Goal: Transaction & Acquisition: Book appointment/travel/reservation

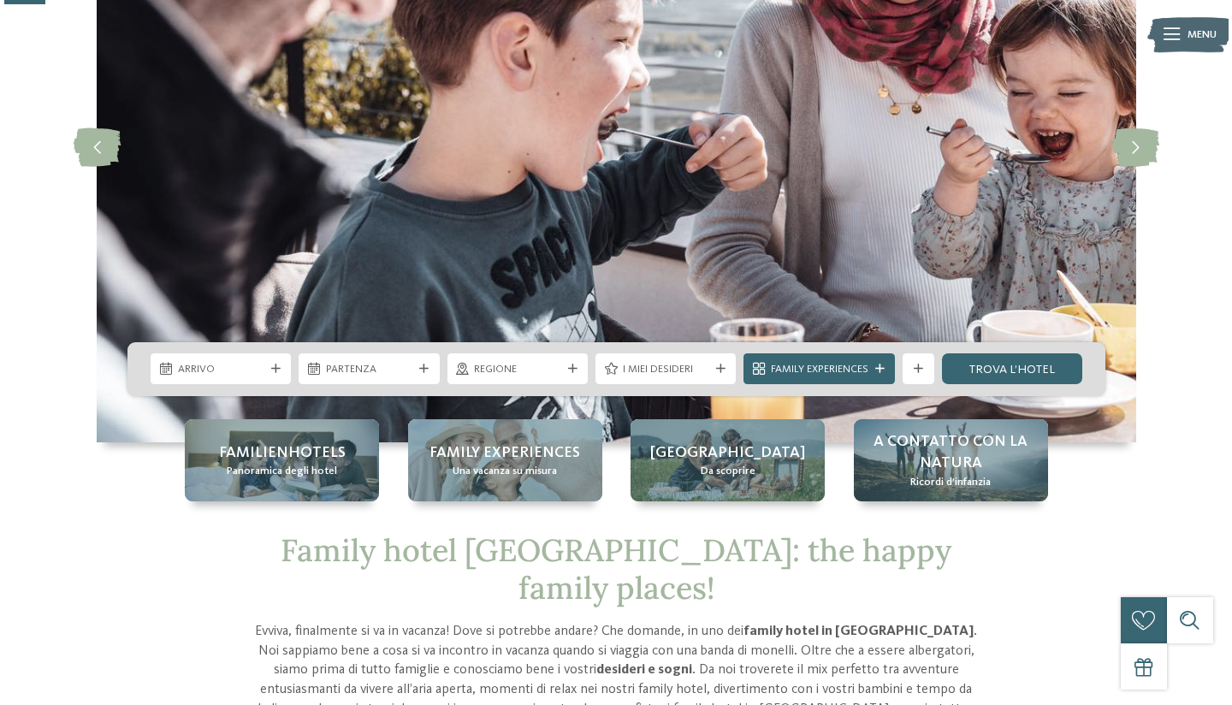
scroll to position [205, 0]
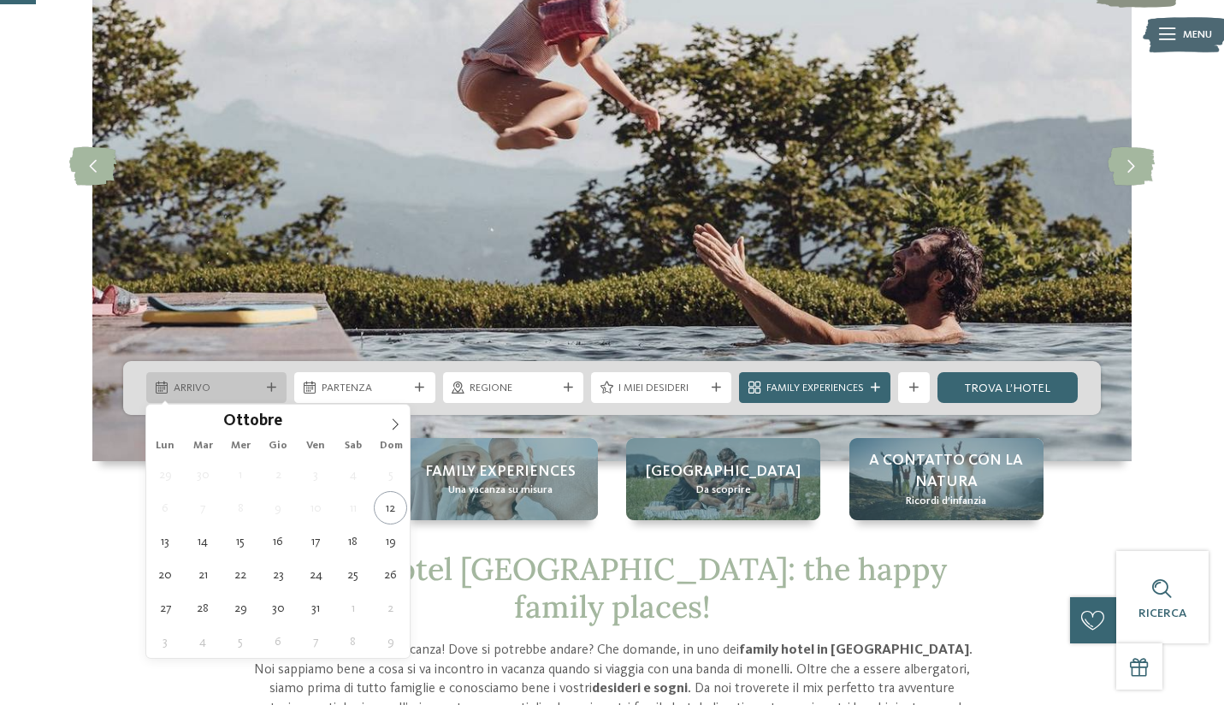
click at [223, 388] on span "Arrivo" at bounding box center [217, 388] width 86 height 15
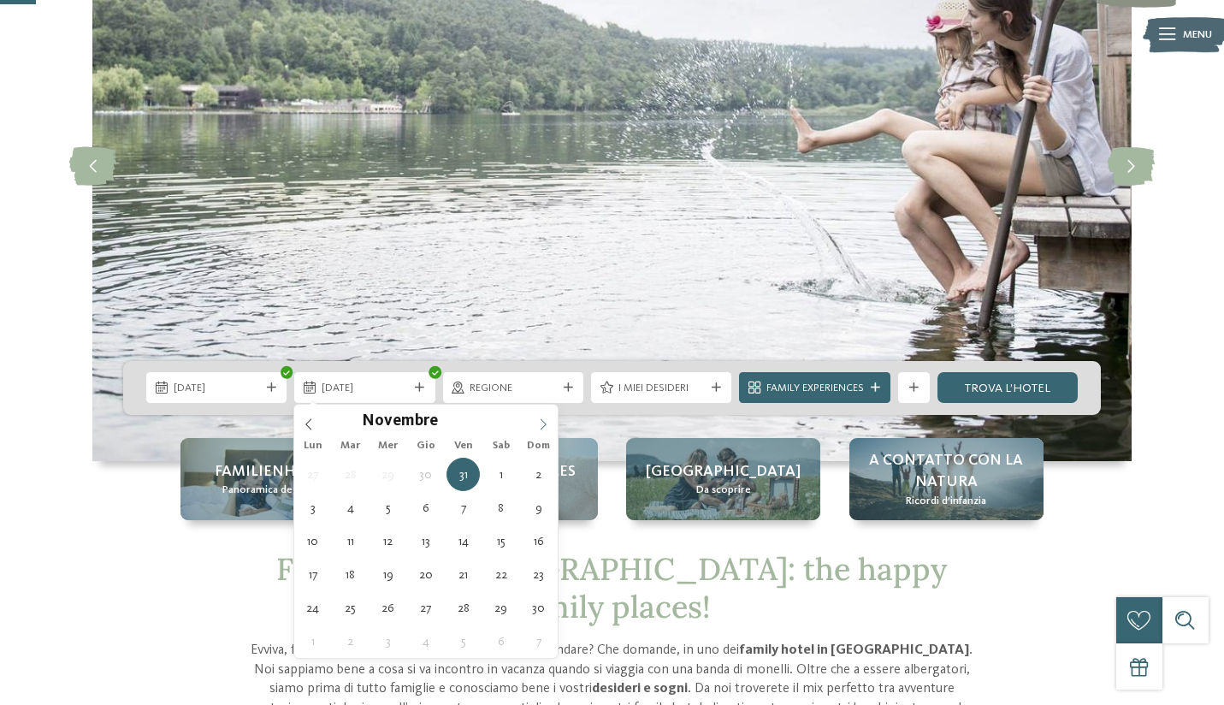
click at [544, 424] on icon at bounding box center [543, 424] width 12 height 12
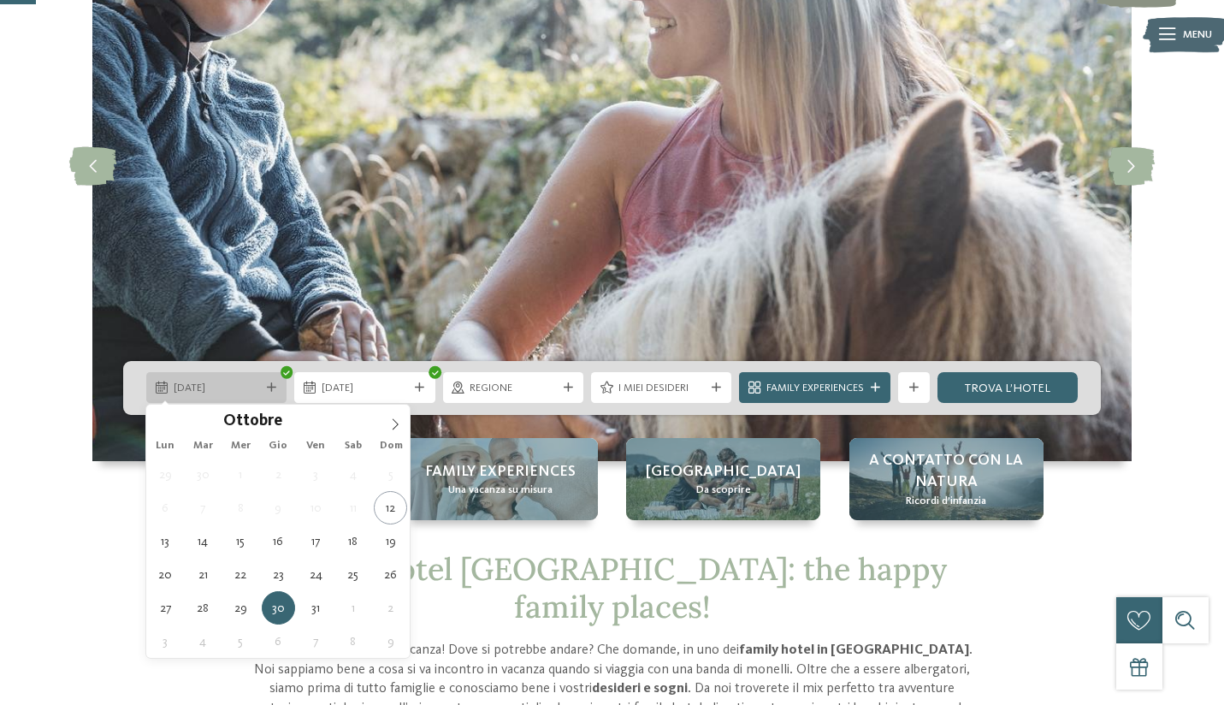
click at [248, 385] on span "30.10.2025" at bounding box center [217, 388] width 86 height 15
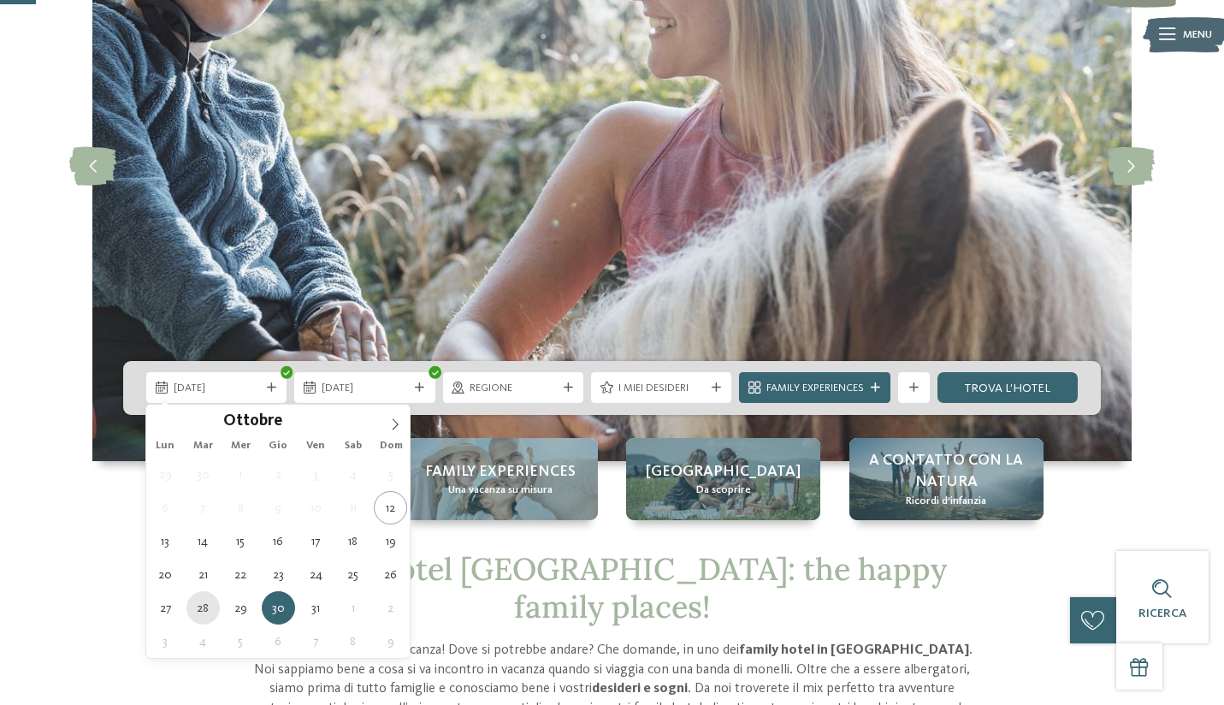
type div "28.10.2025"
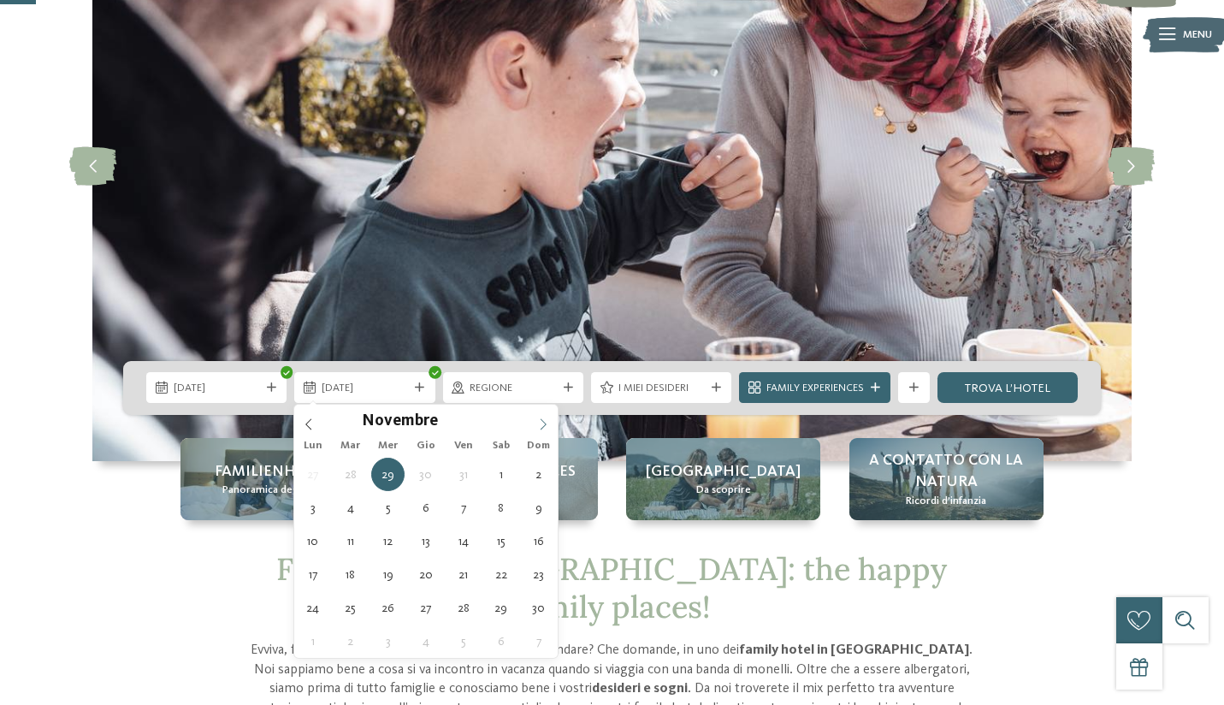
click at [540, 428] on icon at bounding box center [543, 424] width 12 height 12
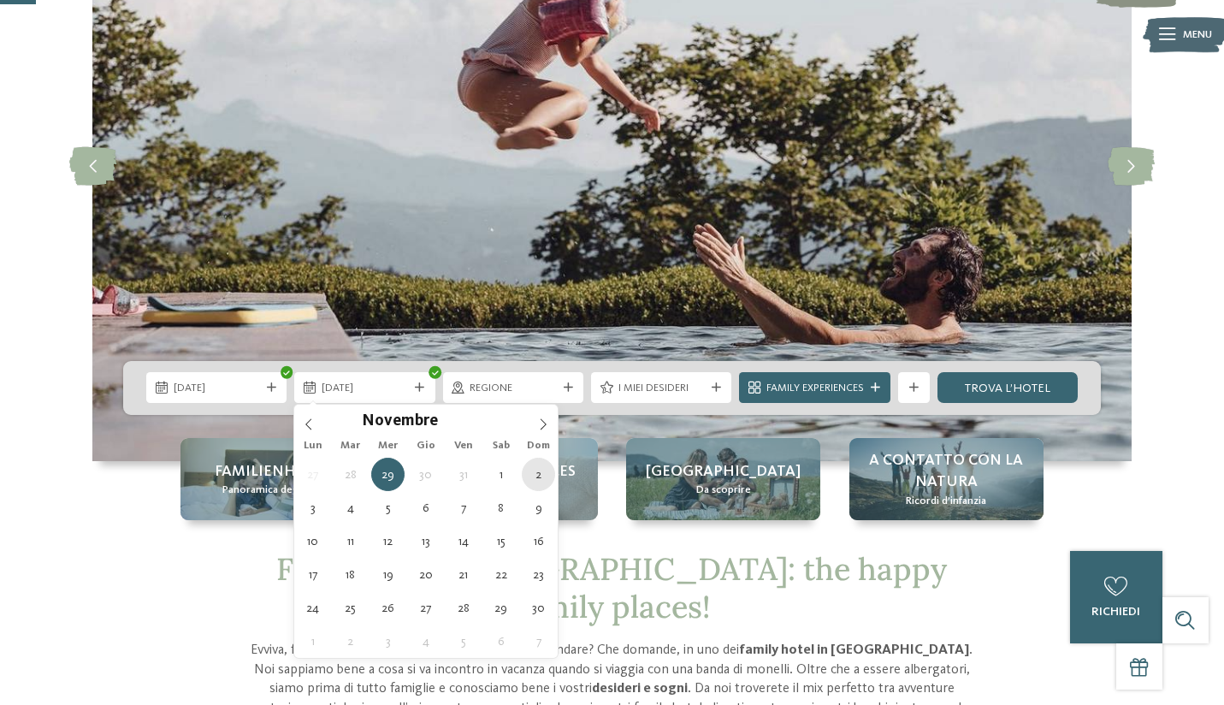
type div "02.11.2025"
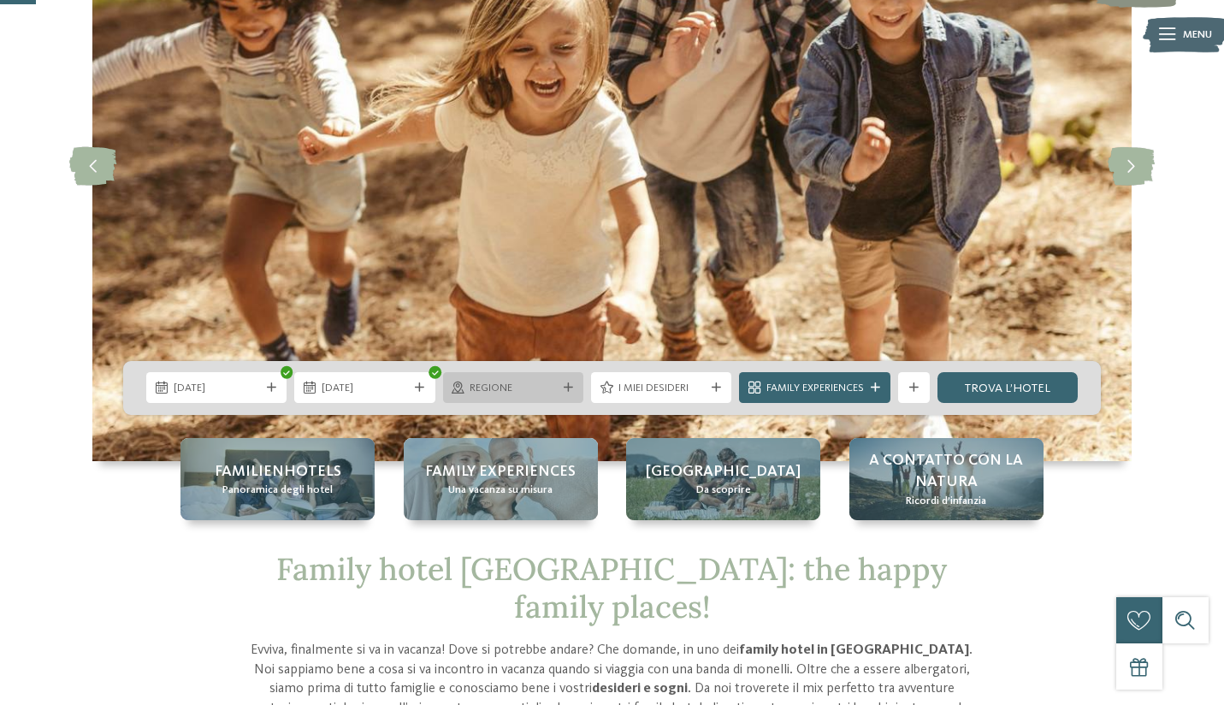
click at [547, 381] on span "Regione" at bounding box center [513, 388] width 86 height 15
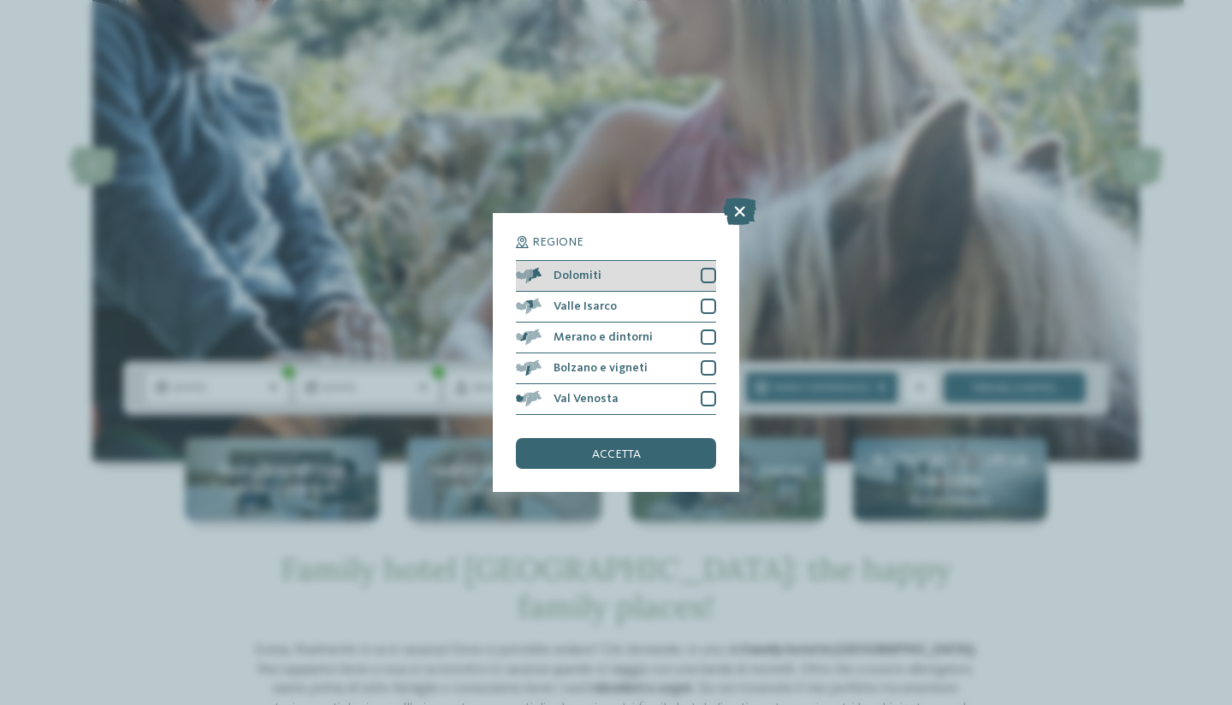
click at [703, 268] on div at bounding box center [708, 275] width 15 height 15
click at [710, 299] on div at bounding box center [708, 306] width 15 height 15
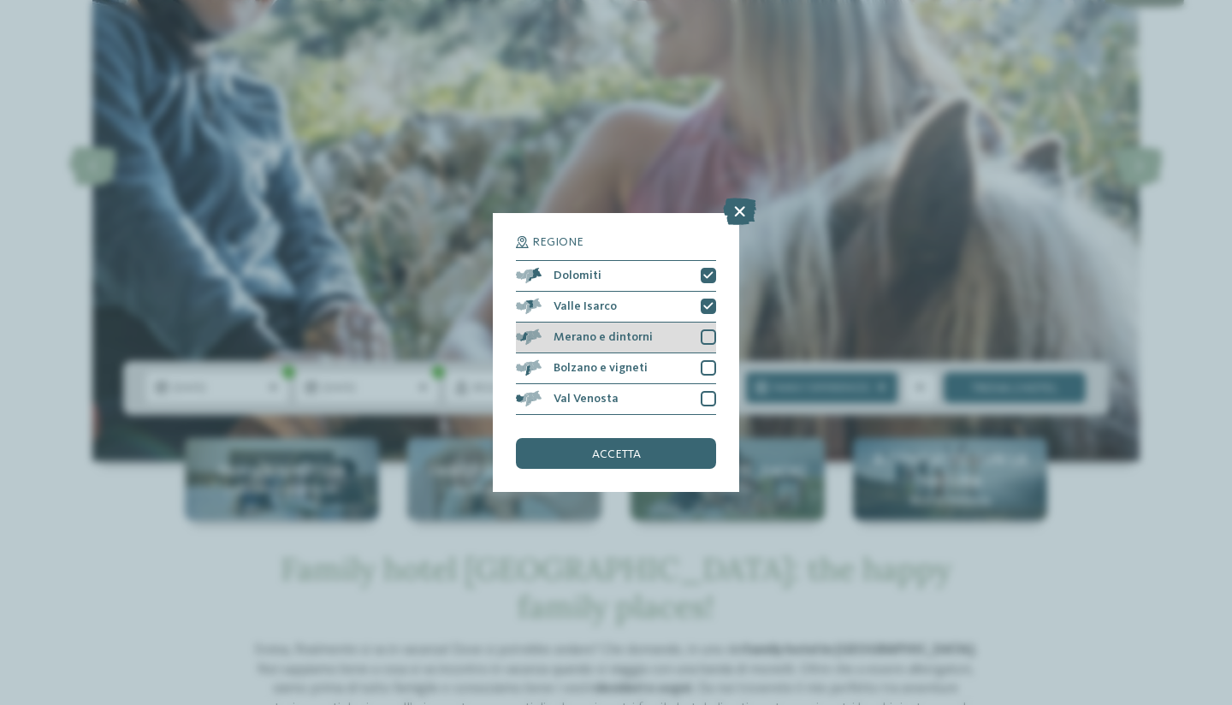
click at [705, 329] on div at bounding box center [708, 336] width 15 height 15
click at [704, 360] on div at bounding box center [708, 367] width 15 height 15
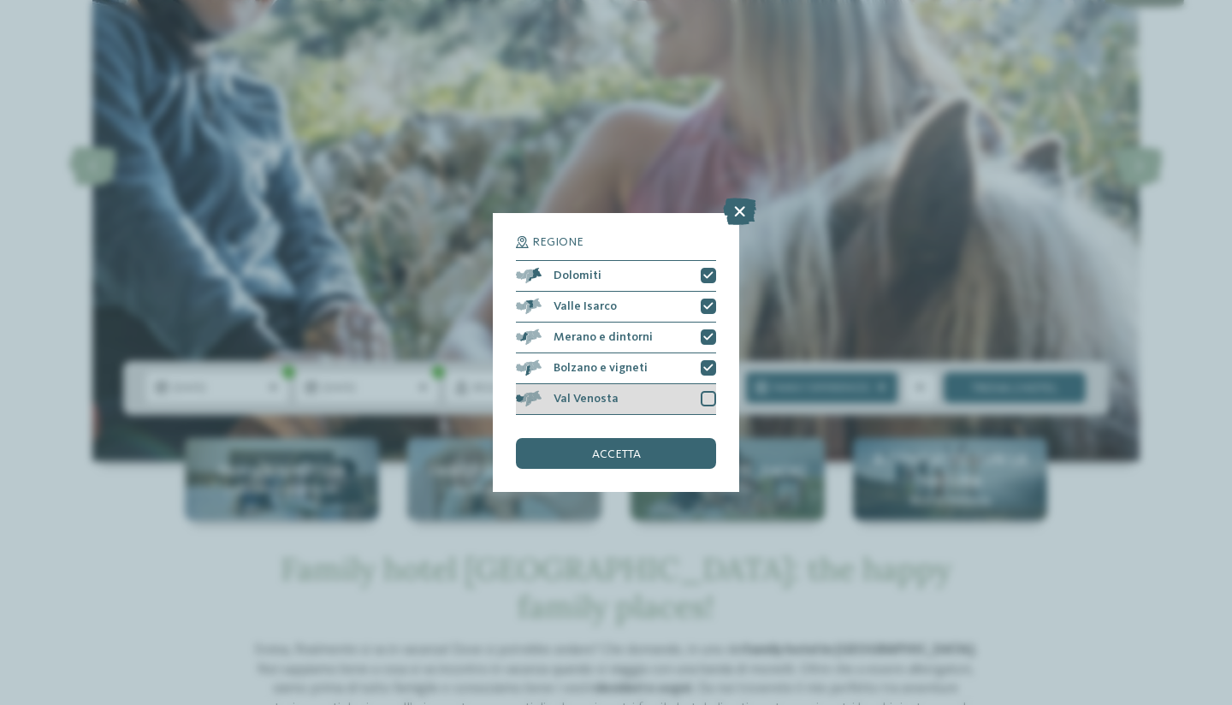
click at [708, 391] on div at bounding box center [708, 398] width 15 height 15
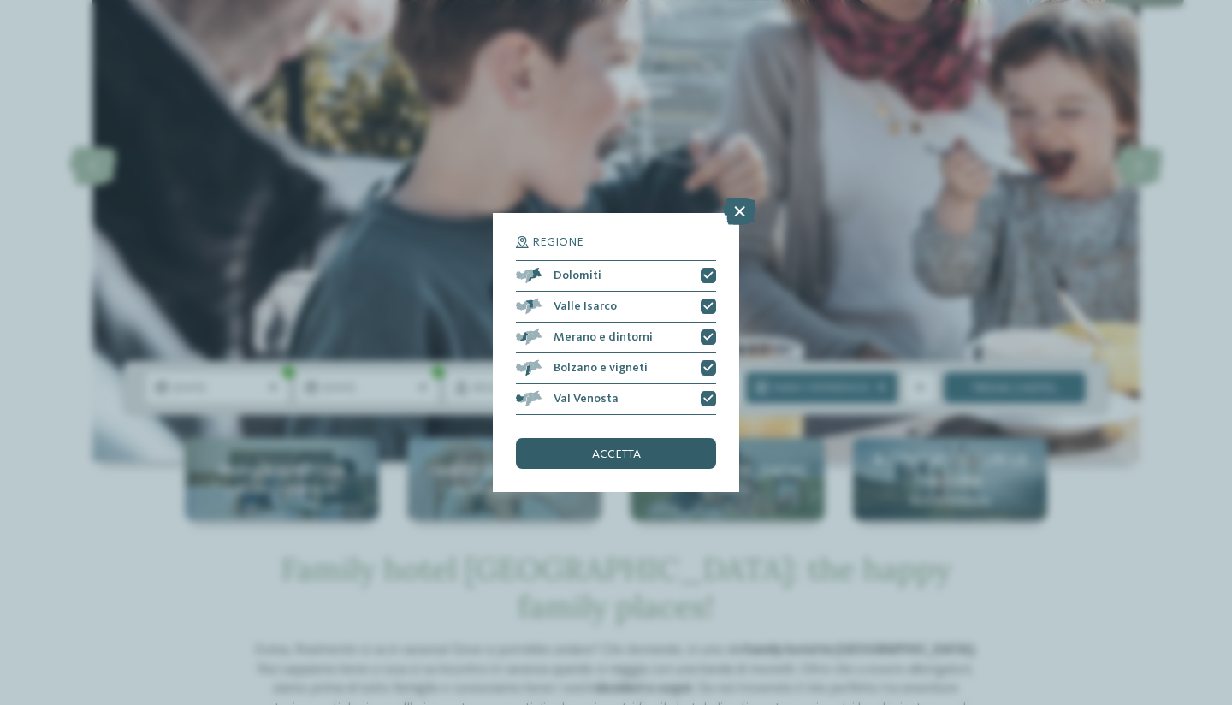
click at [666, 438] on div "accetta" at bounding box center [616, 453] width 200 height 31
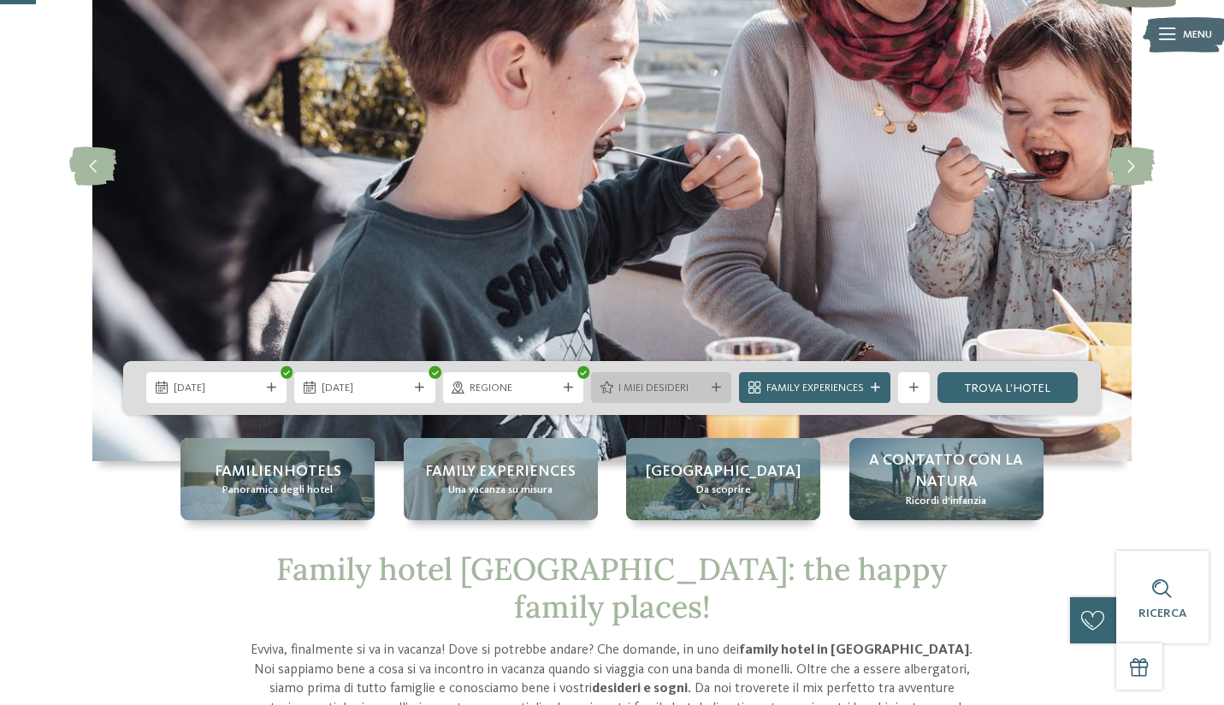
click at [712, 388] on icon at bounding box center [716, 387] width 9 height 9
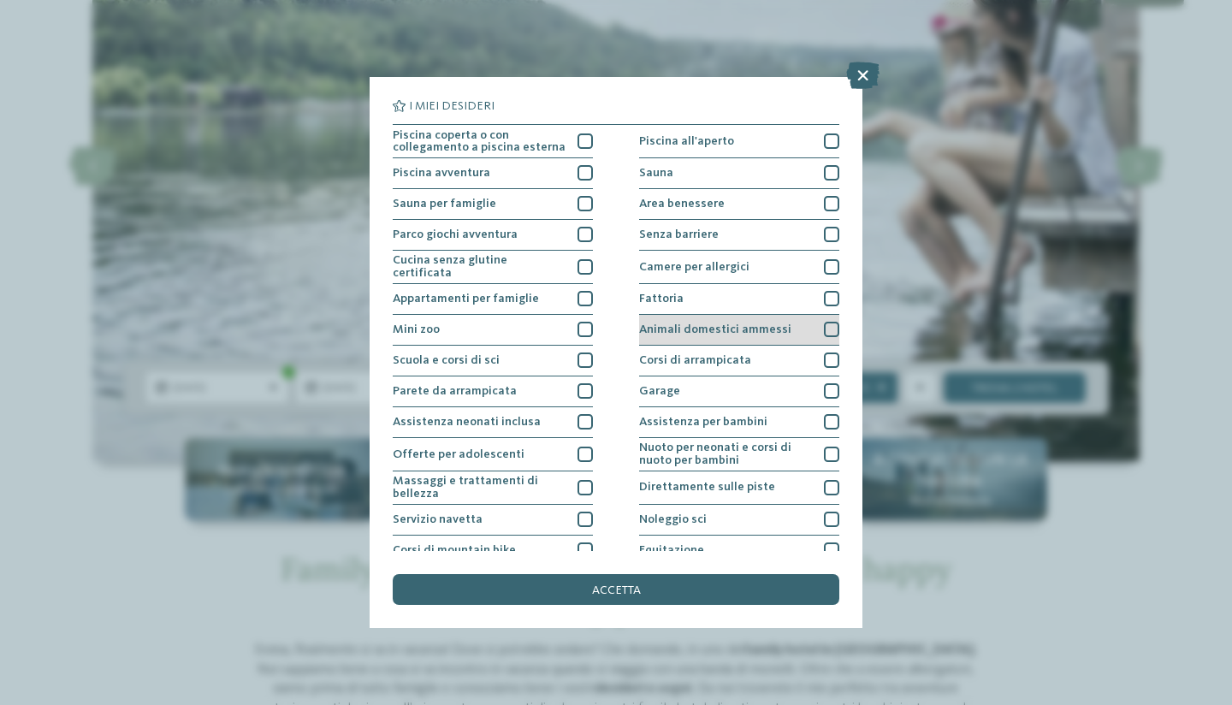
click at [830, 323] on div at bounding box center [831, 329] width 15 height 15
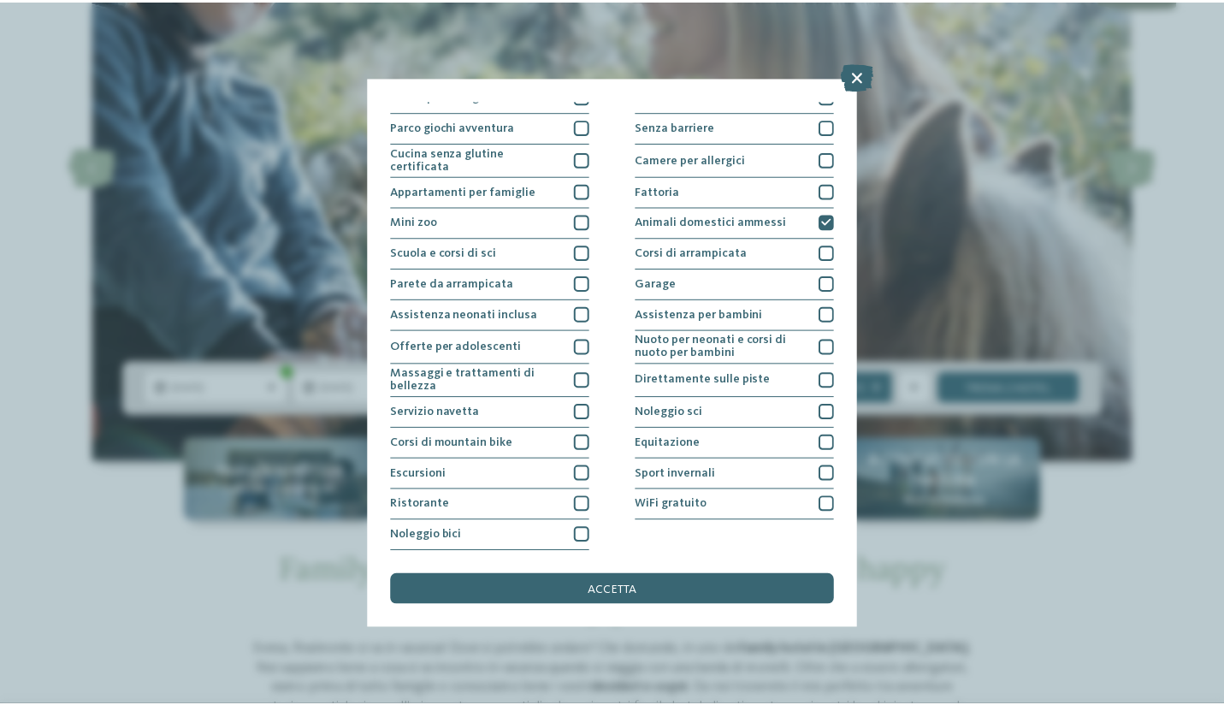
scroll to position [177, 0]
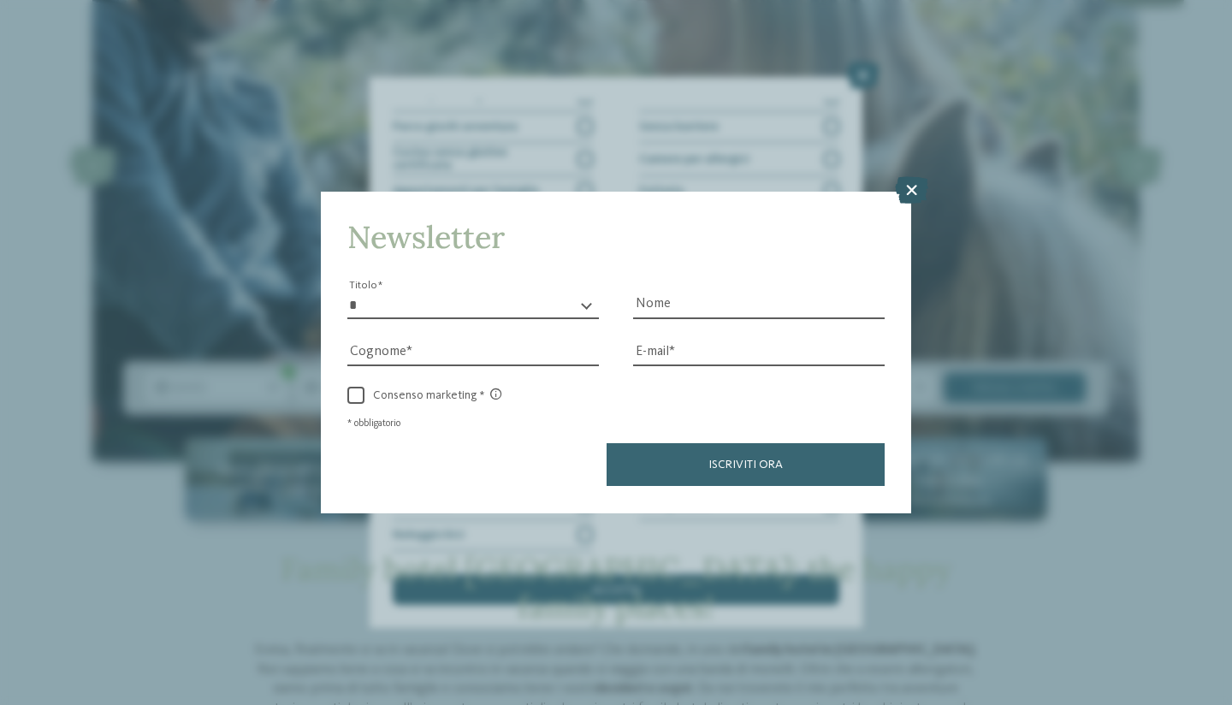
click at [916, 177] on icon at bounding box center [911, 190] width 33 height 27
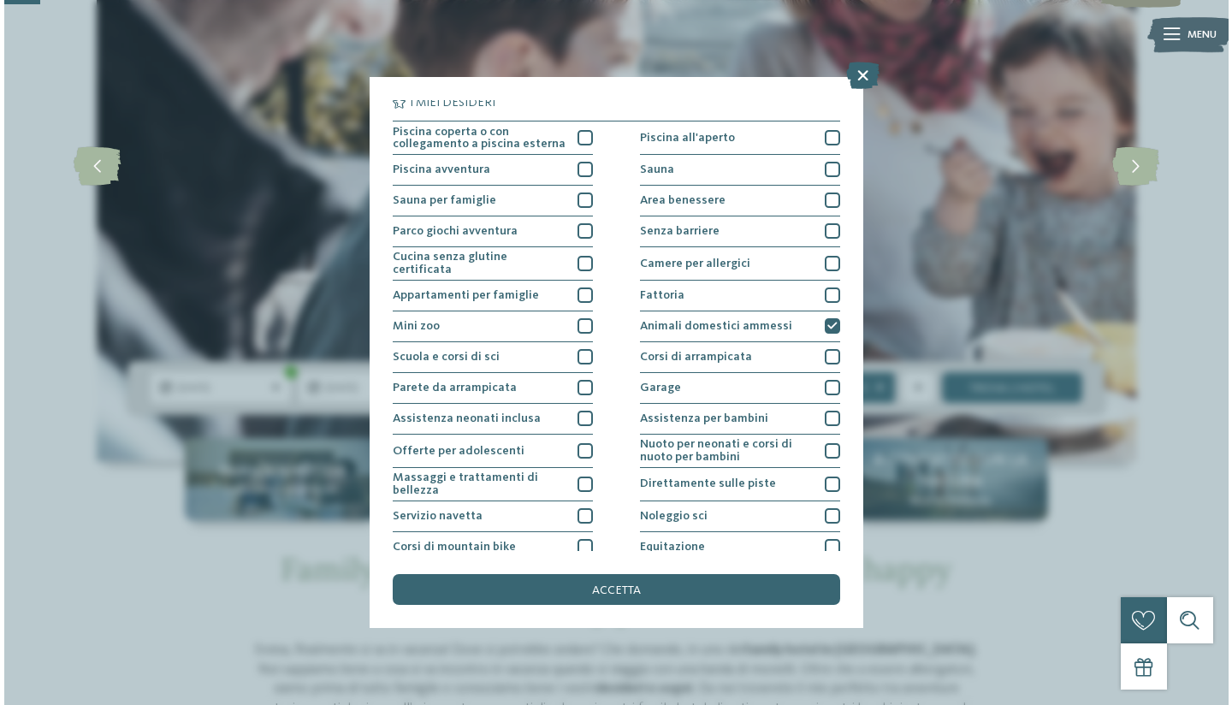
scroll to position [0, 0]
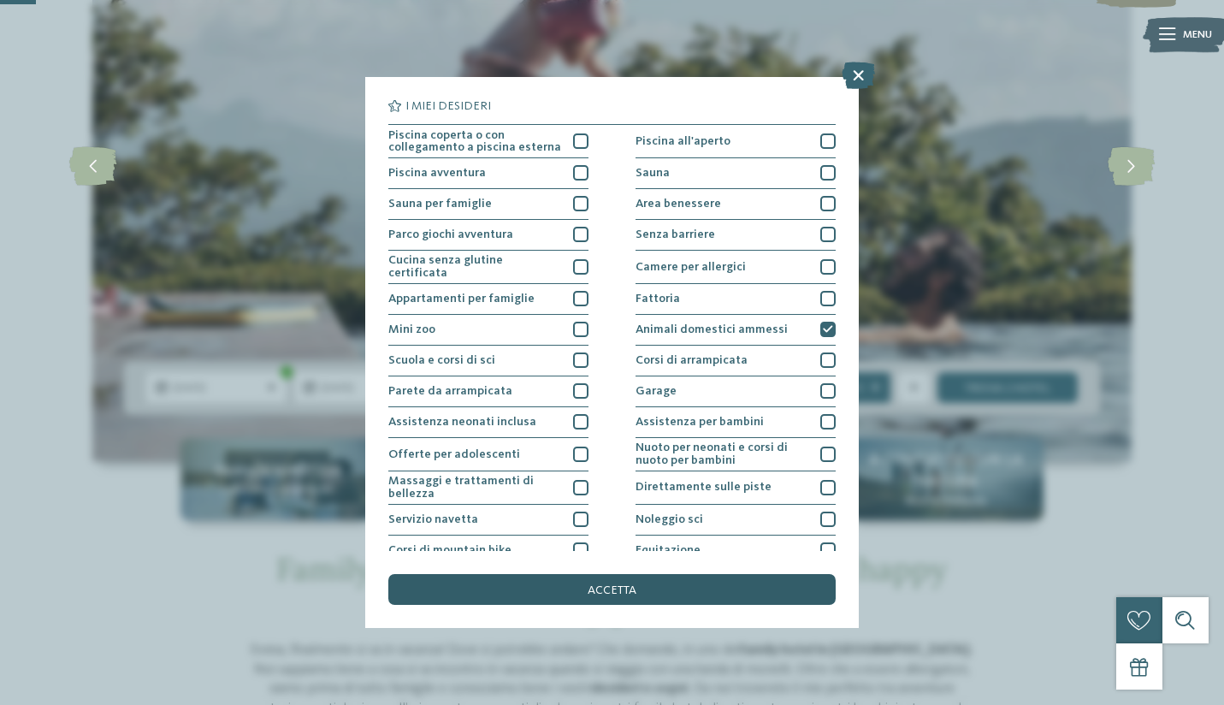
click at [619, 574] on div "accetta" at bounding box center [611, 589] width 447 height 31
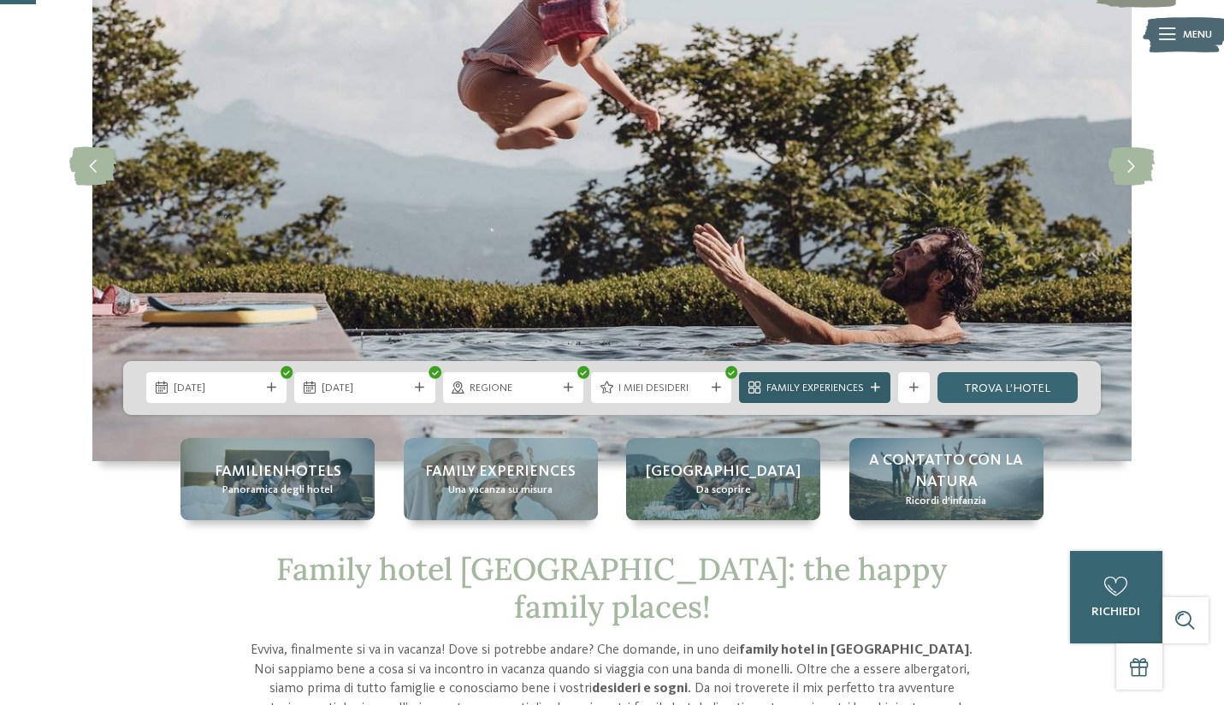
click at [855, 395] on span "Family Experiences" at bounding box center [816, 388] width 98 height 15
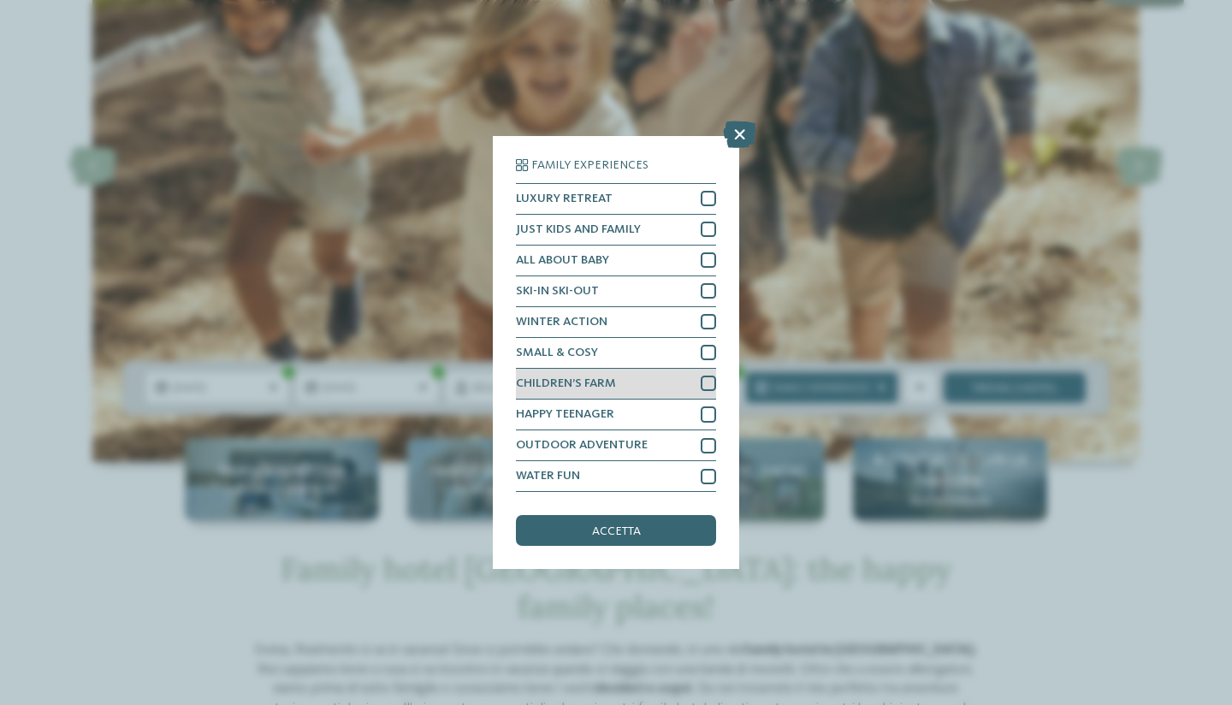
click at [701, 376] on div at bounding box center [708, 383] width 15 height 15
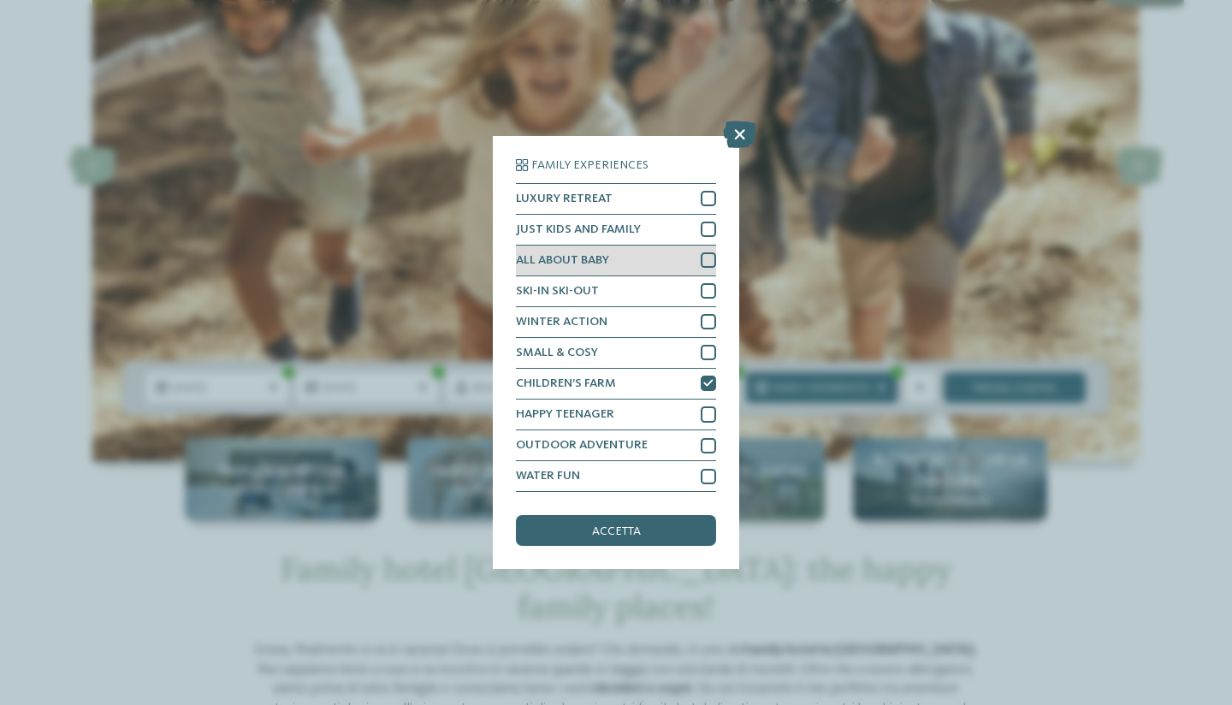
click at [701, 252] on div at bounding box center [708, 259] width 15 height 15
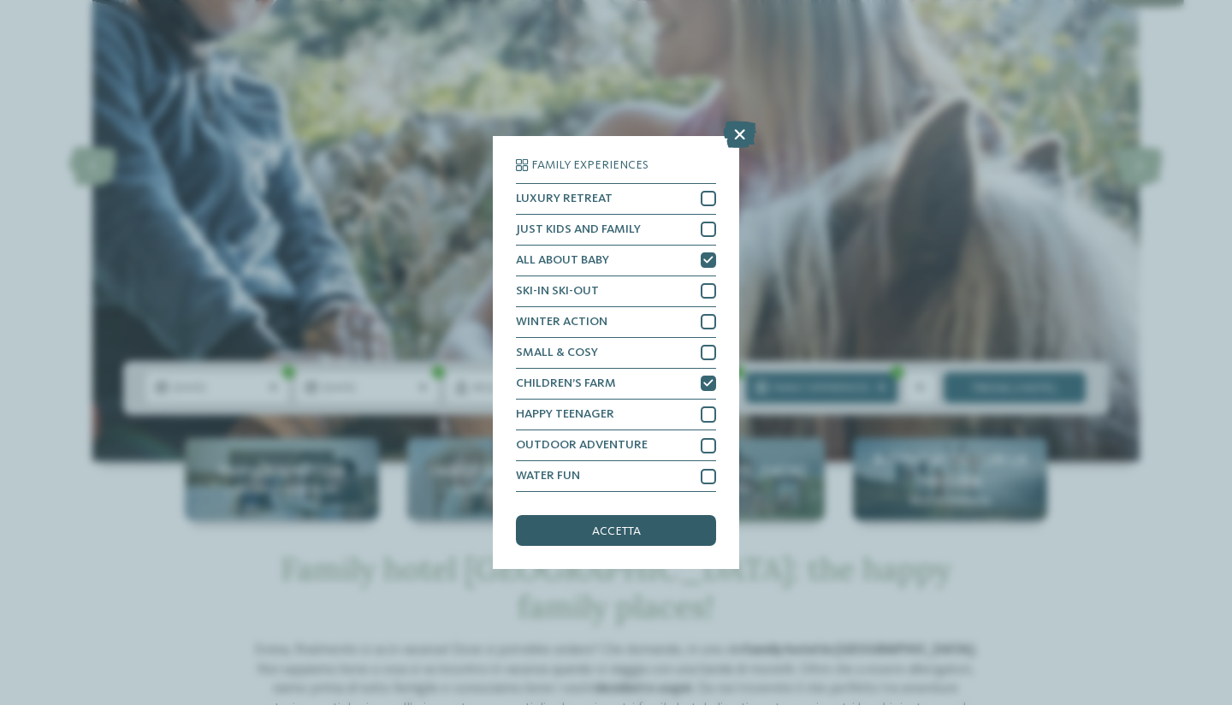
click at [648, 515] on div "accetta" at bounding box center [616, 530] width 200 height 31
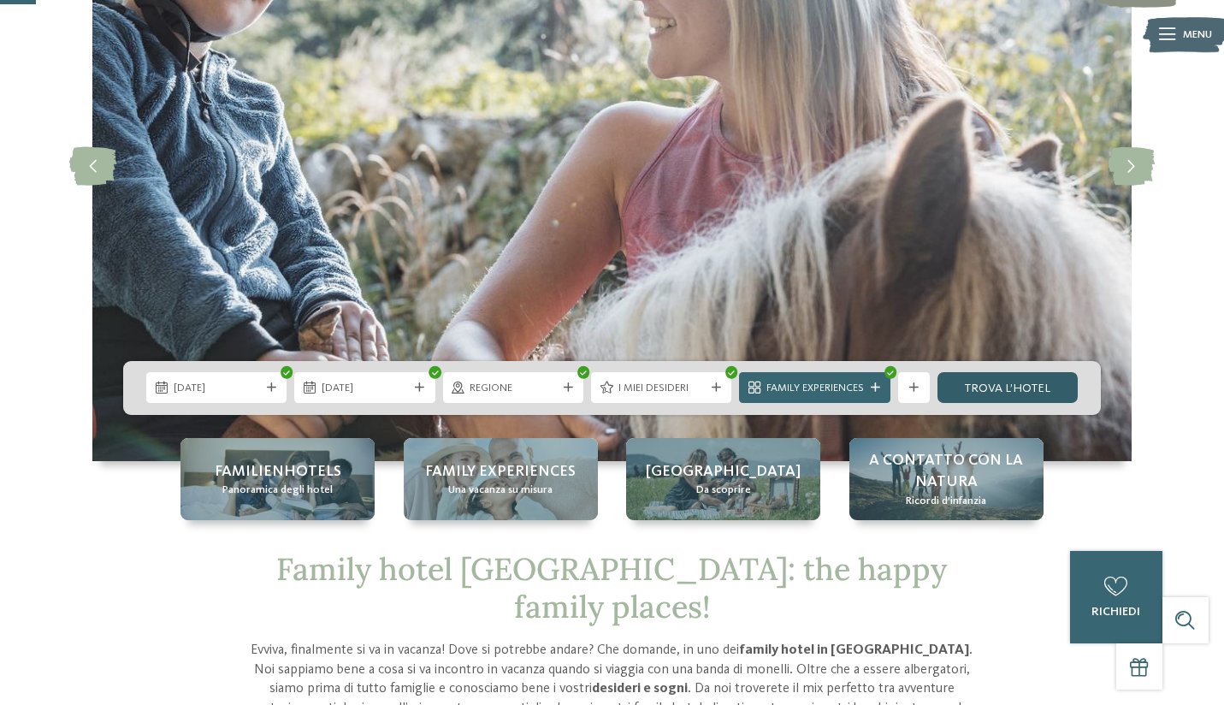
click at [988, 388] on link "trova l’hotel" at bounding box center [1008, 387] width 140 height 31
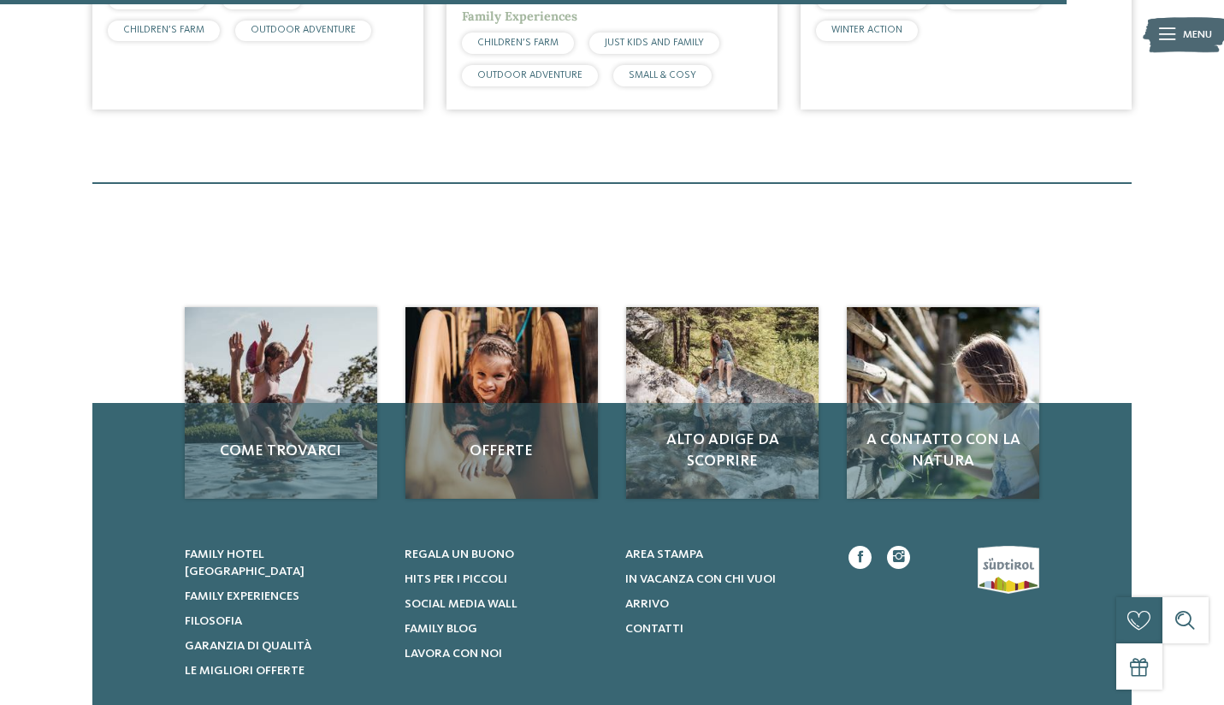
scroll to position [1992, 0]
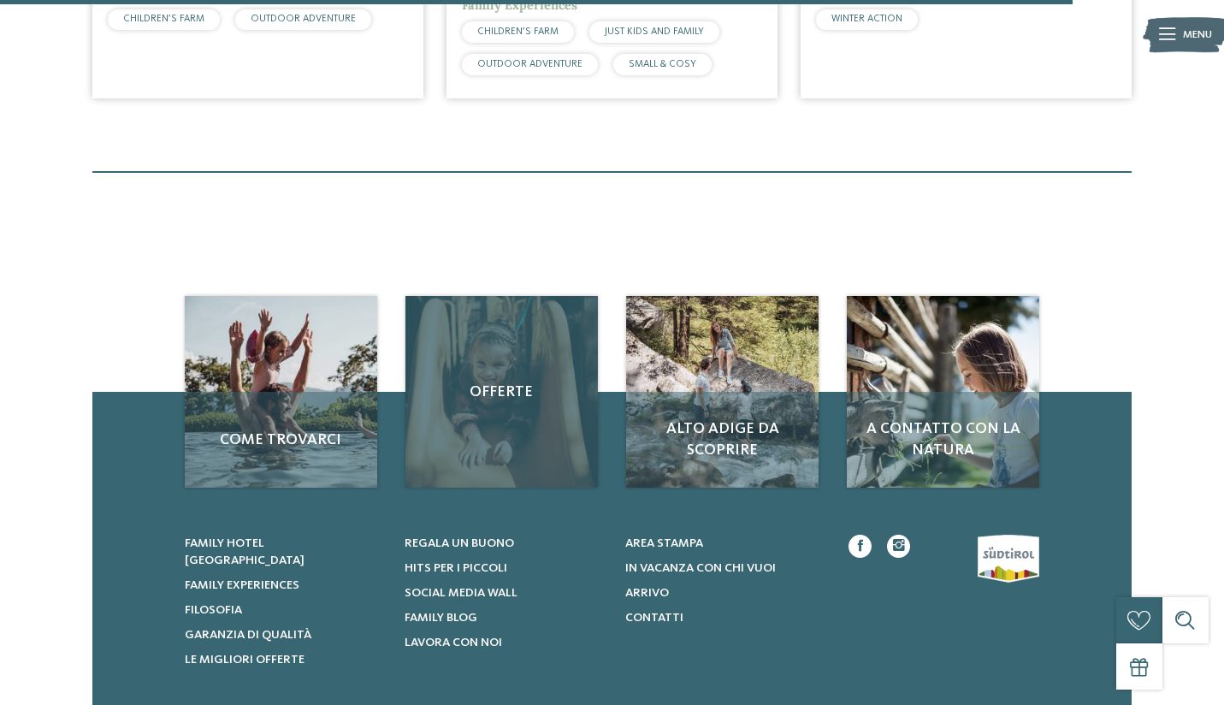
click at [530, 385] on div "Offerte" at bounding box center [502, 392] width 192 height 192
click at [507, 382] on span "Offerte" at bounding box center [501, 392] width 161 height 21
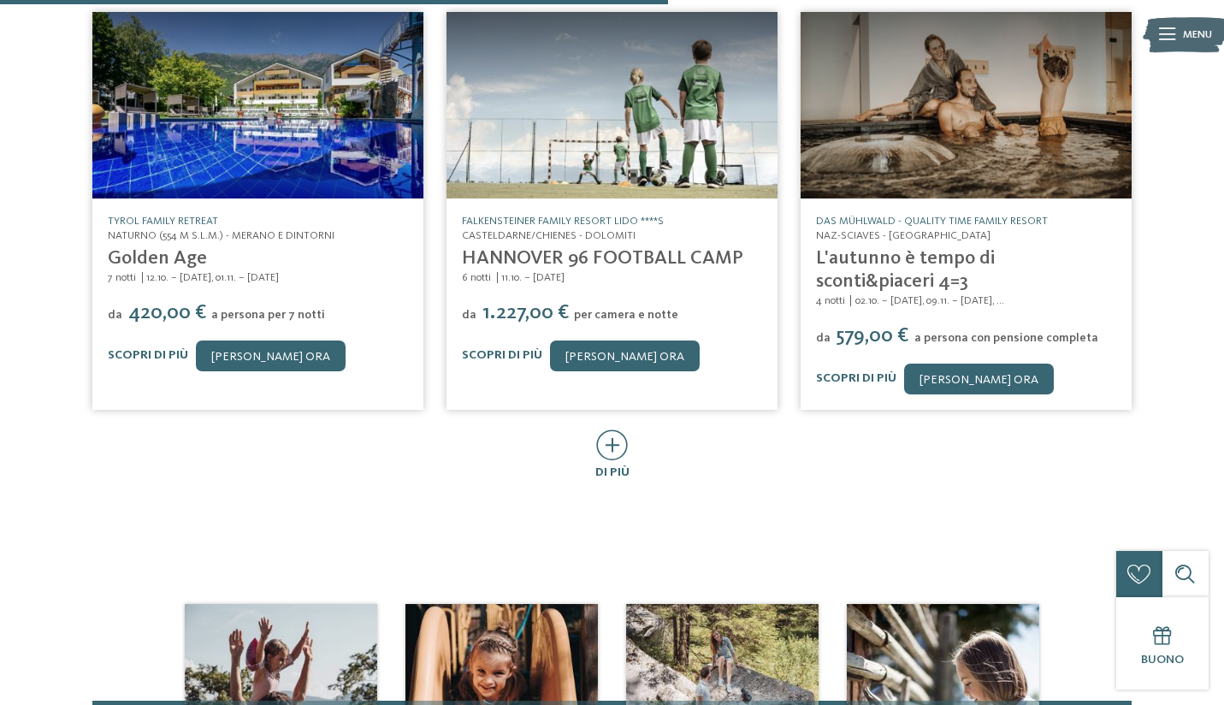
scroll to position [803, 0]
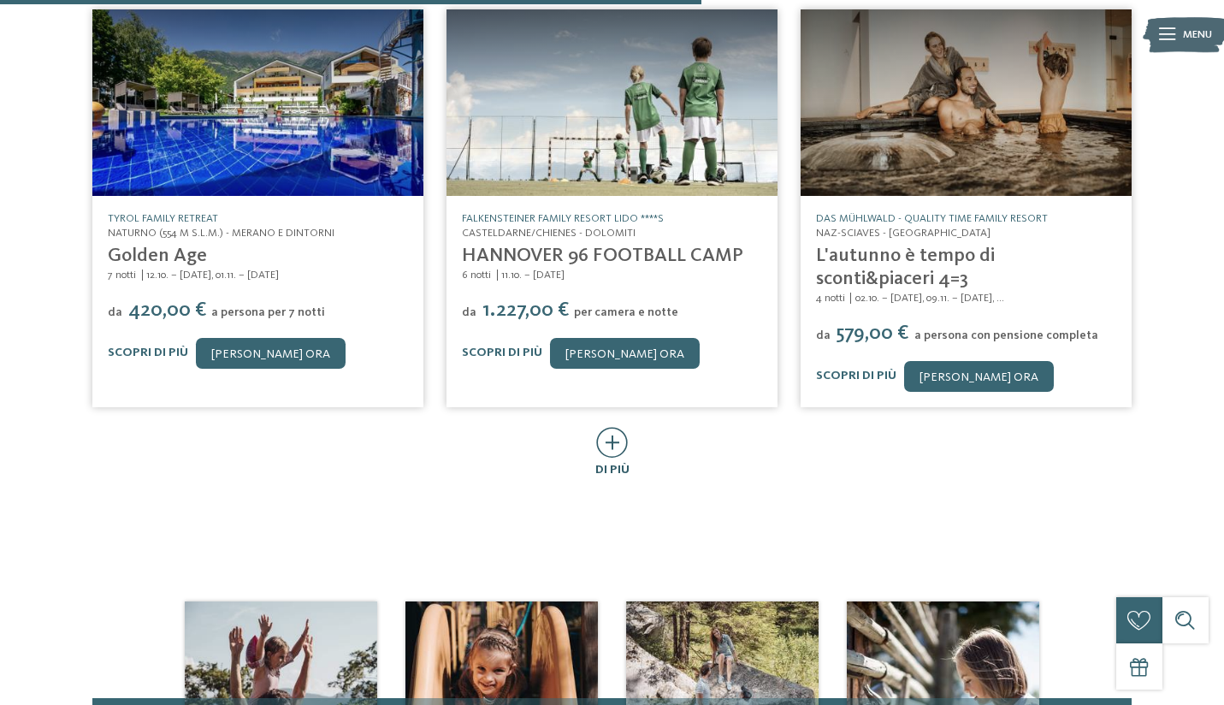
click at [620, 427] on icon at bounding box center [612, 442] width 32 height 31
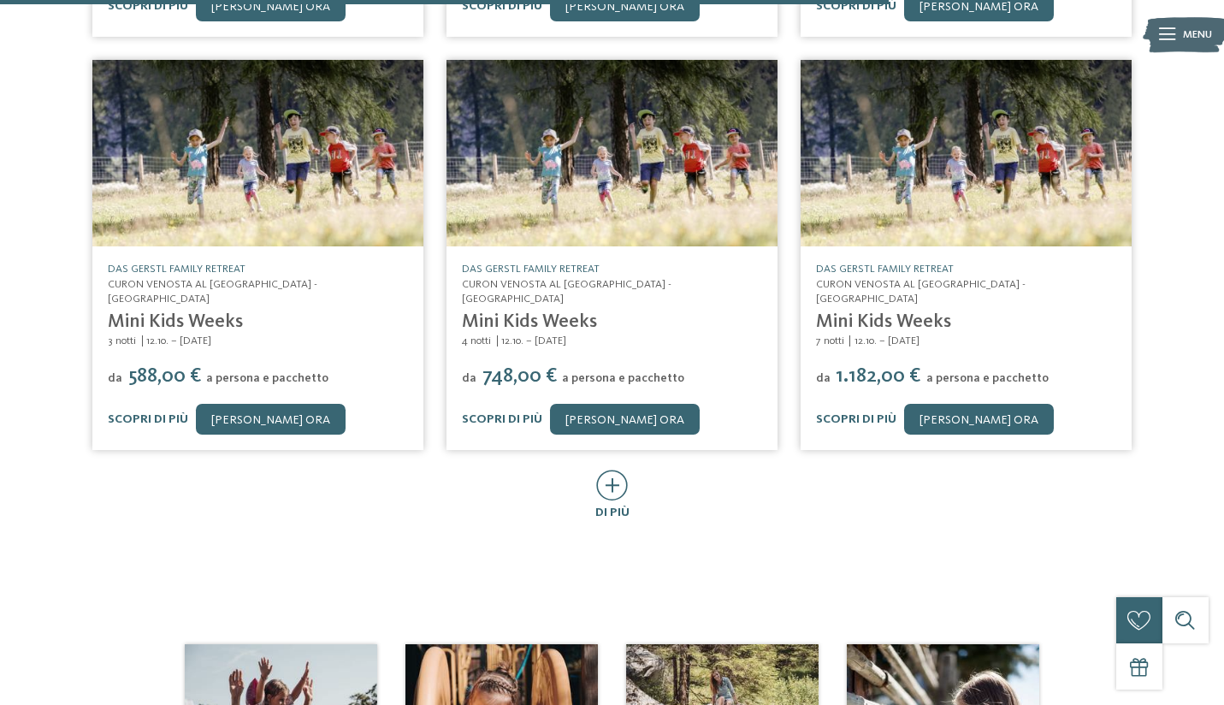
scroll to position [1611, 0]
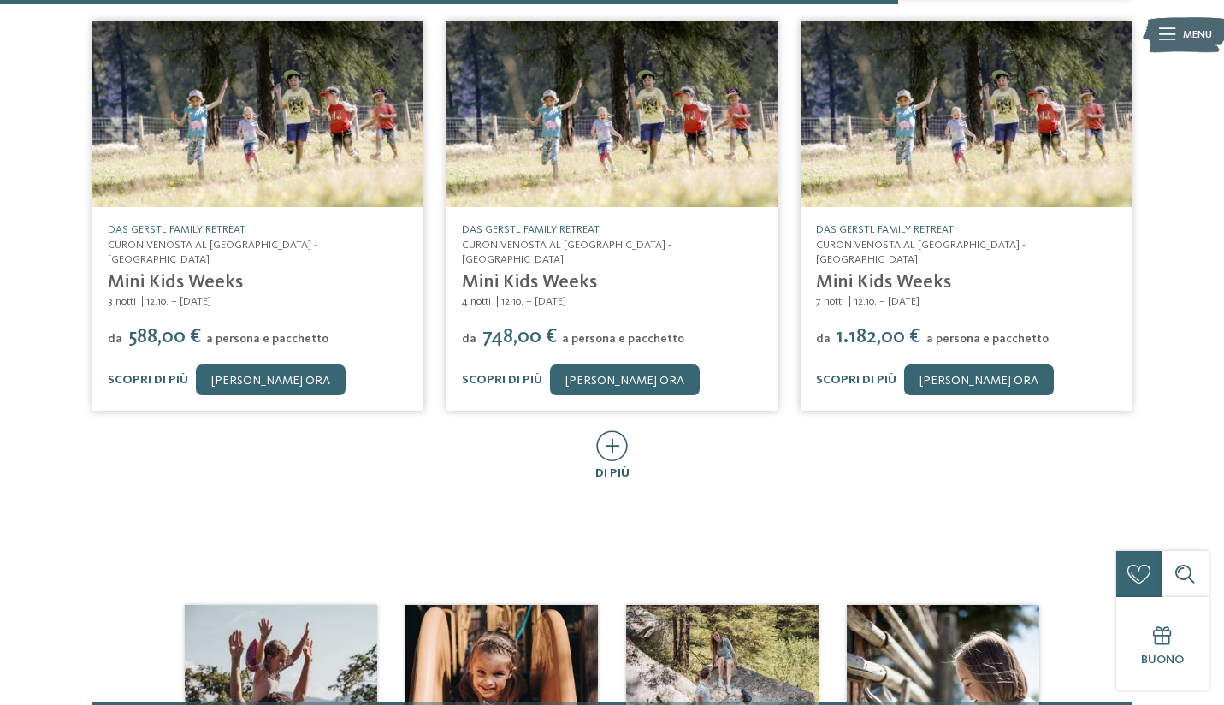
click at [615, 430] on icon at bounding box center [612, 445] width 32 height 31
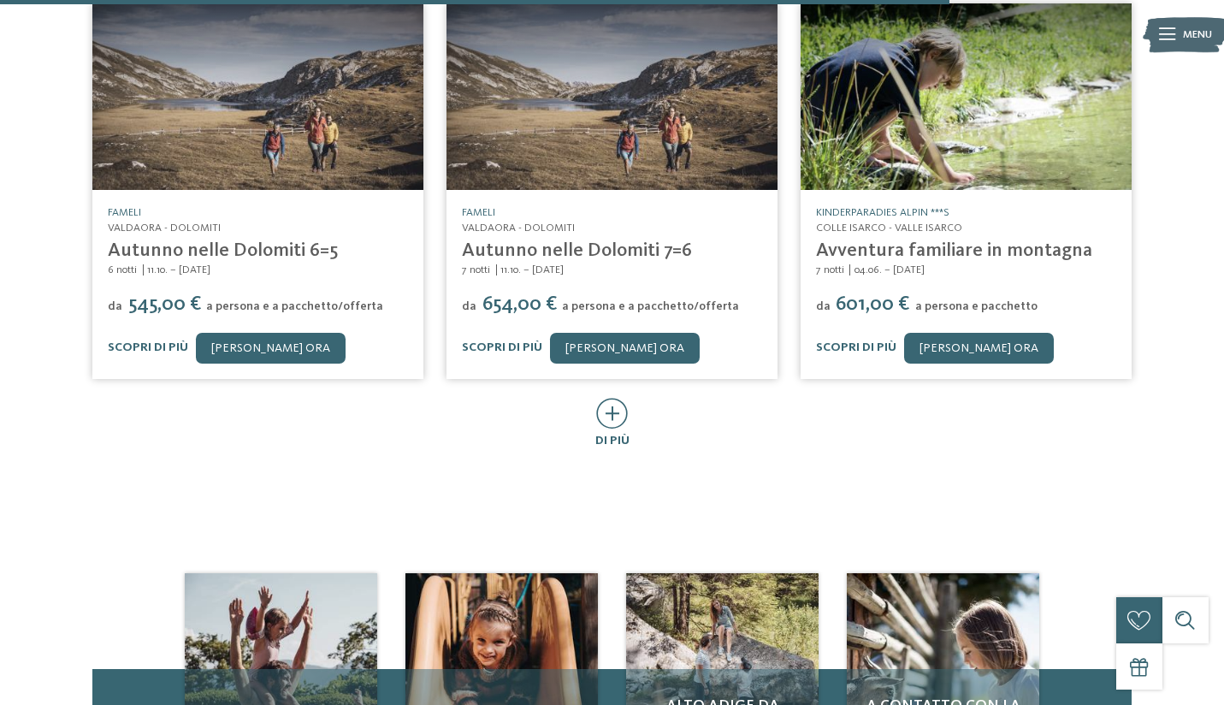
scroll to position [2504, 0]
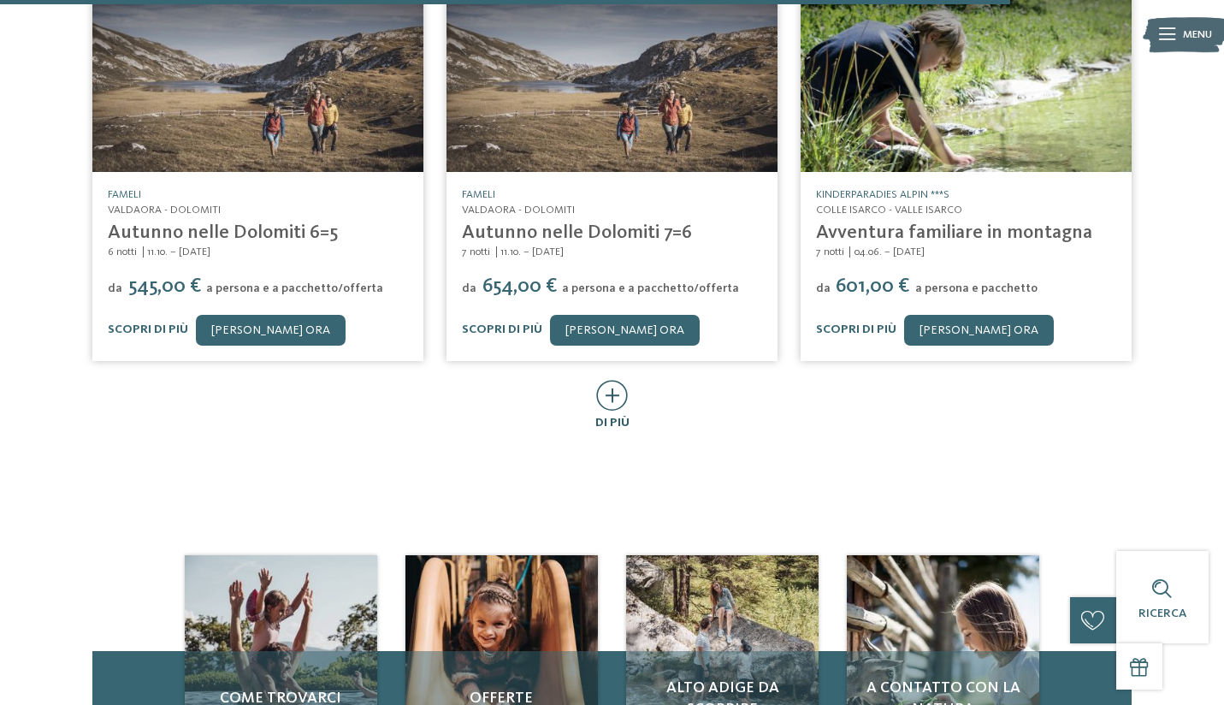
click at [623, 380] on icon at bounding box center [612, 395] width 32 height 31
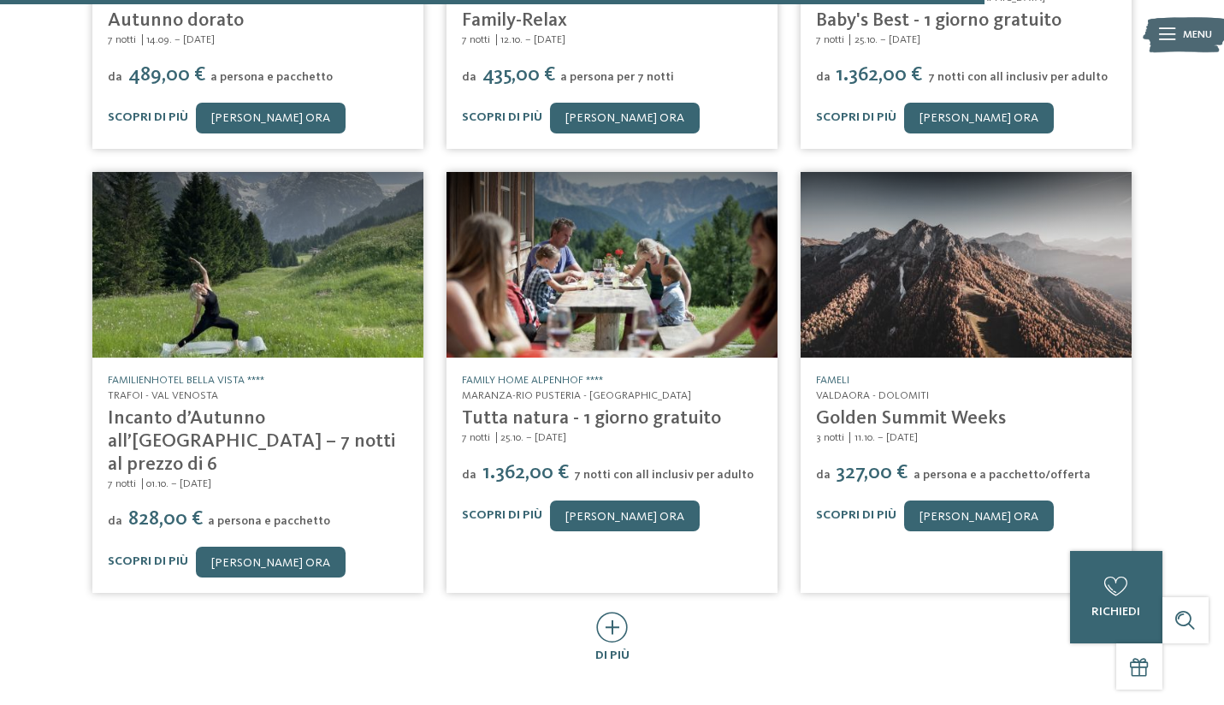
scroll to position [3136, 0]
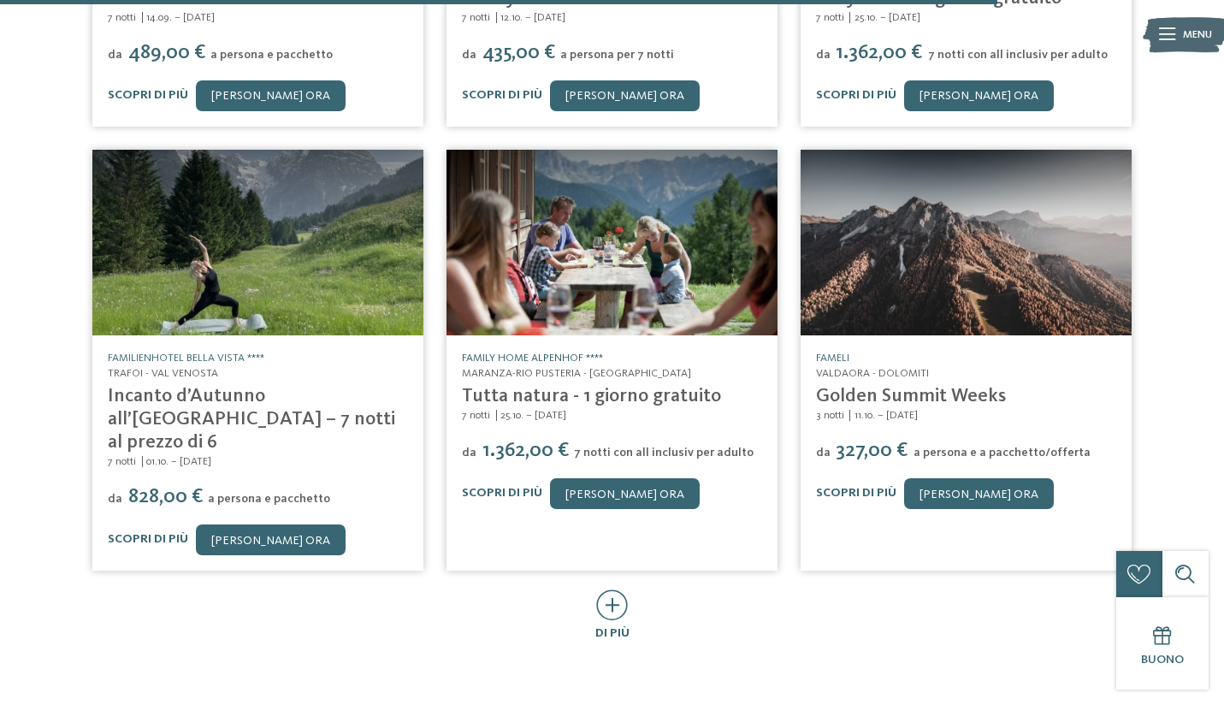
click at [562, 353] on link "Family Home Alpenhof ****" at bounding box center [532, 358] width 141 height 11
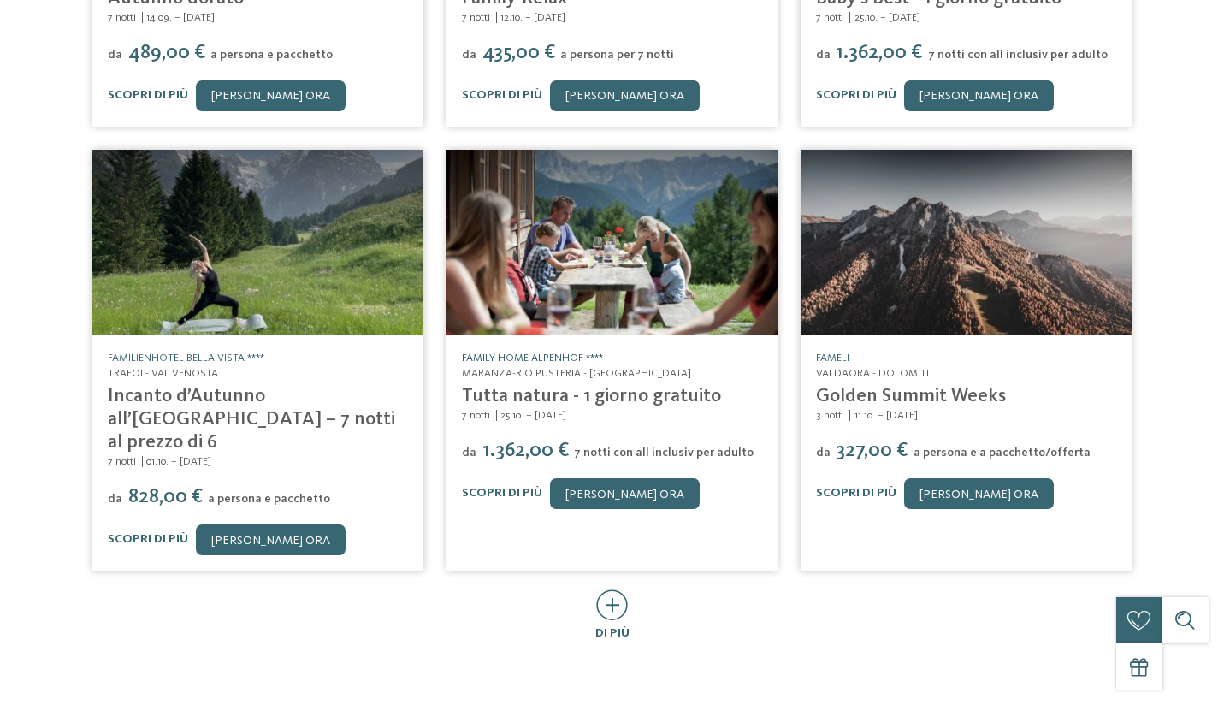
scroll to position [0, 0]
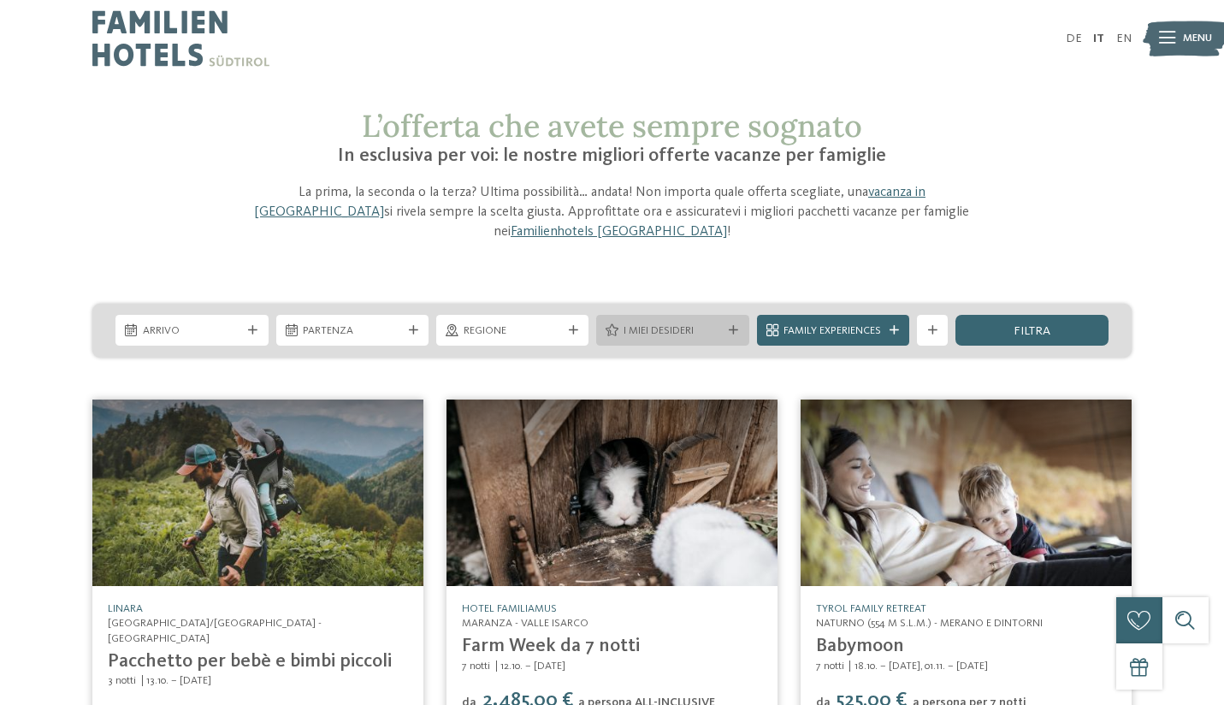
click at [700, 324] on span "I miei desideri" at bounding box center [673, 330] width 98 height 15
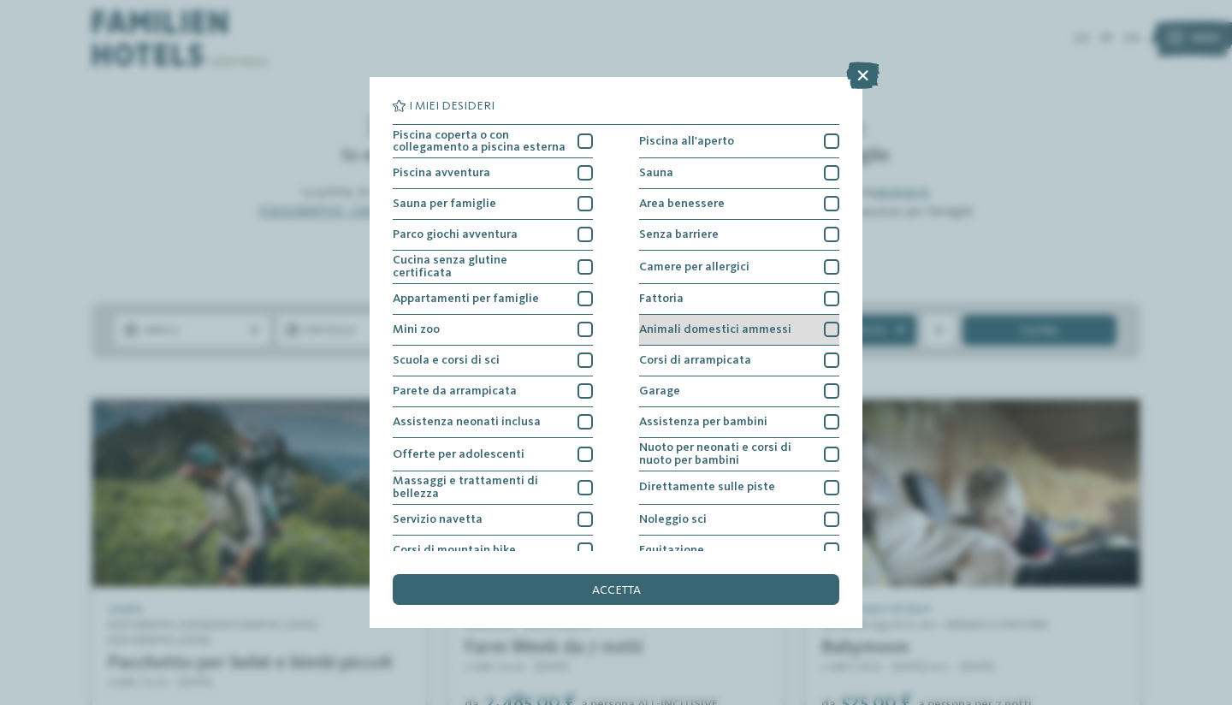
click at [762, 329] on span "Animali domestici ammessi" at bounding box center [715, 329] width 152 height 12
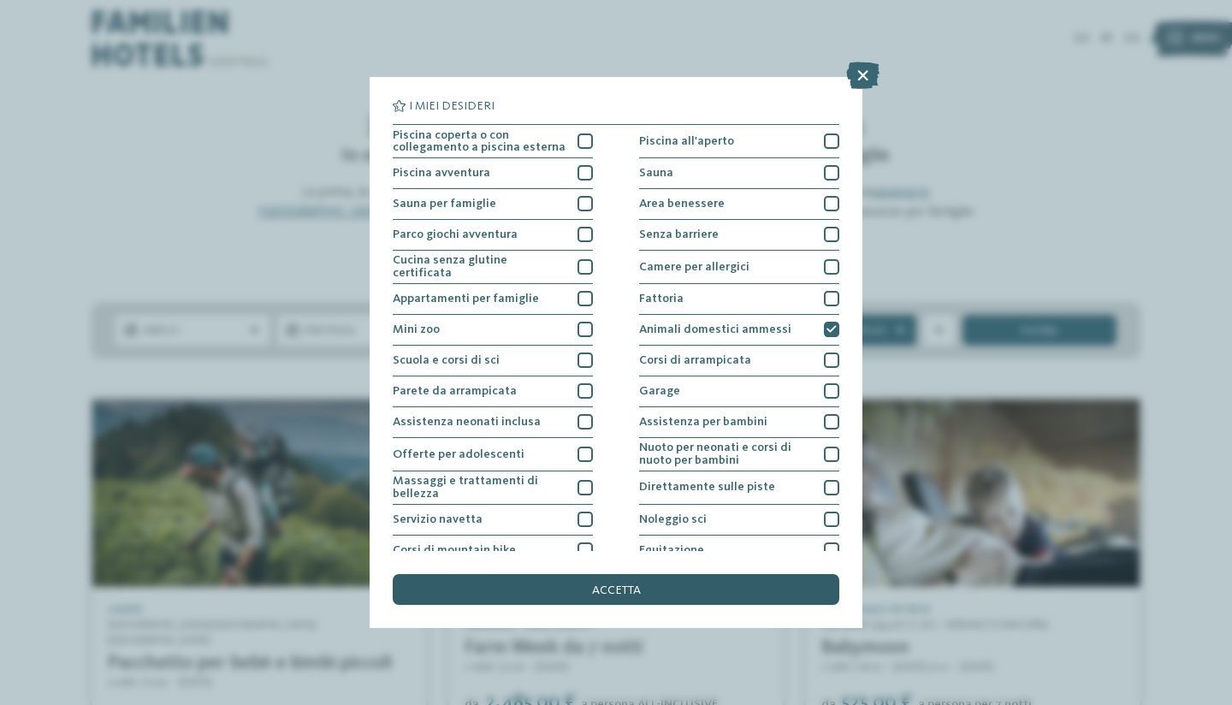
click at [724, 574] on div "accetta" at bounding box center [616, 589] width 447 height 31
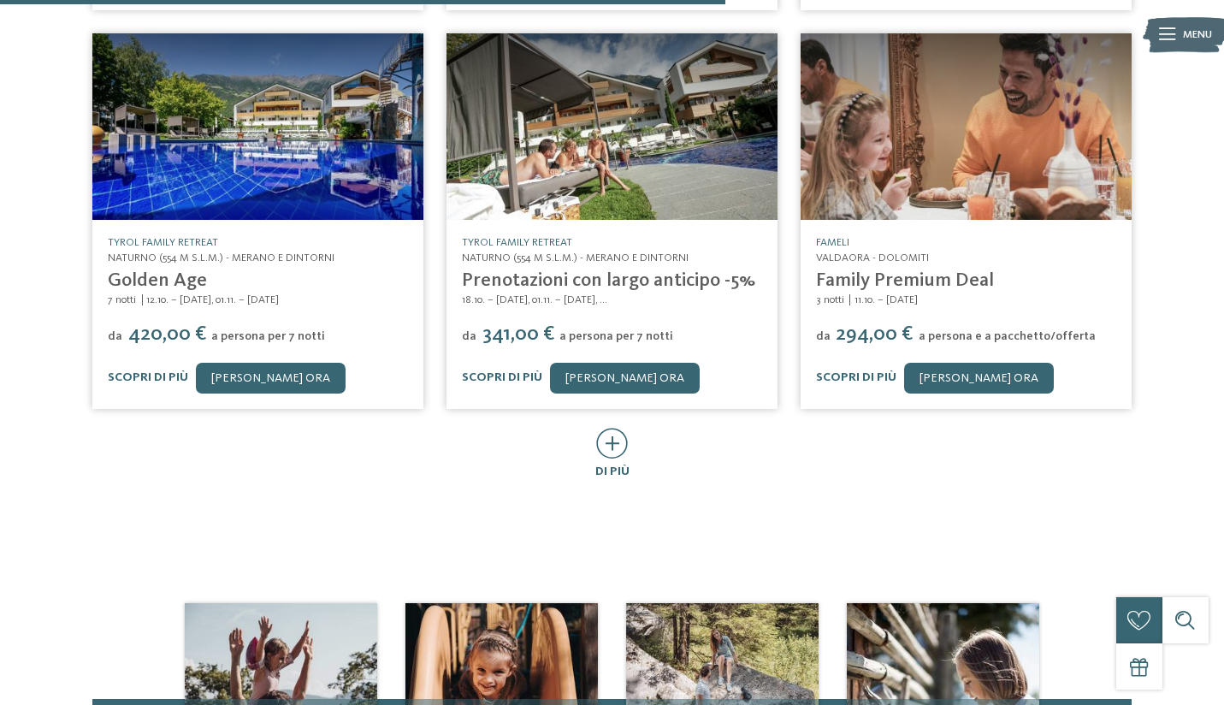
scroll to position [875, 0]
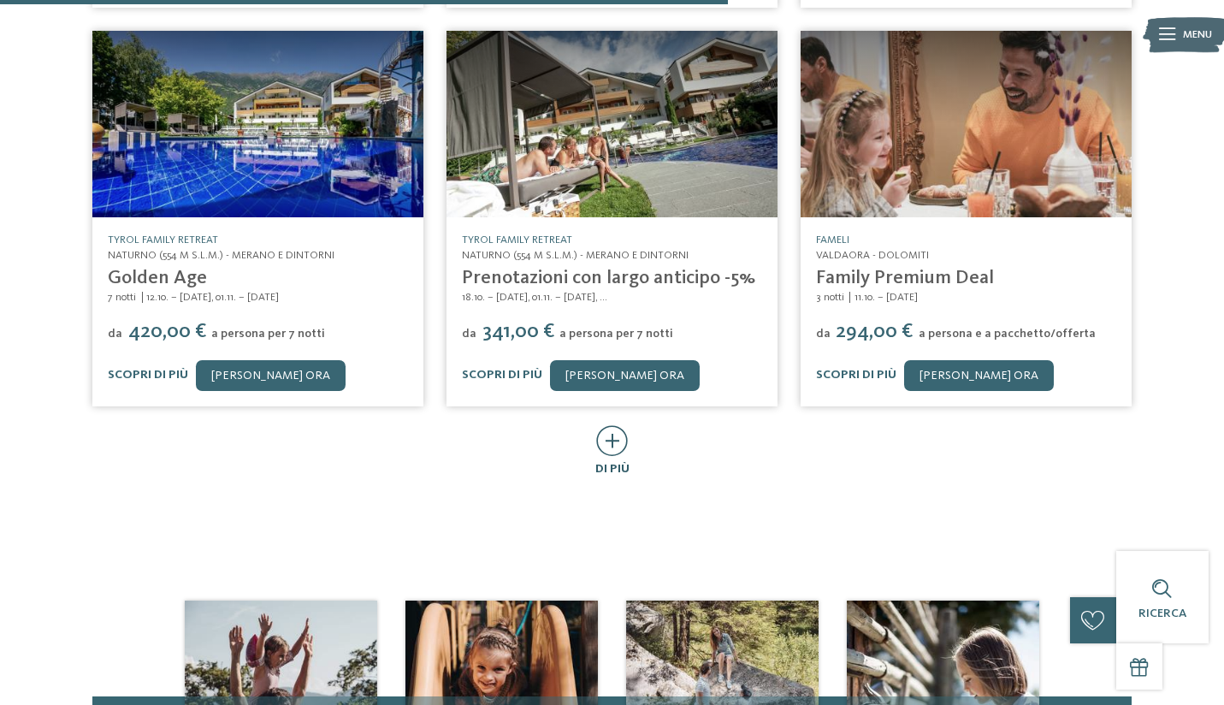
click at [620, 425] on icon at bounding box center [612, 440] width 32 height 31
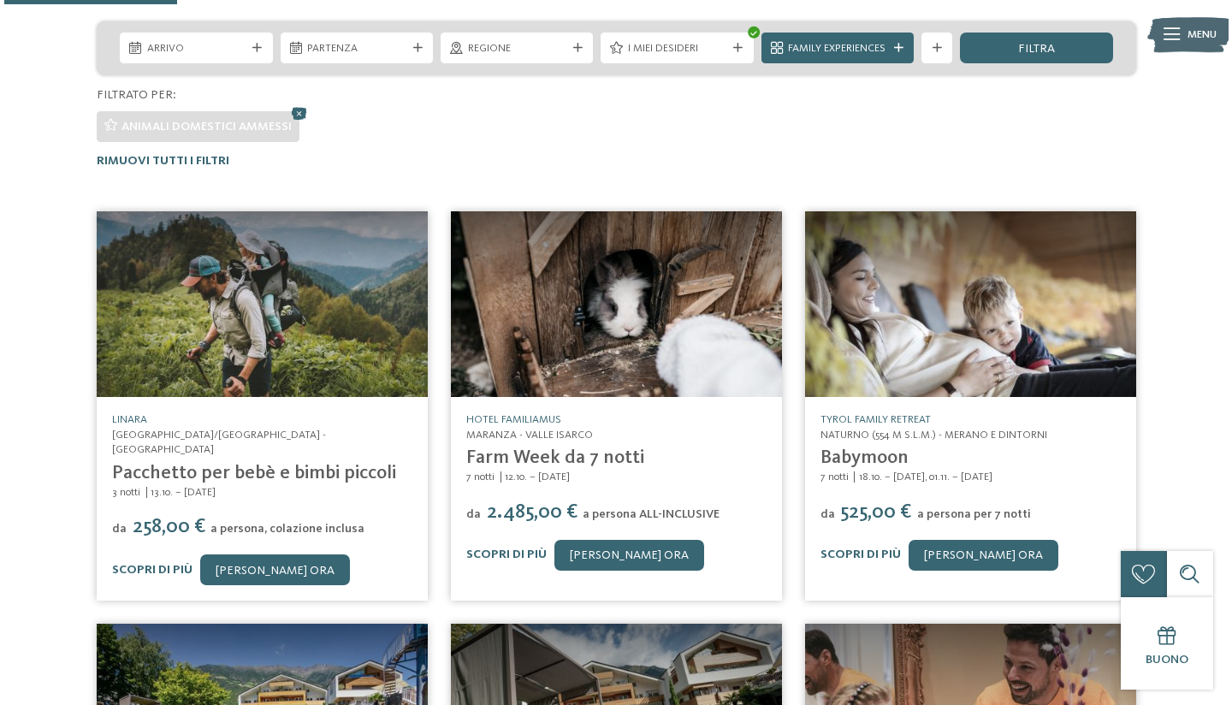
scroll to position [348, 0]
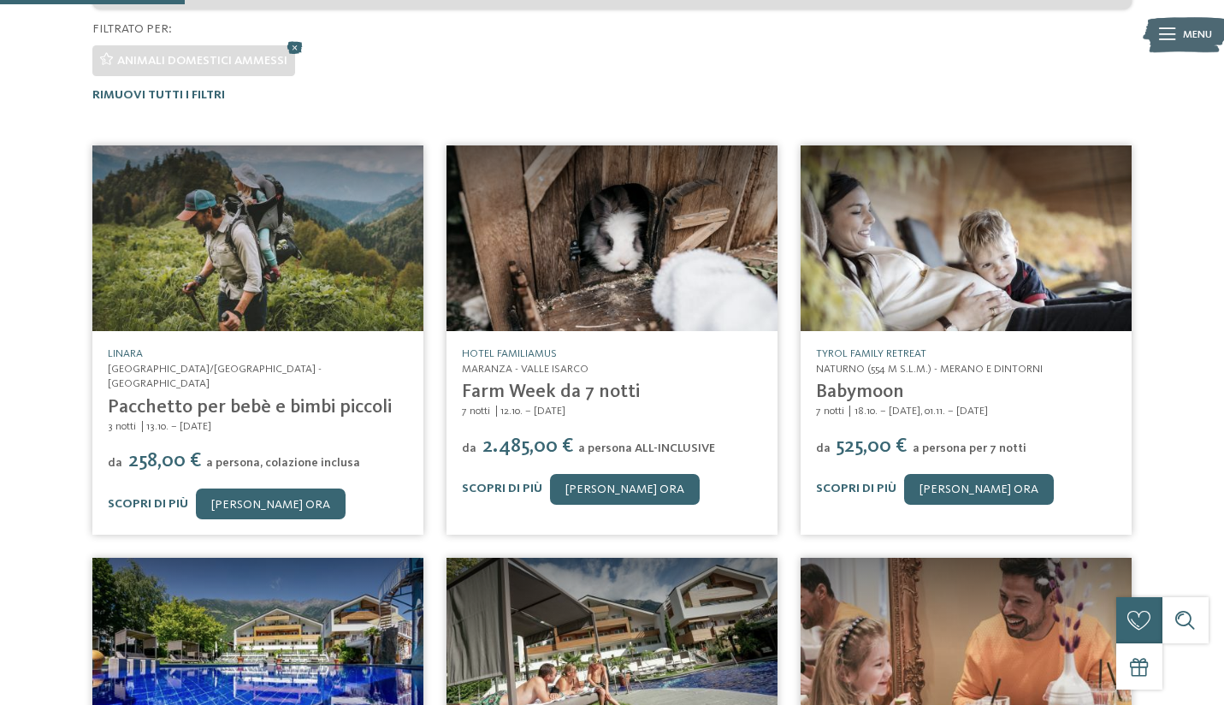
click at [673, 279] on img at bounding box center [612, 238] width 331 height 187
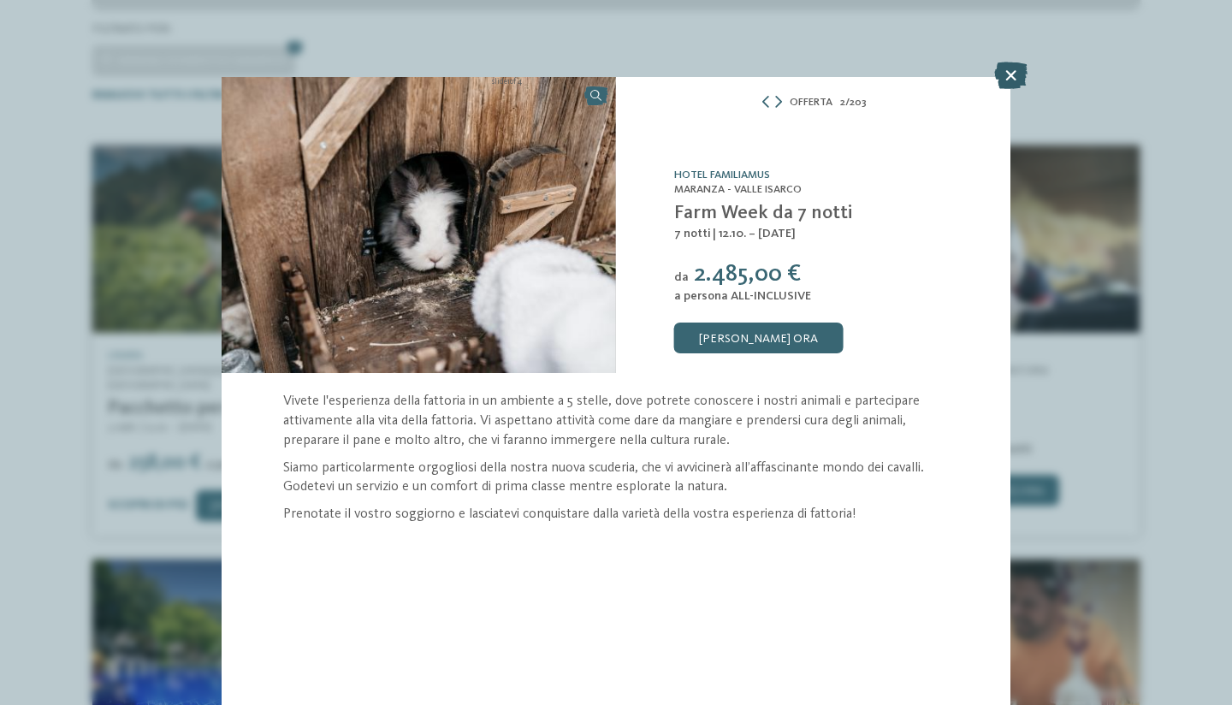
click at [1010, 73] on icon at bounding box center [1010, 75] width 33 height 27
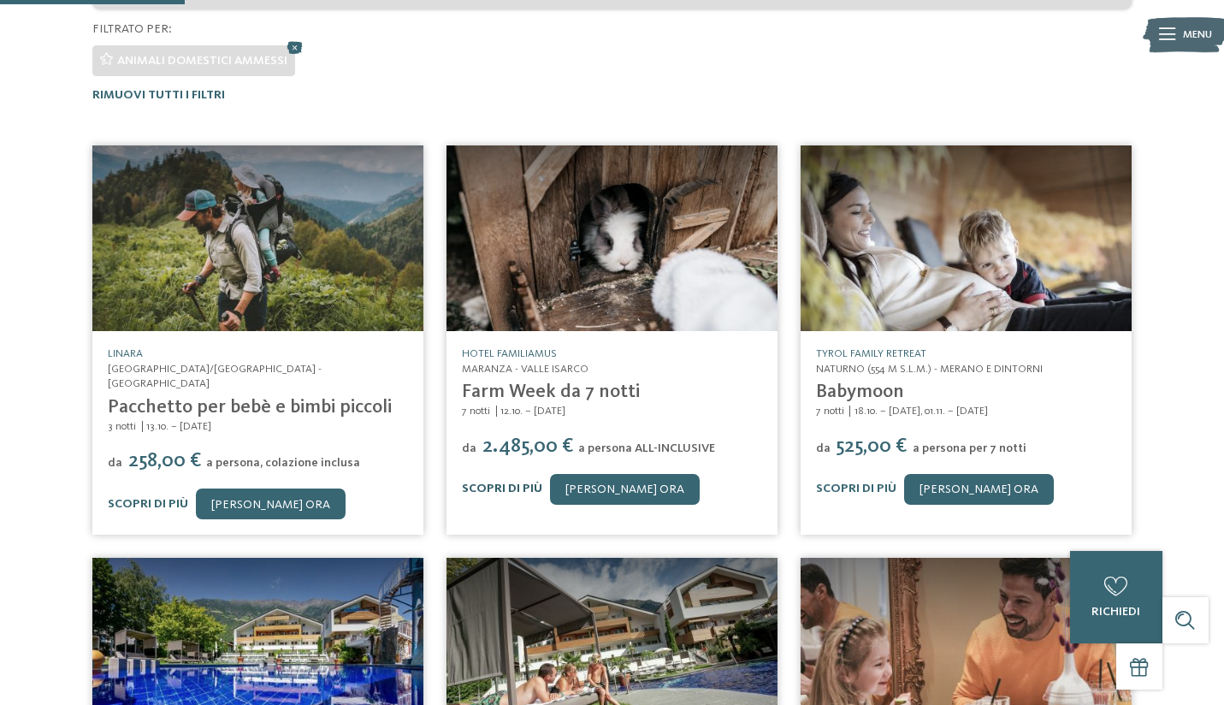
click at [506, 484] on link "Scopri di più" at bounding box center [502, 489] width 80 height 12
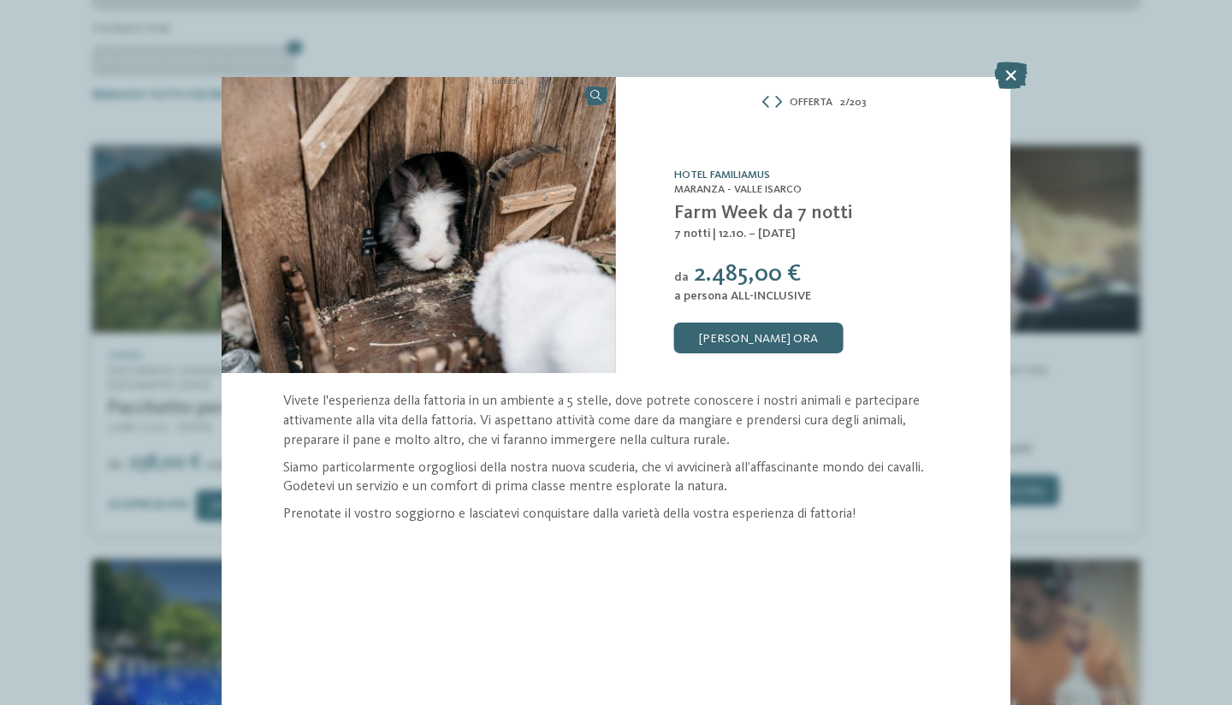
click at [742, 175] on link "Hotel Familiamus" at bounding box center [722, 174] width 96 height 11
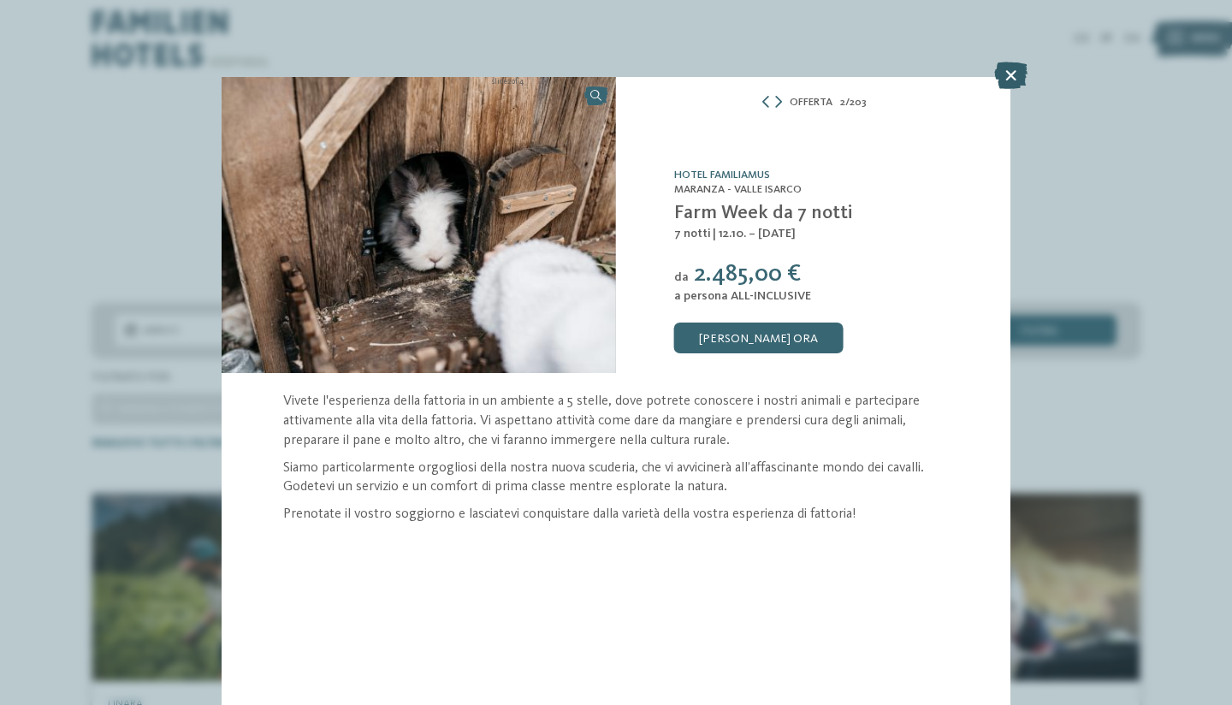
click at [1011, 83] on icon at bounding box center [1010, 75] width 33 height 27
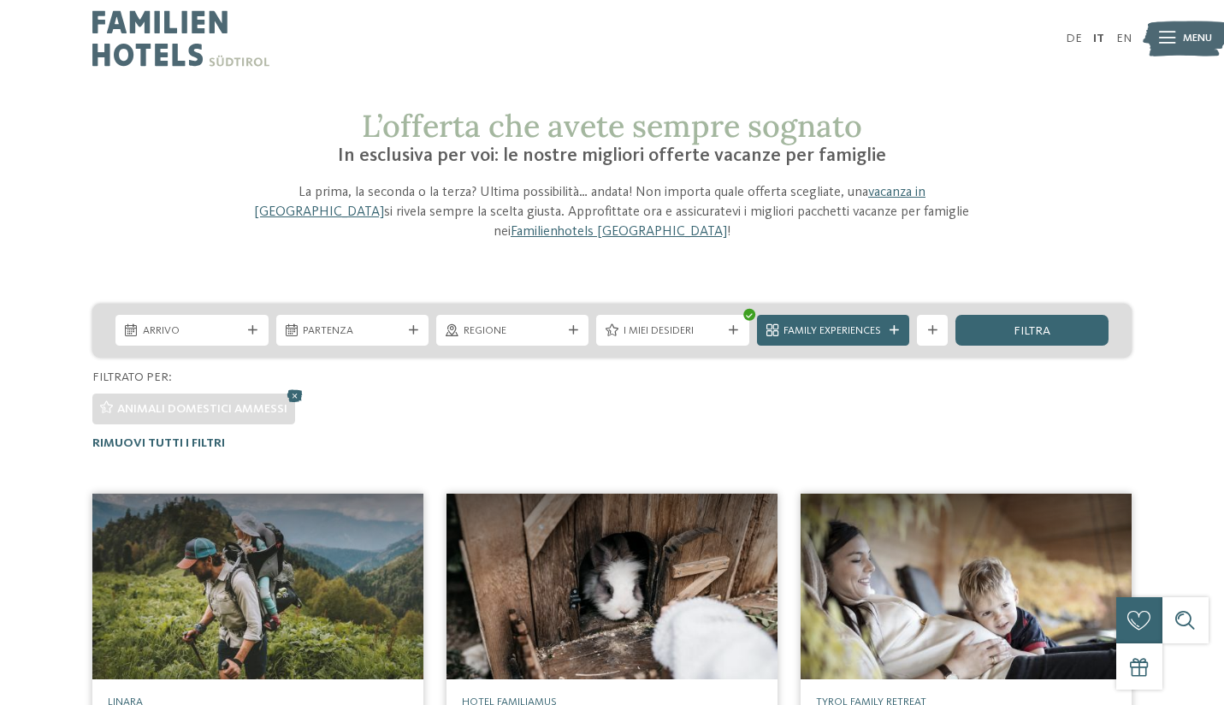
drag, startPoint x: 1224, startPoint y: 151, endPoint x: 1230, endPoint y: 170, distance: 20.6
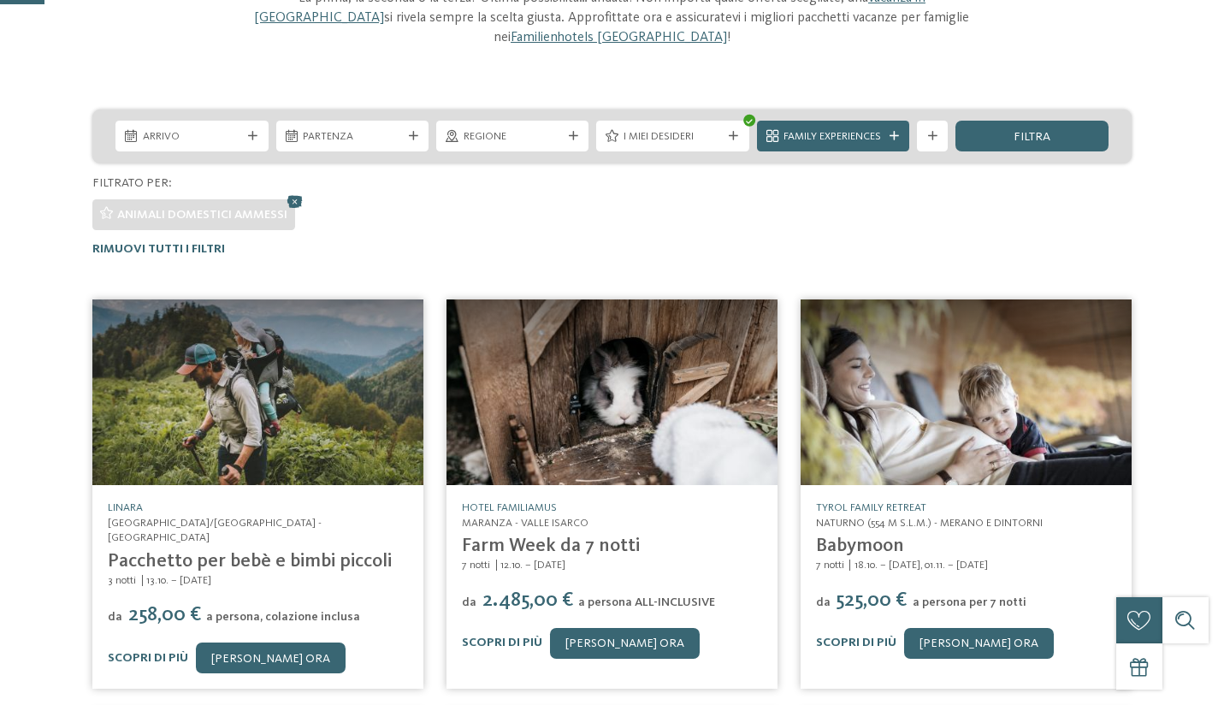
scroll to position [55, 0]
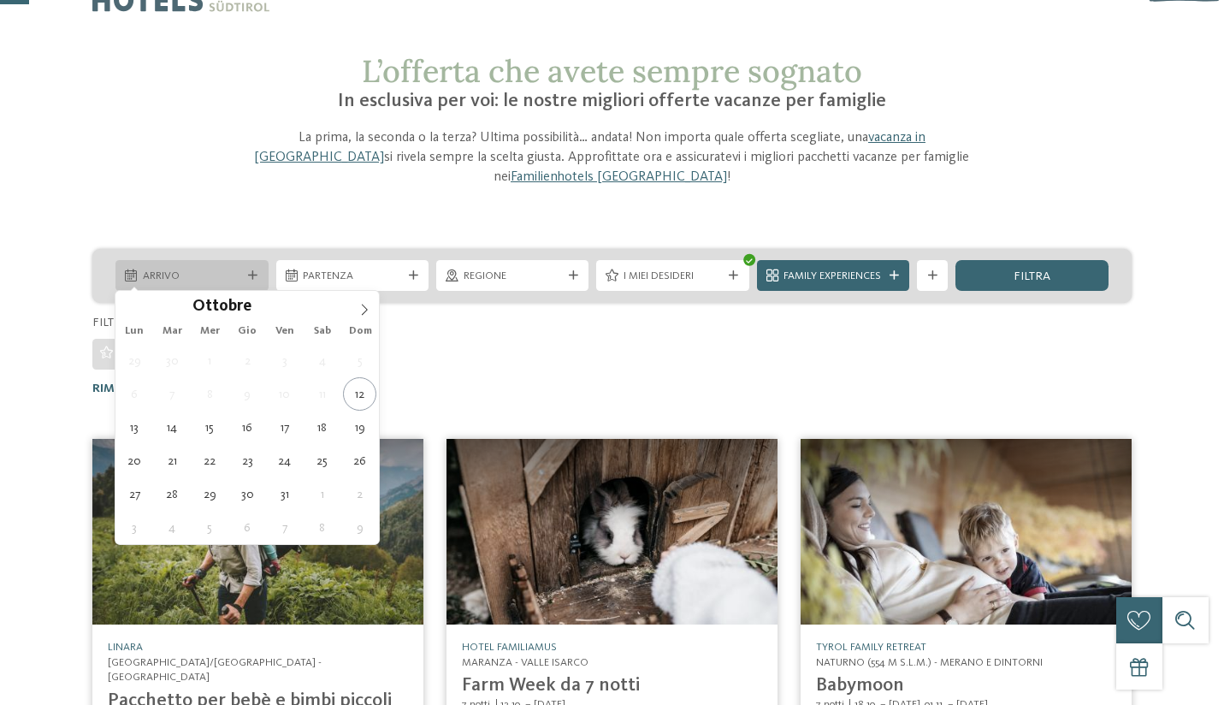
click at [224, 269] on span "Arrivo" at bounding box center [192, 276] width 98 height 15
type div "29.10.2025"
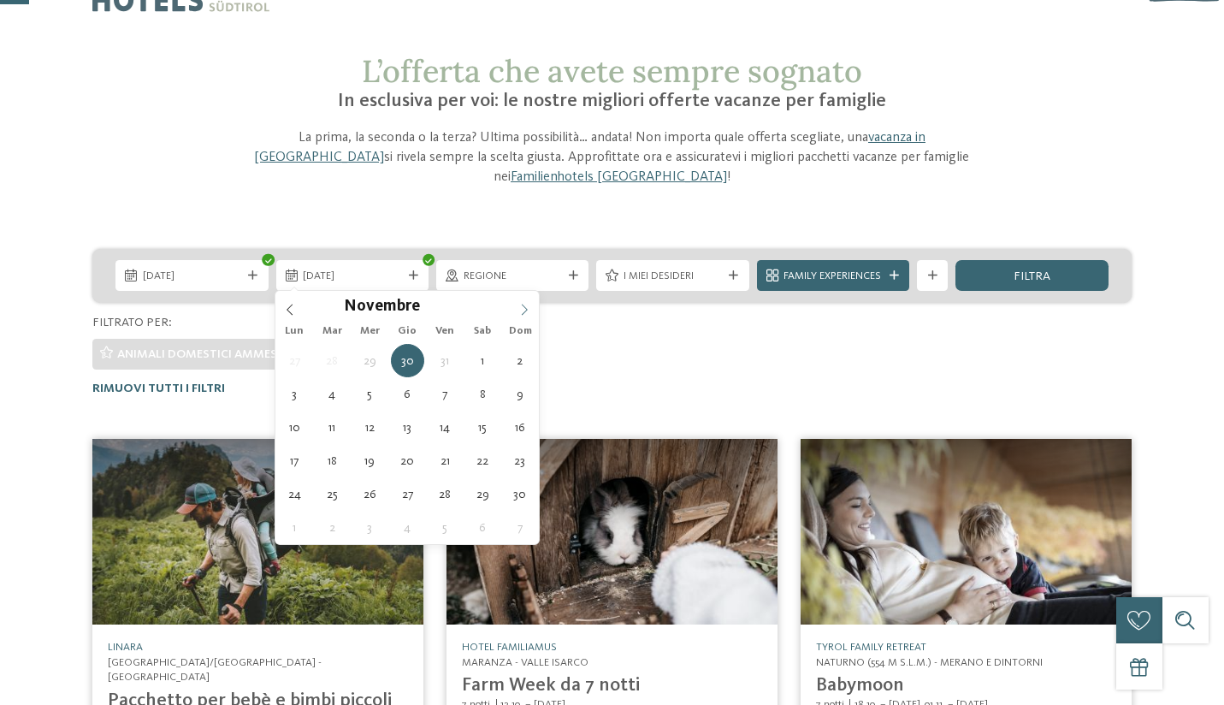
click at [526, 311] on icon at bounding box center [525, 310] width 6 height 11
type div "02.11.2025"
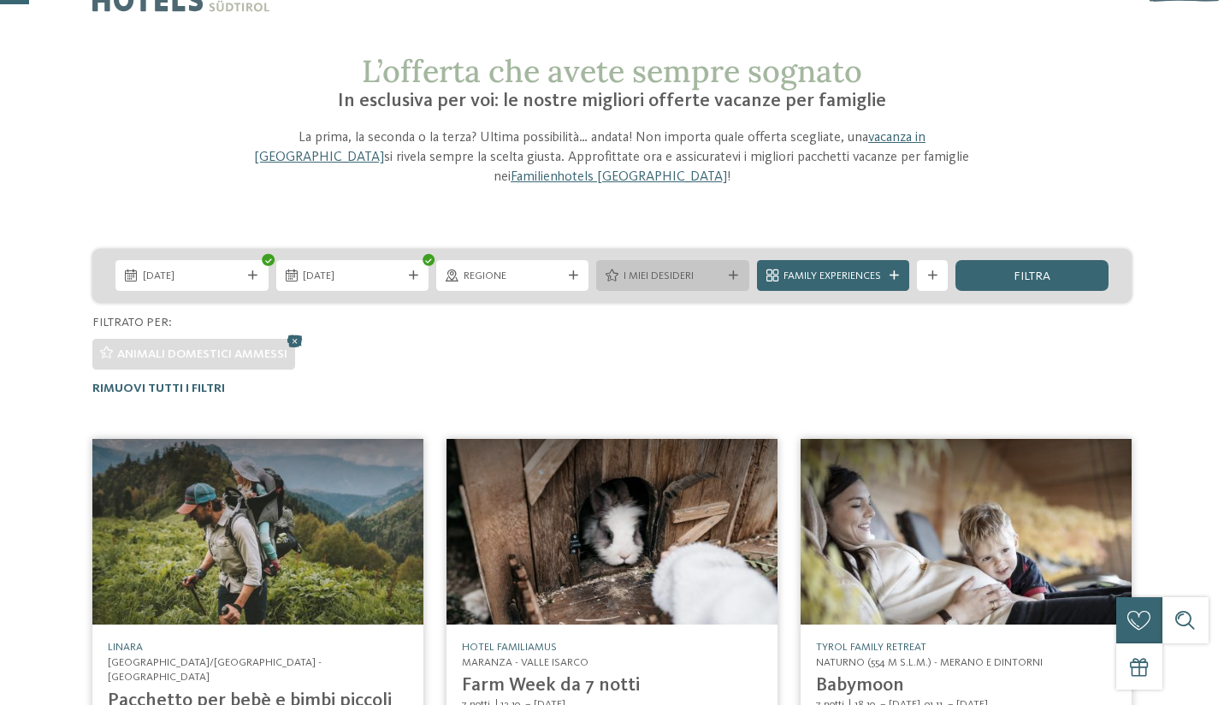
click at [657, 280] on span "I miei desideri" at bounding box center [673, 276] width 98 height 15
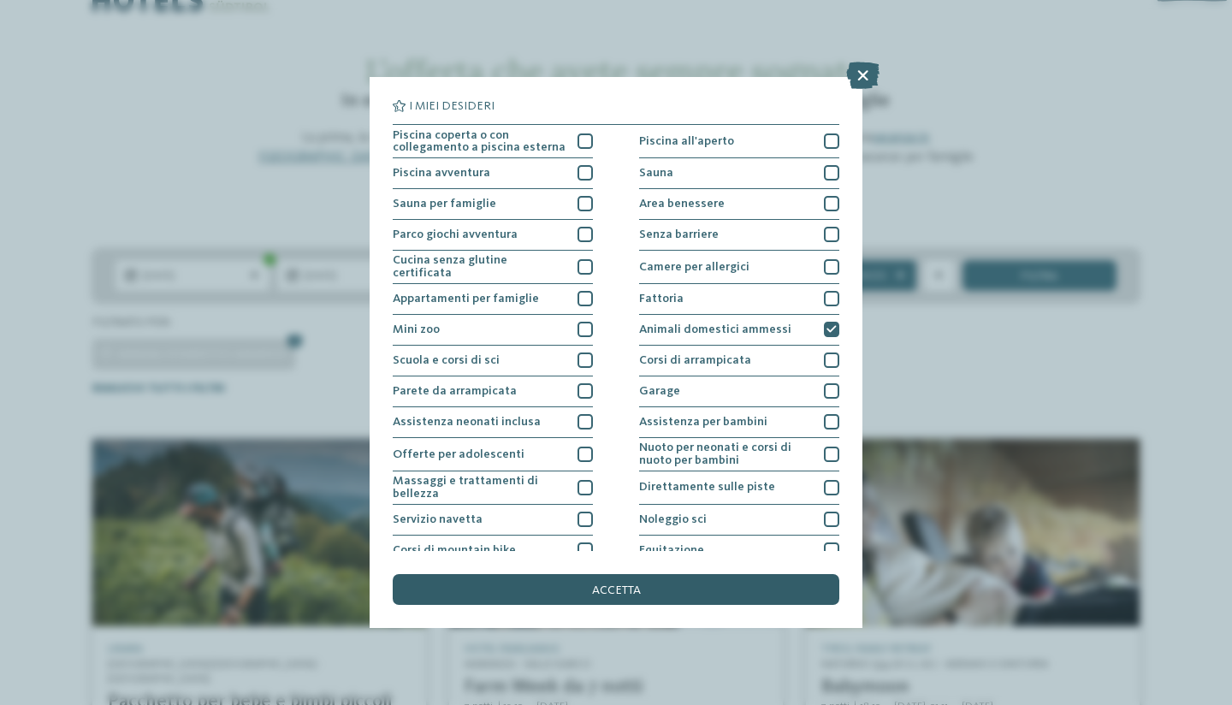
click at [662, 574] on div "accetta" at bounding box center [616, 589] width 447 height 31
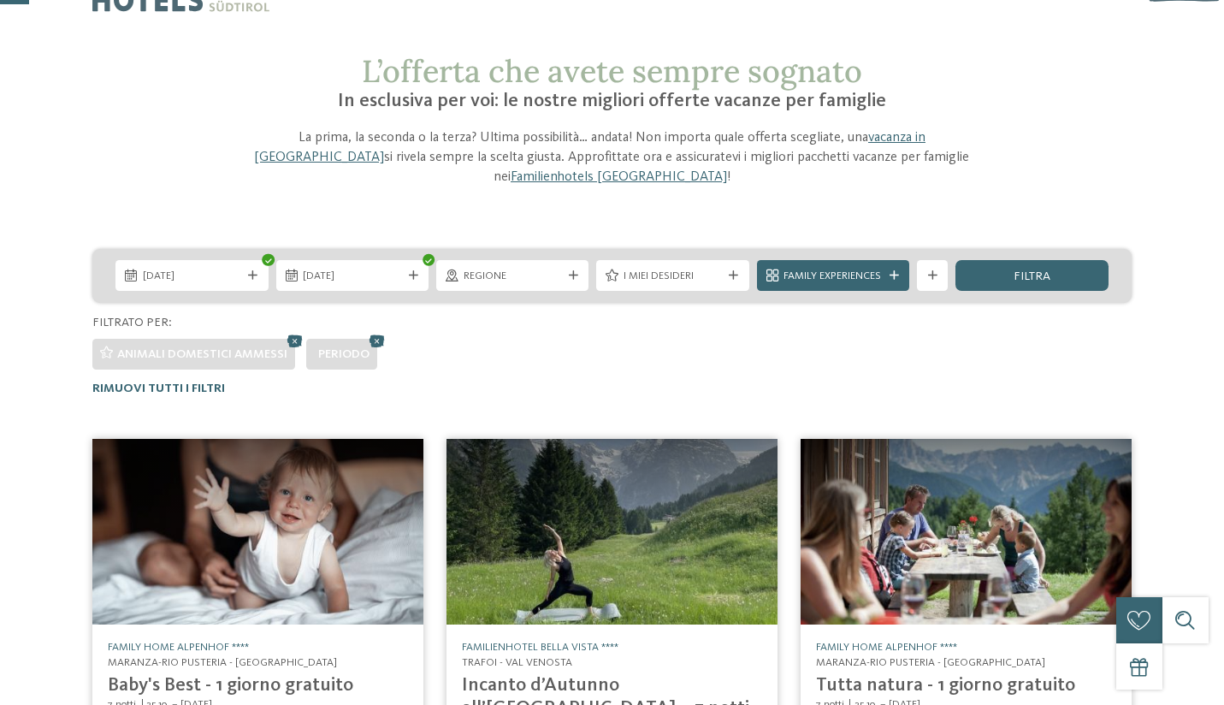
scroll to position [385, 0]
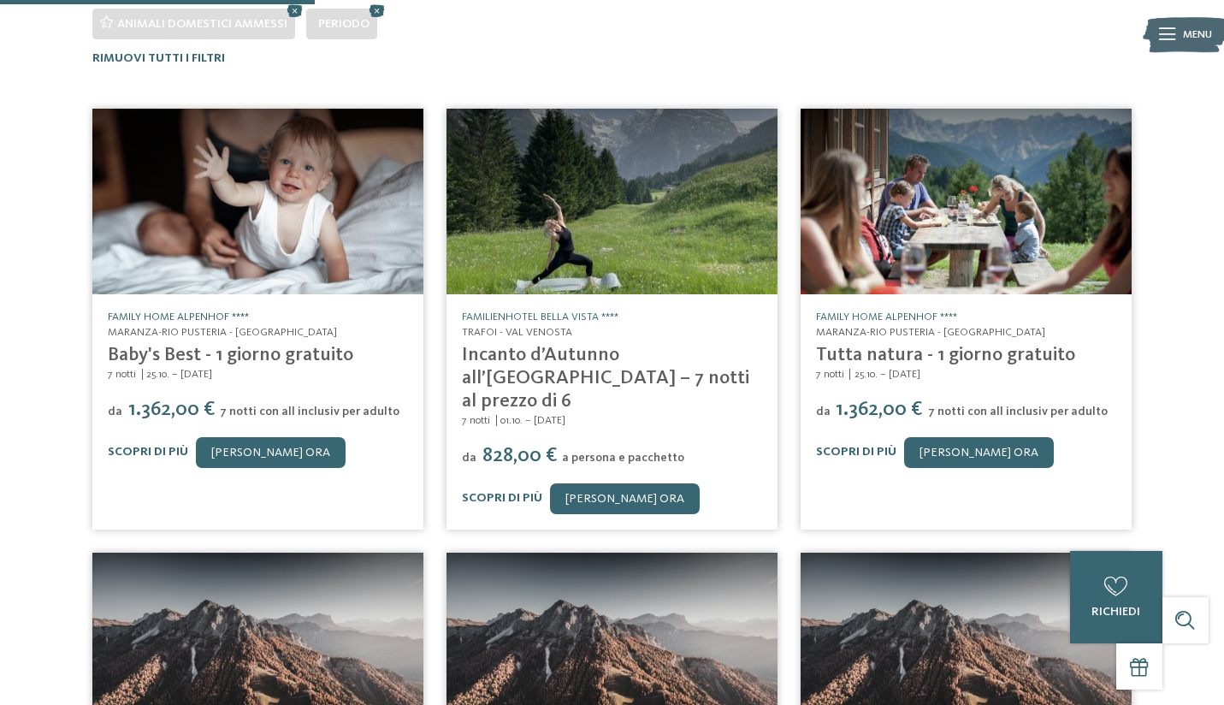
click at [210, 311] on link "Family Home Alpenhof ****" at bounding box center [178, 316] width 141 height 11
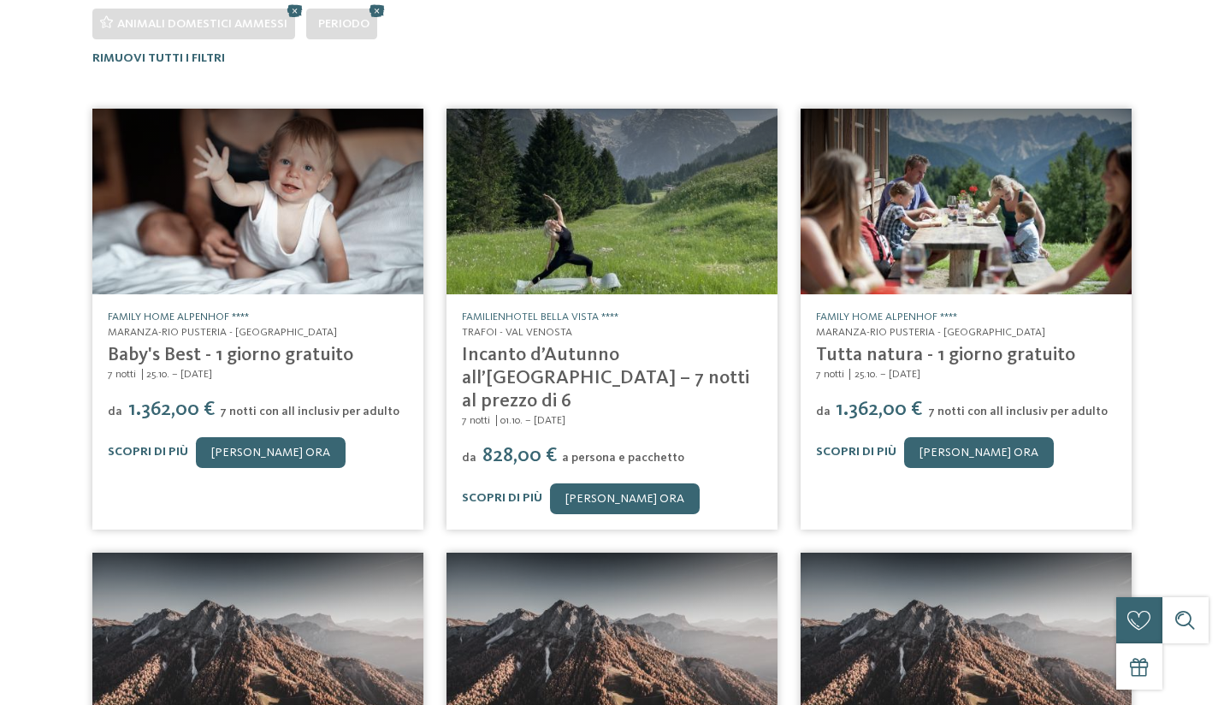
scroll to position [0, 0]
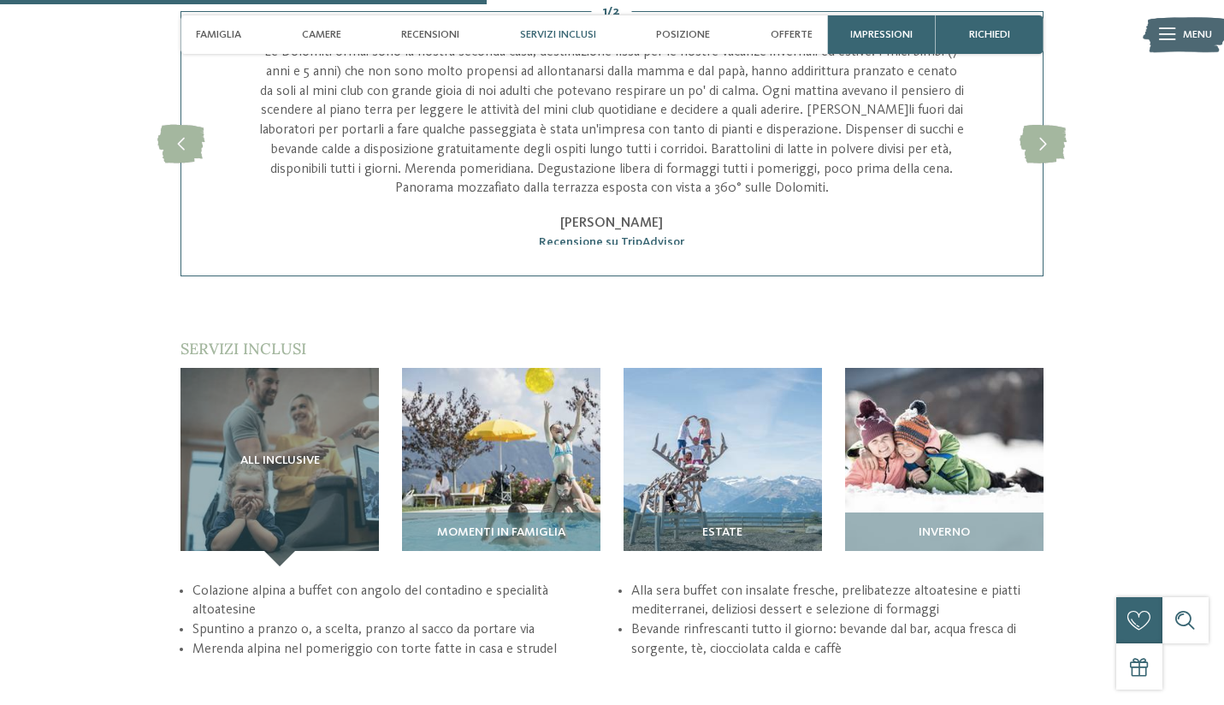
scroll to position [2062, 0]
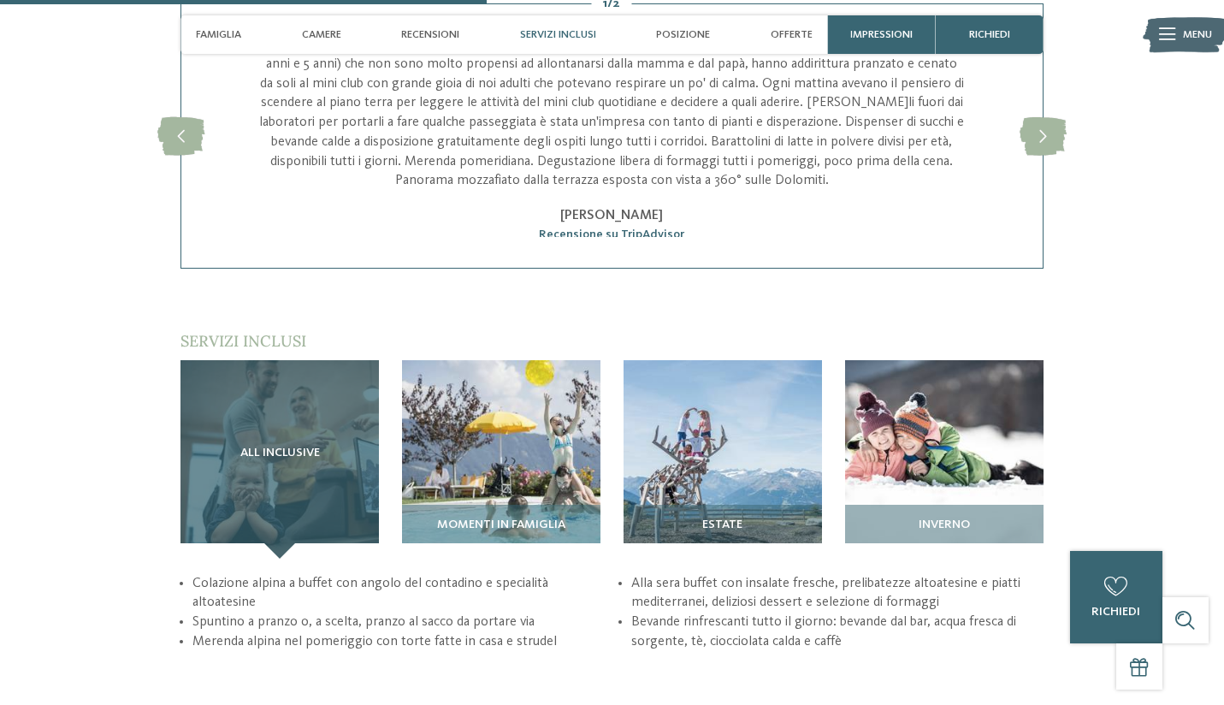
click at [323, 408] on div "All inclusive" at bounding box center [280, 459] width 199 height 199
click at [306, 447] on span "All inclusive" at bounding box center [280, 454] width 80 height 14
click at [315, 447] on span "All inclusive" at bounding box center [280, 454] width 80 height 14
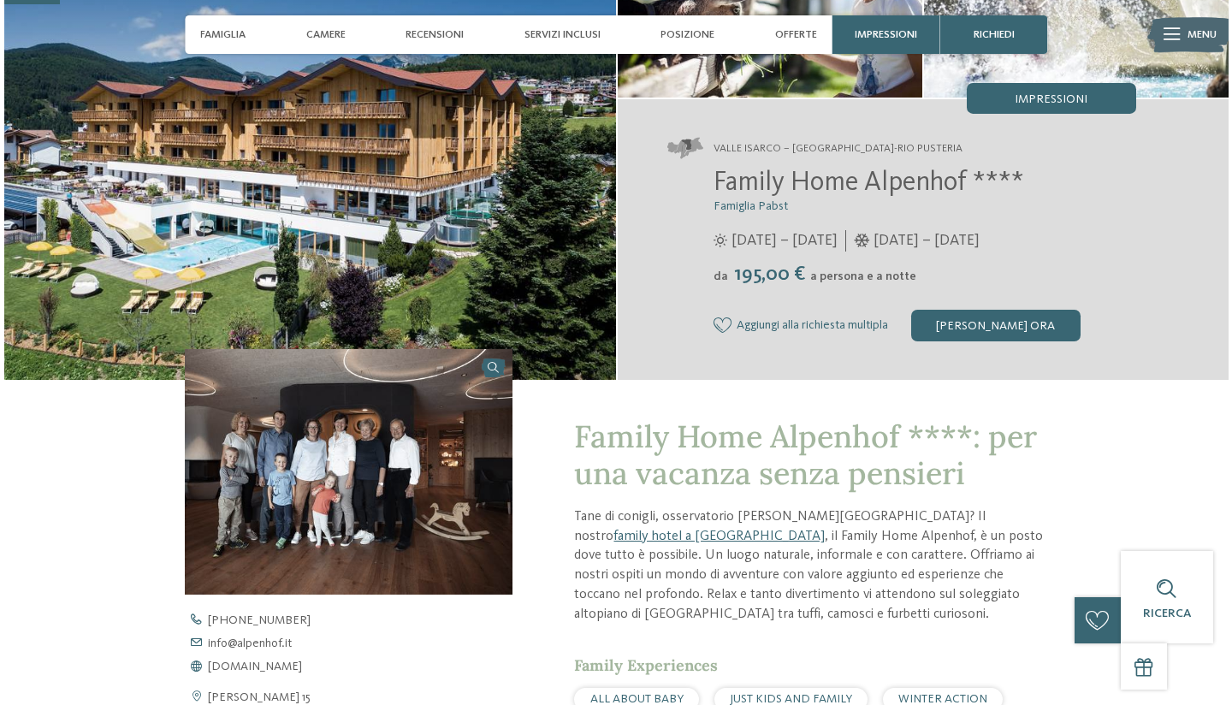
scroll to position [200, 0]
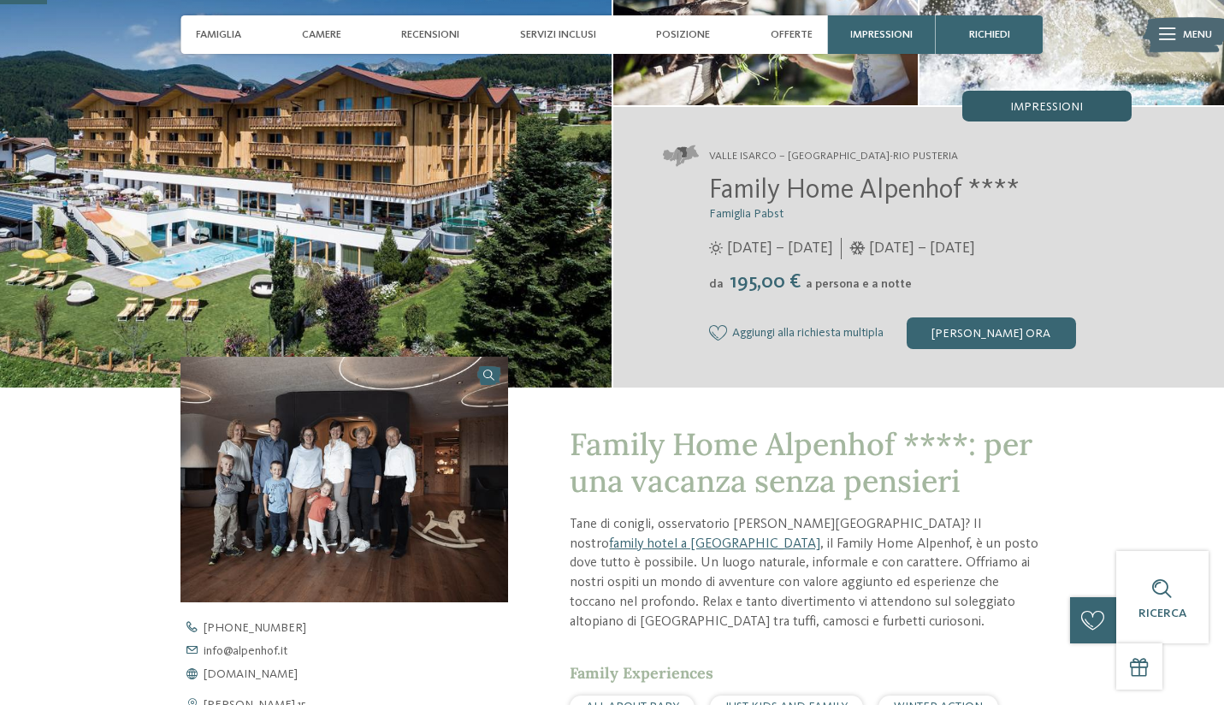
click at [1106, 99] on div "Impressioni" at bounding box center [1047, 106] width 169 height 31
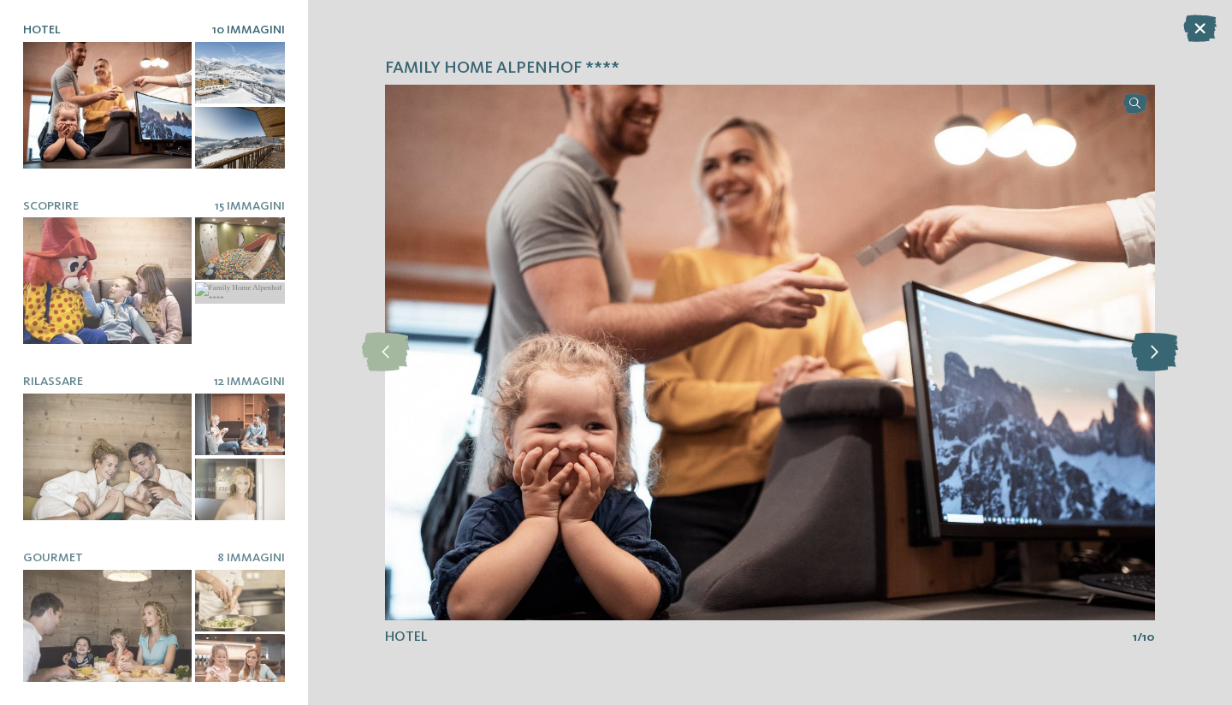
click at [1157, 340] on icon at bounding box center [1154, 352] width 47 height 39
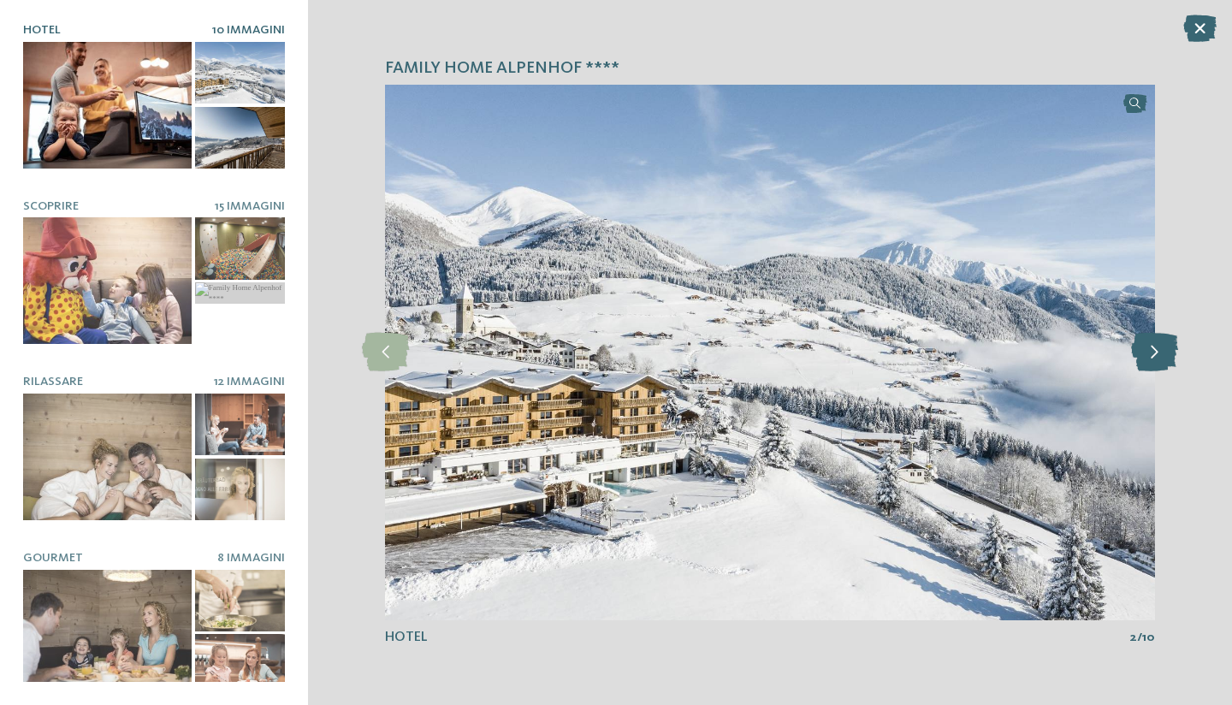
click at [1157, 340] on icon at bounding box center [1154, 352] width 47 height 39
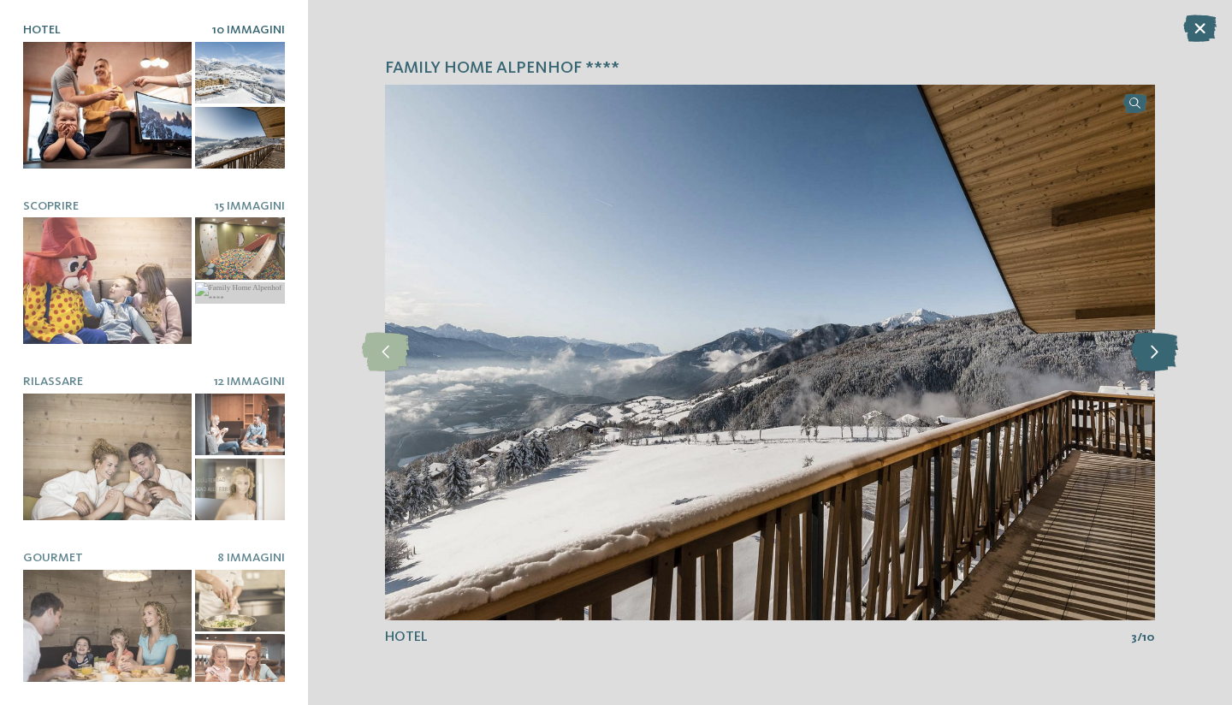
click at [1157, 340] on icon at bounding box center [1154, 352] width 47 height 39
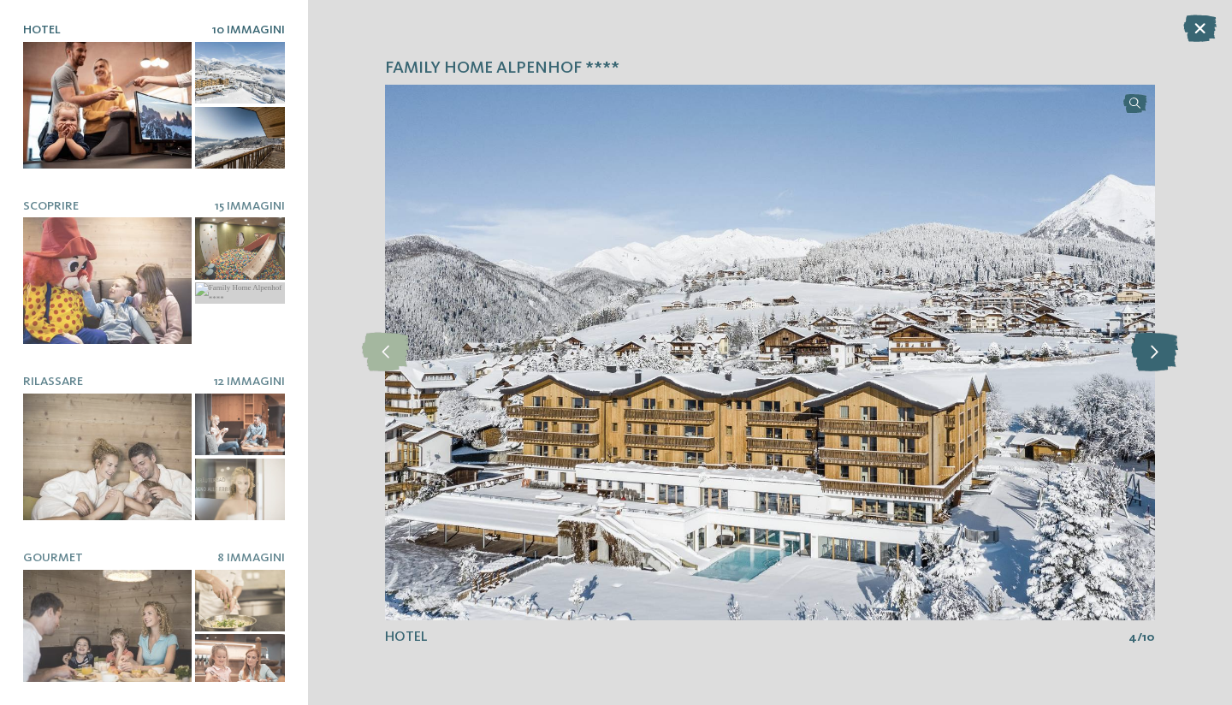
click at [1157, 340] on icon at bounding box center [1154, 352] width 47 height 39
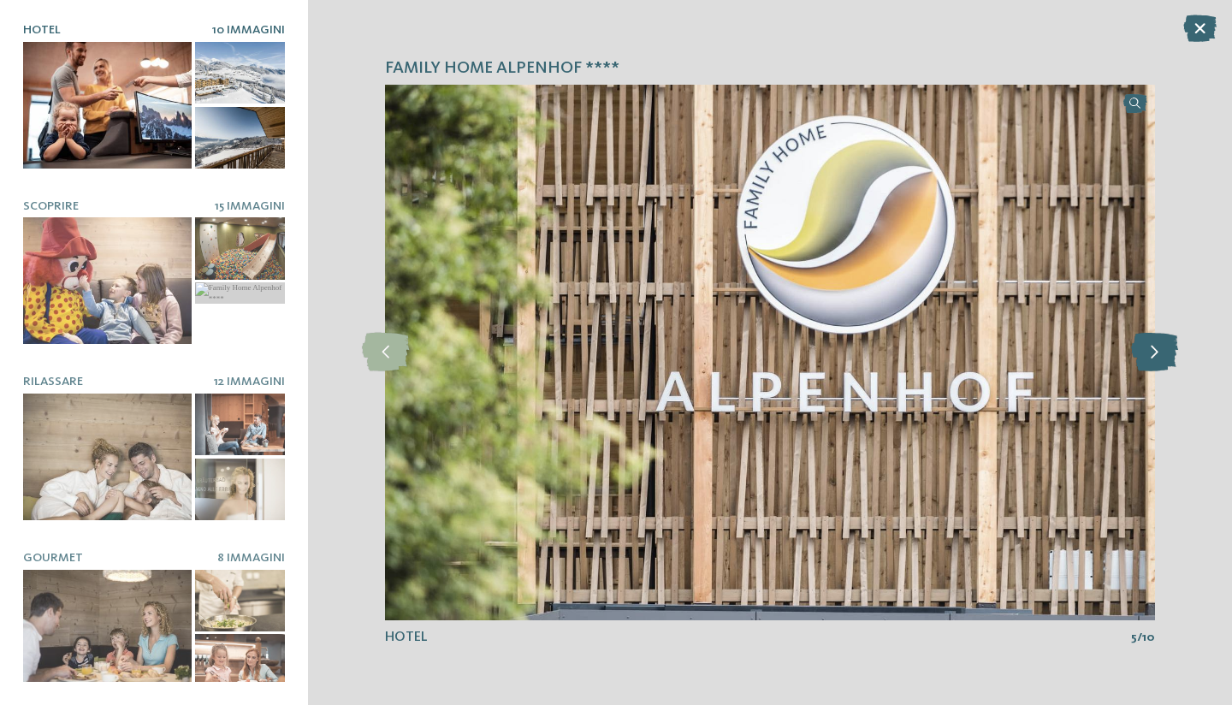
click at [1157, 340] on icon at bounding box center [1154, 352] width 47 height 39
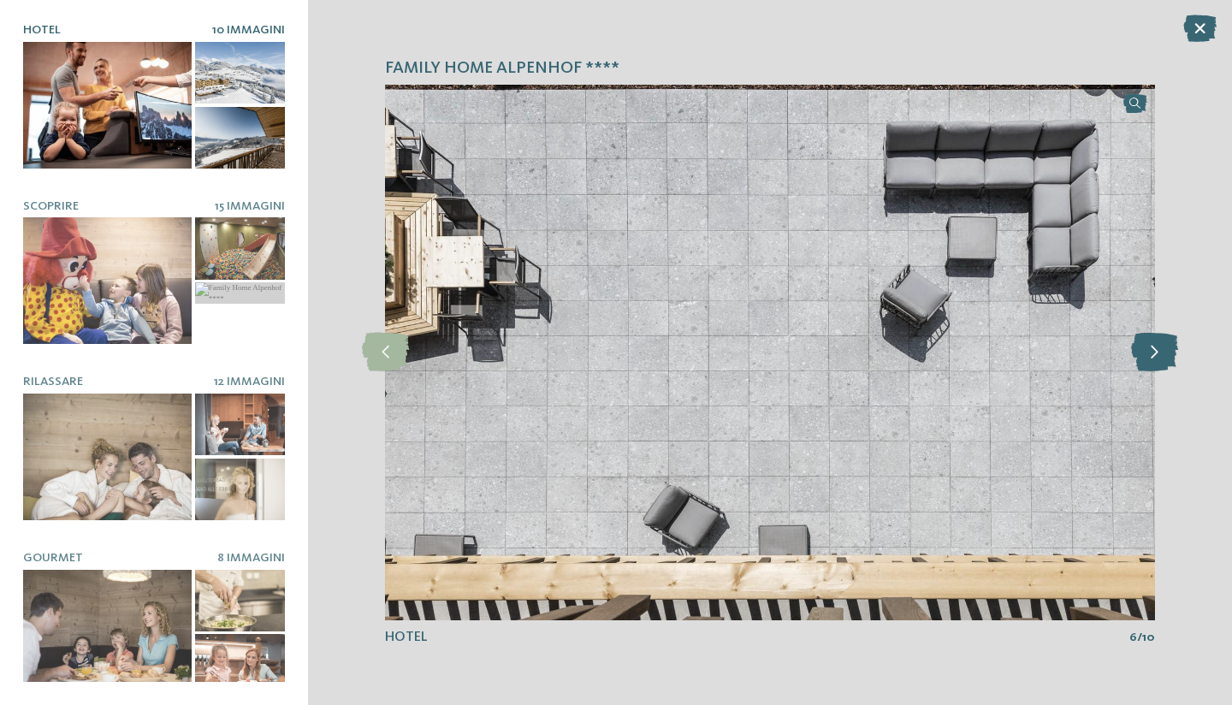
click at [1157, 340] on icon at bounding box center [1154, 352] width 47 height 39
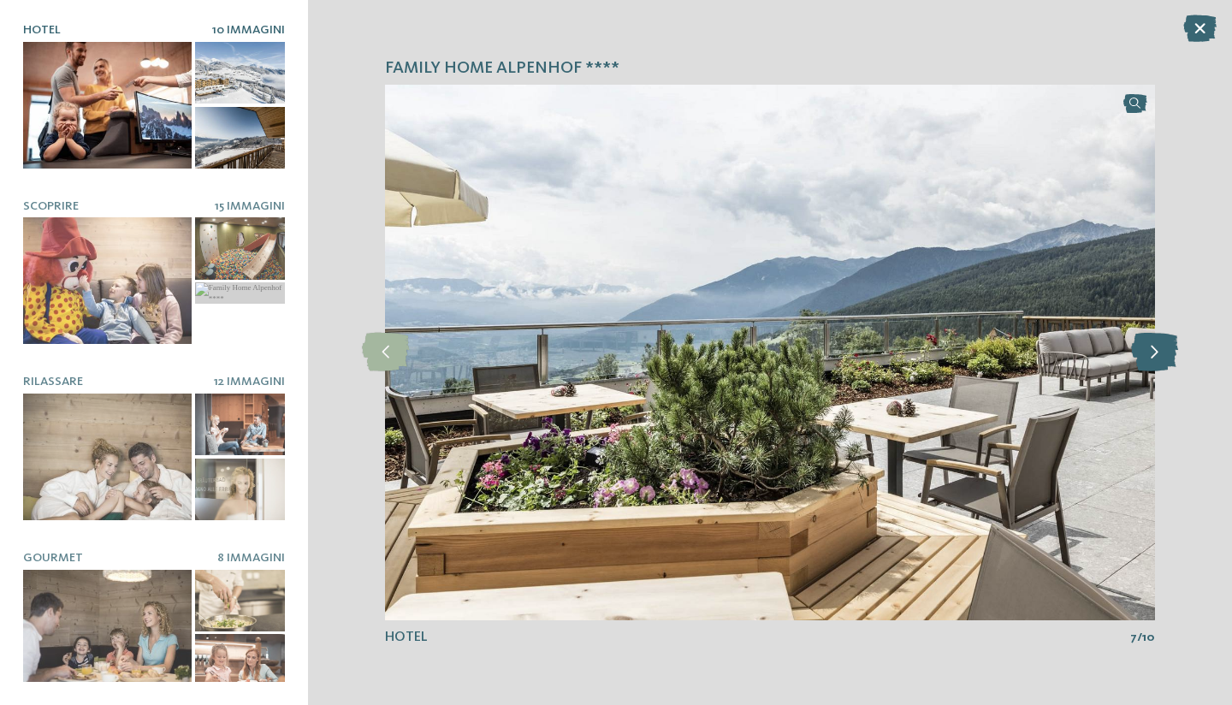
click at [1157, 340] on icon at bounding box center [1154, 352] width 47 height 39
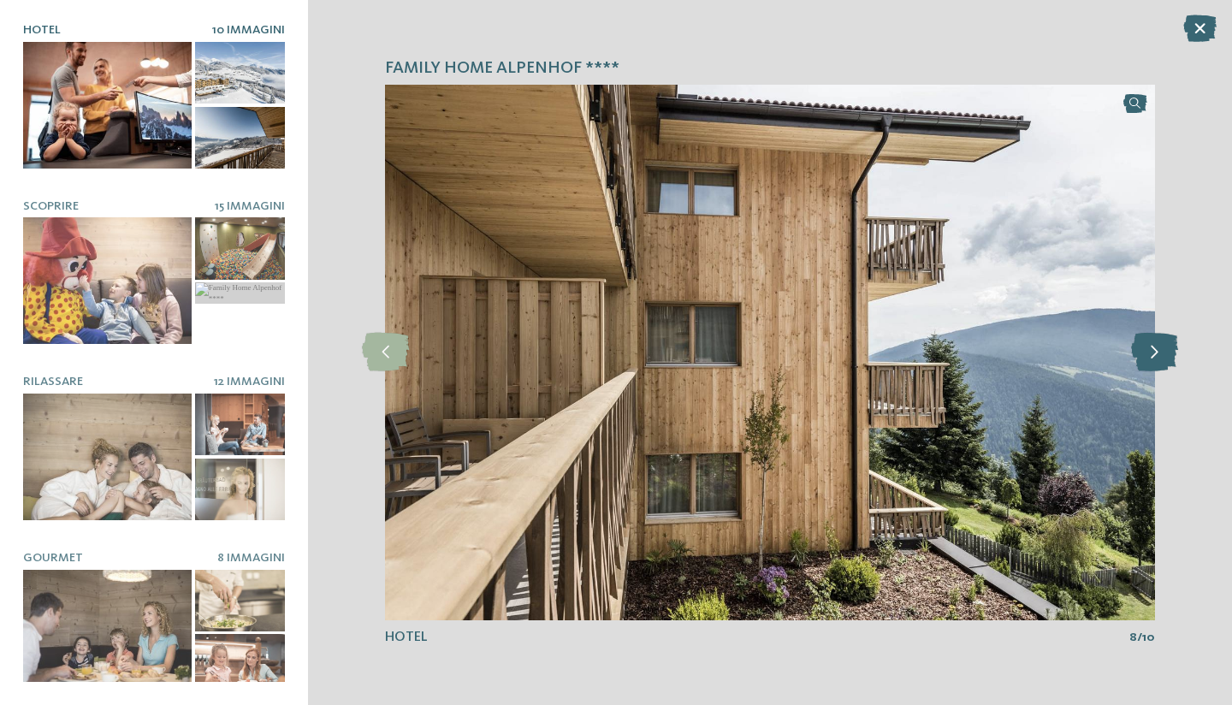
click at [1157, 340] on icon at bounding box center [1154, 352] width 47 height 39
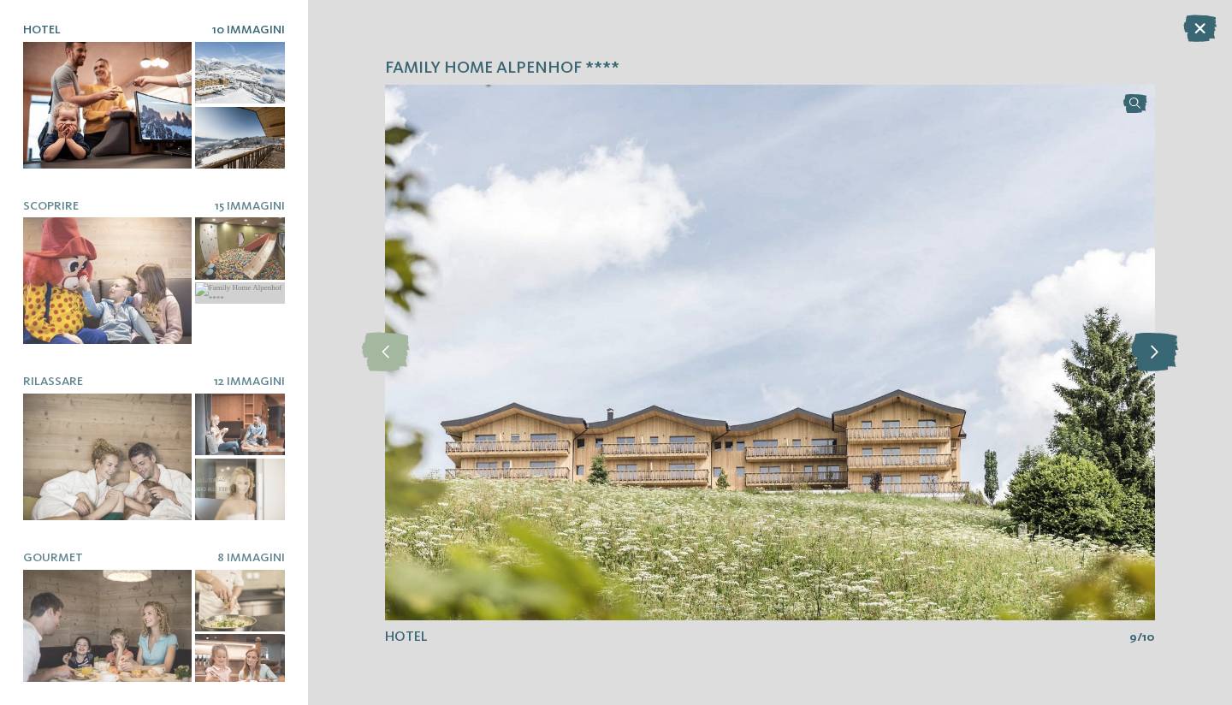
click at [1157, 340] on icon at bounding box center [1154, 352] width 47 height 39
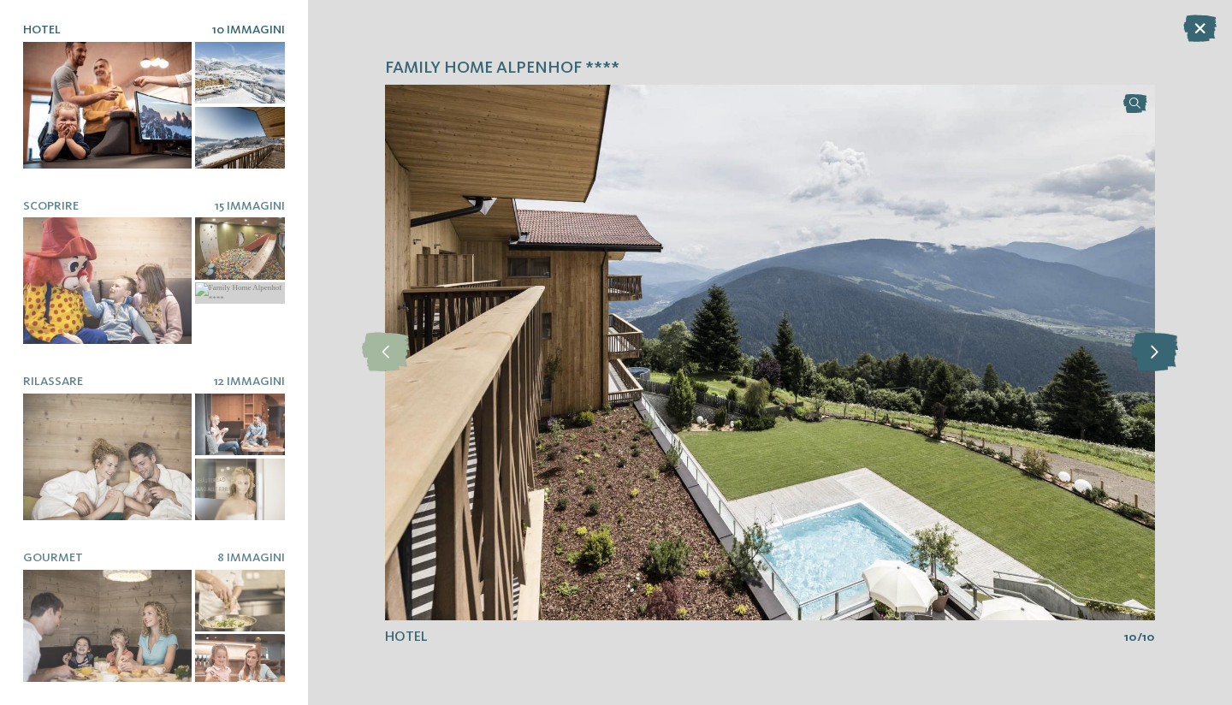
click at [1157, 340] on icon at bounding box center [1154, 352] width 47 height 39
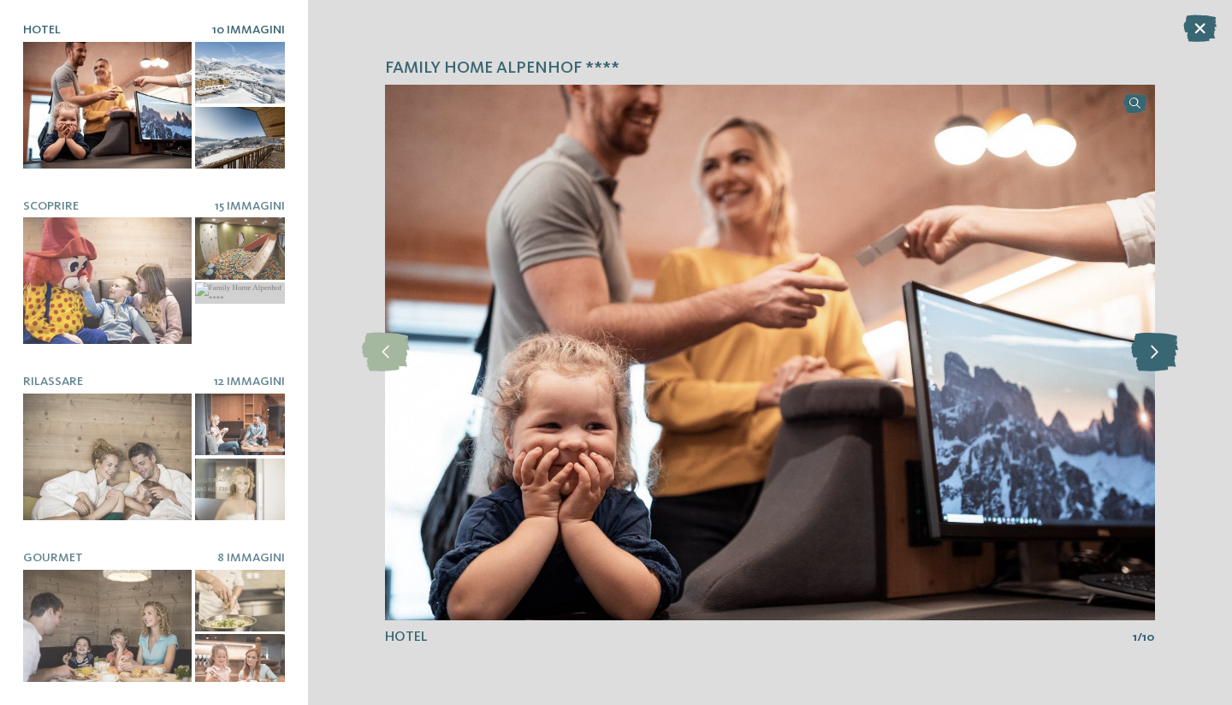
click at [1157, 340] on icon at bounding box center [1154, 352] width 47 height 39
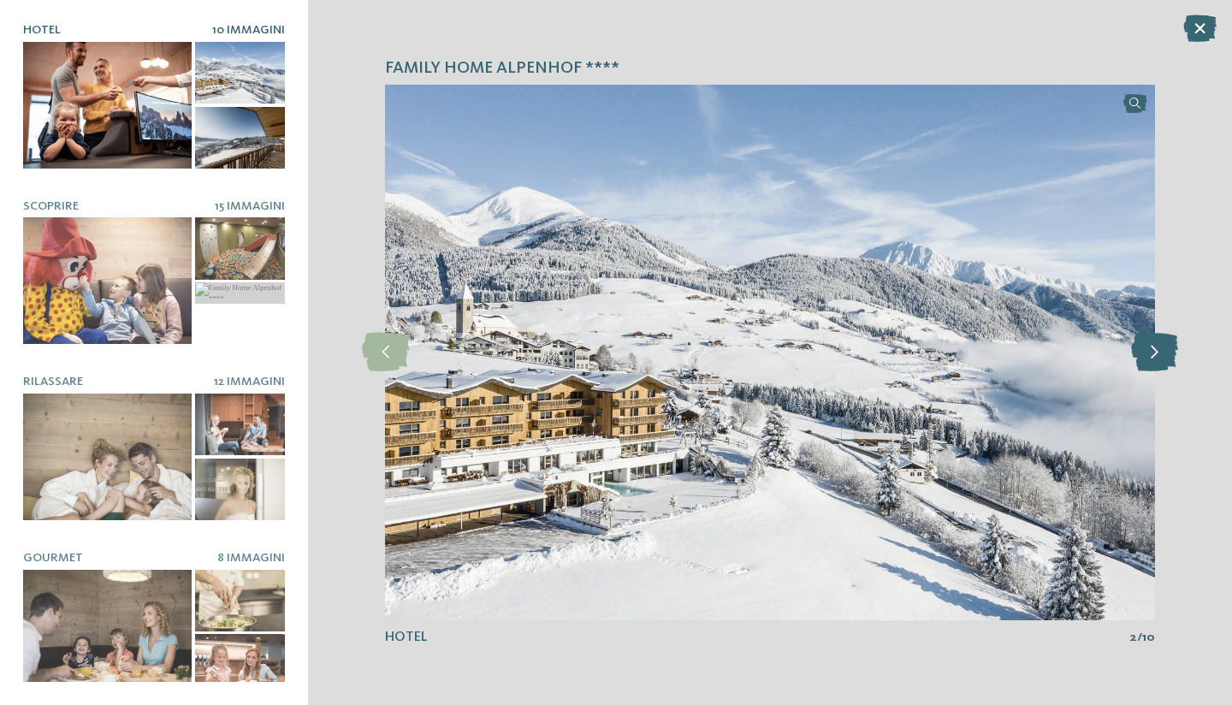
click at [1157, 340] on icon at bounding box center [1154, 352] width 47 height 39
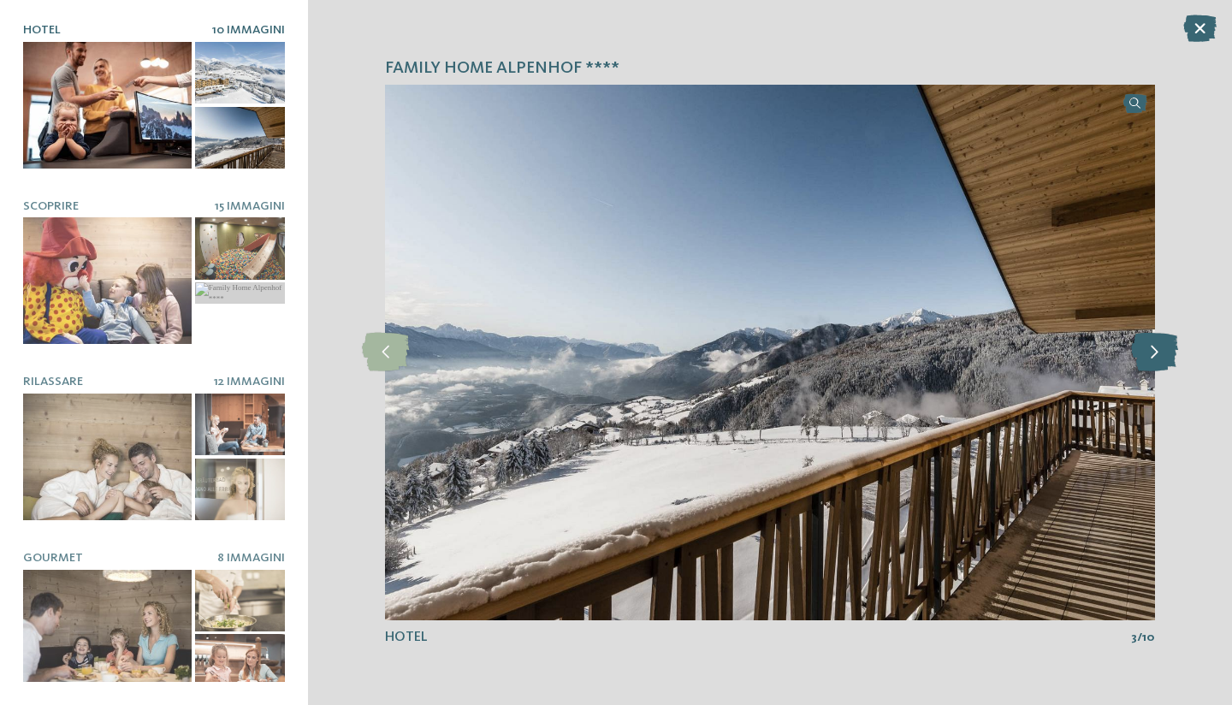
click at [1157, 340] on icon at bounding box center [1154, 352] width 47 height 39
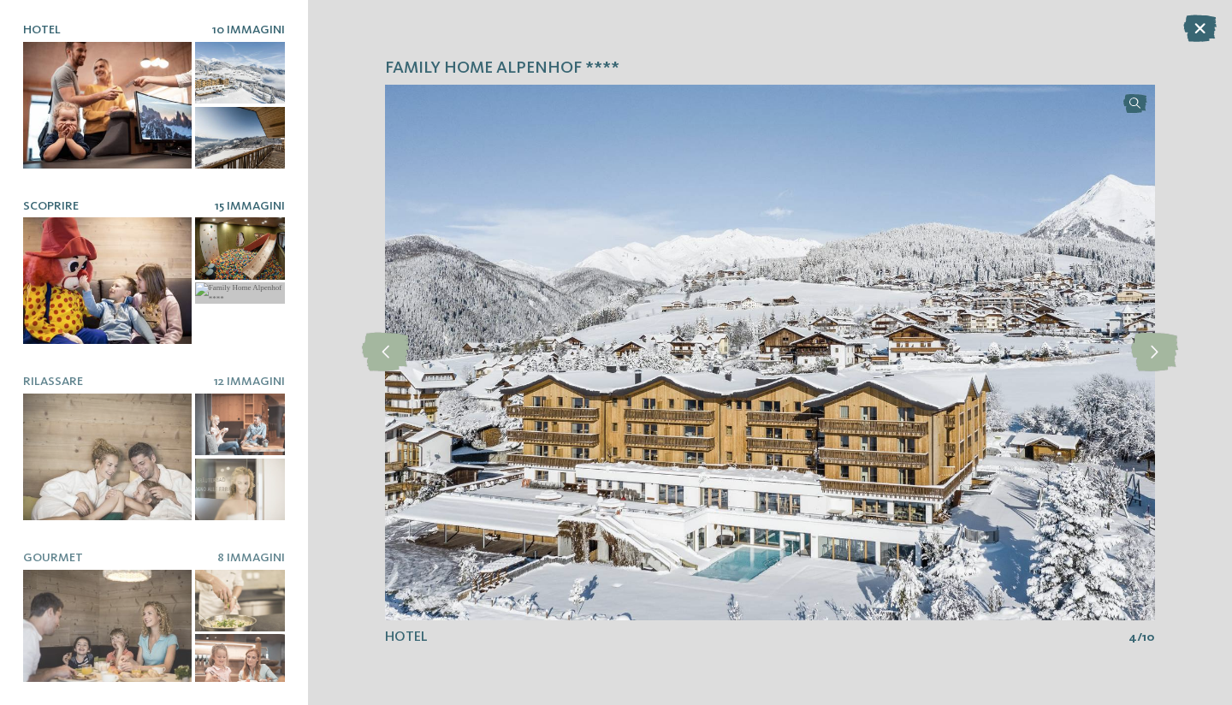
click at [91, 303] on div at bounding box center [107, 280] width 169 height 127
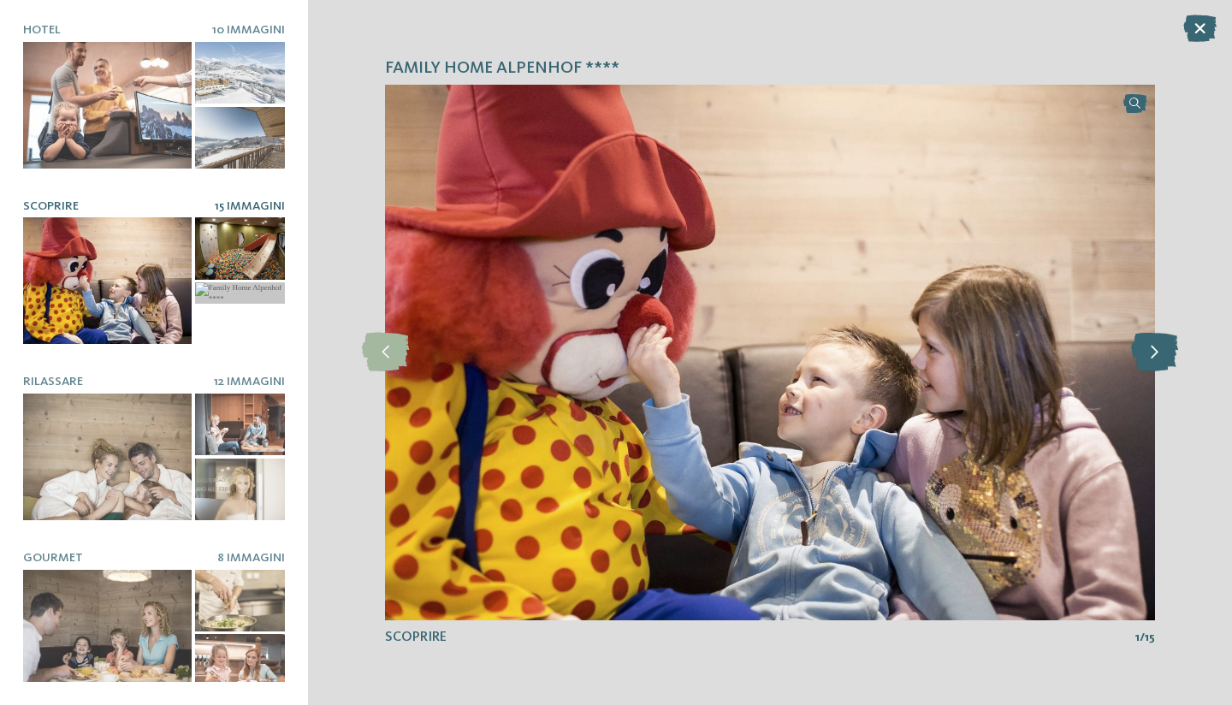
click at [1150, 355] on icon at bounding box center [1154, 352] width 47 height 39
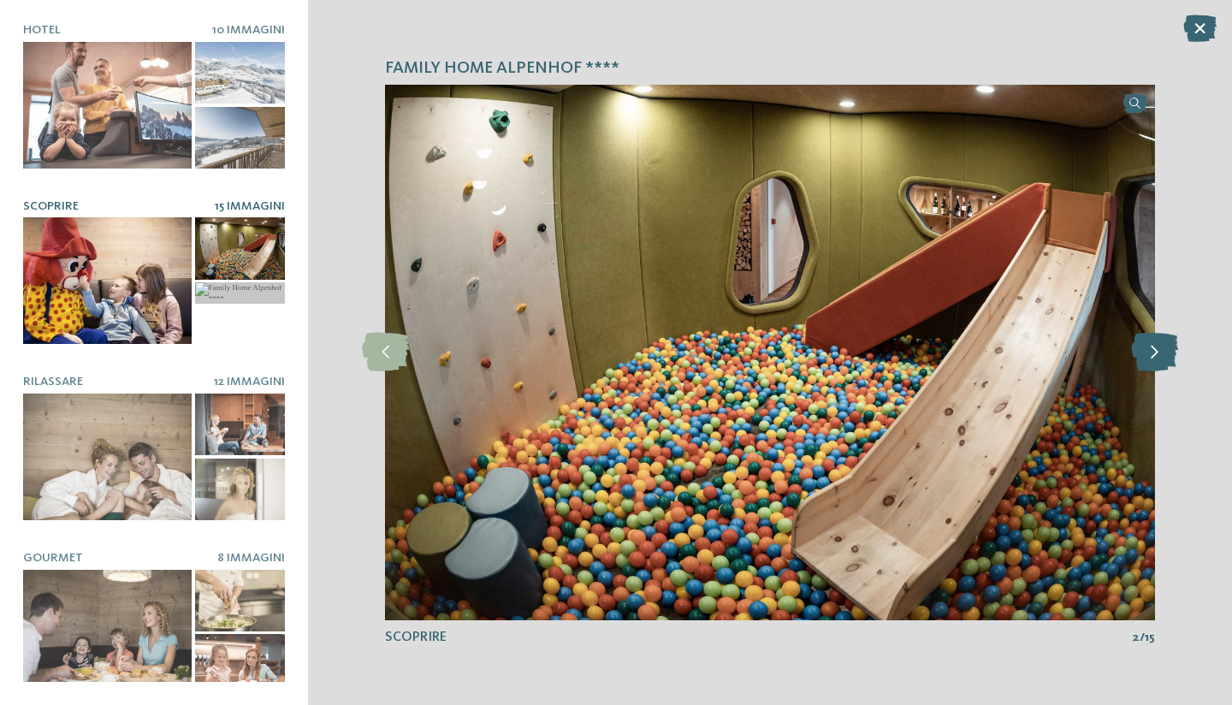
click at [1150, 355] on icon at bounding box center [1154, 352] width 47 height 39
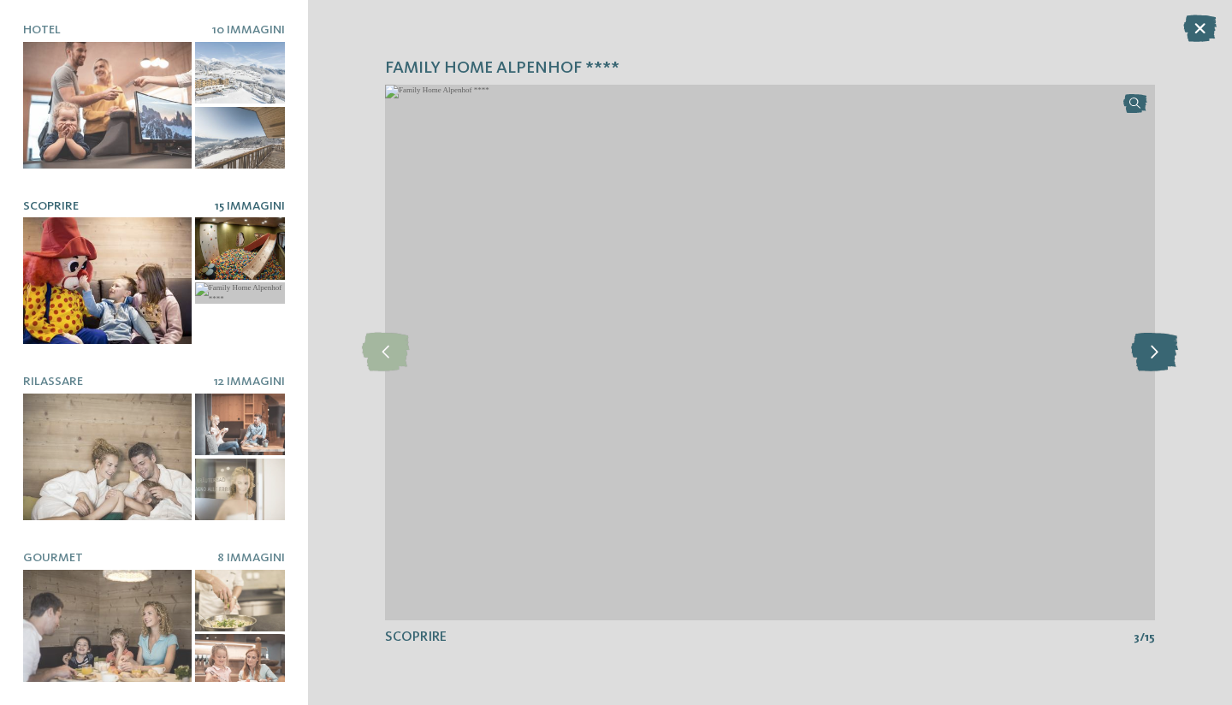
click at [1150, 355] on icon at bounding box center [1154, 352] width 47 height 39
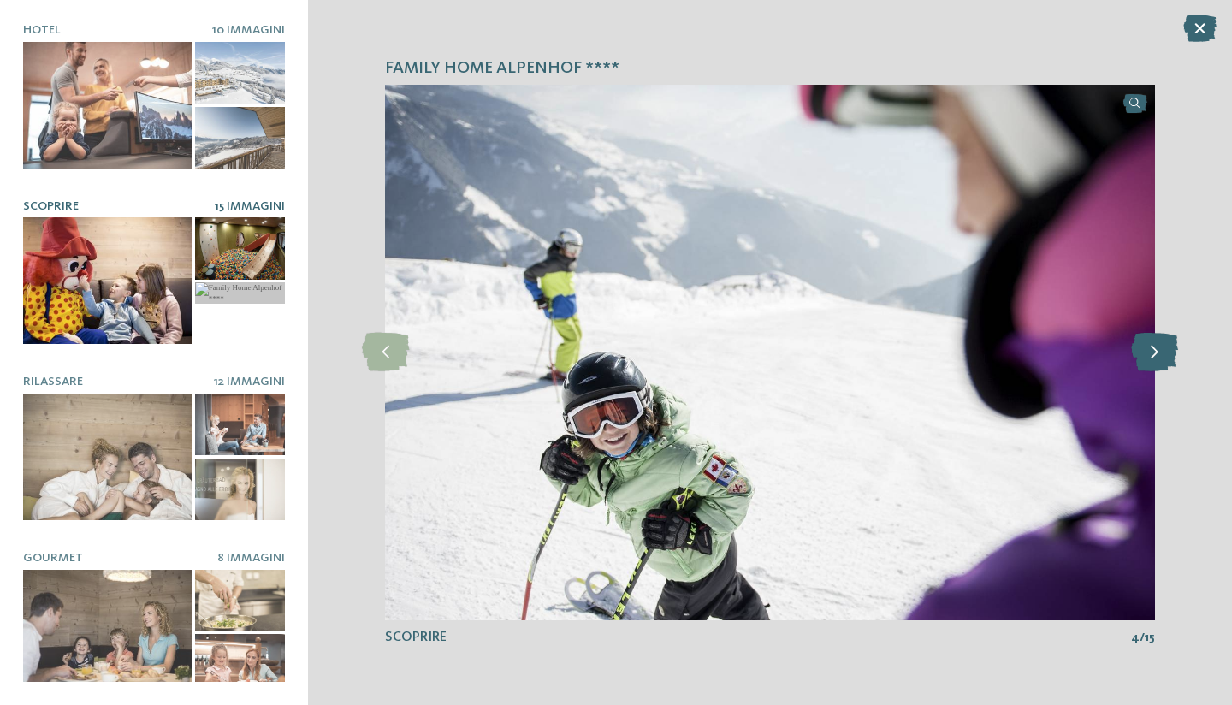
click at [1150, 355] on icon at bounding box center [1154, 352] width 47 height 39
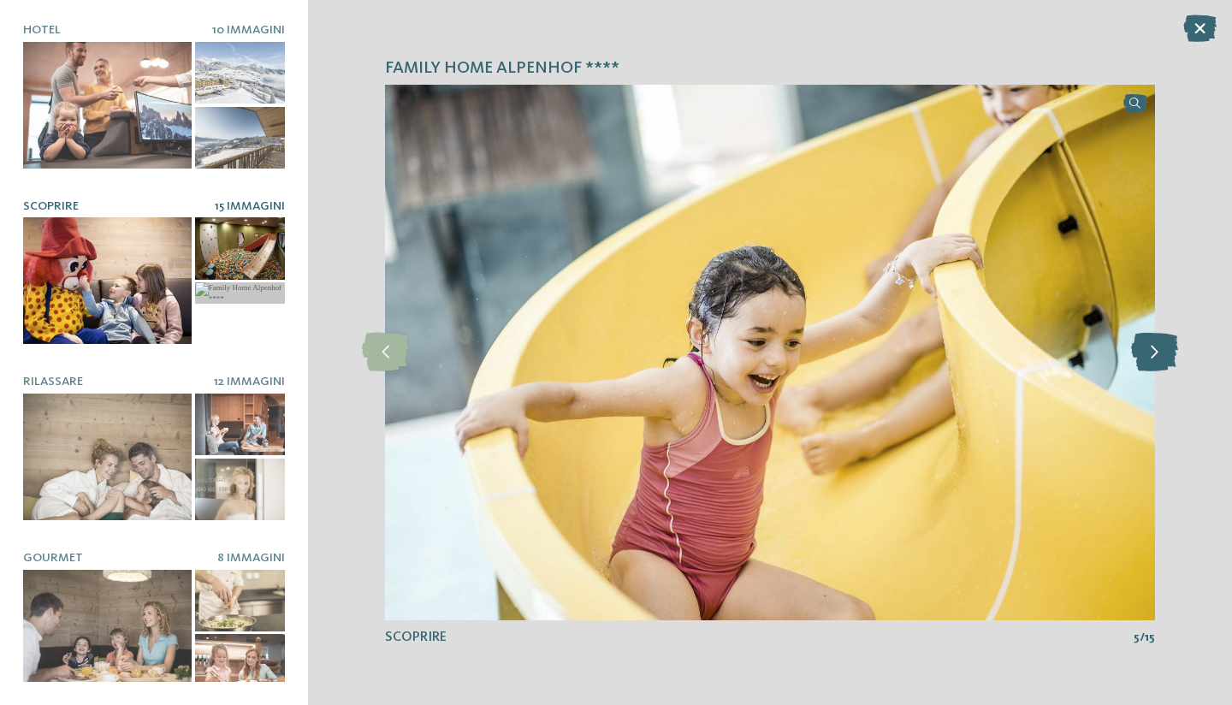
click at [1150, 354] on icon at bounding box center [1154, 352] width 47 height 39
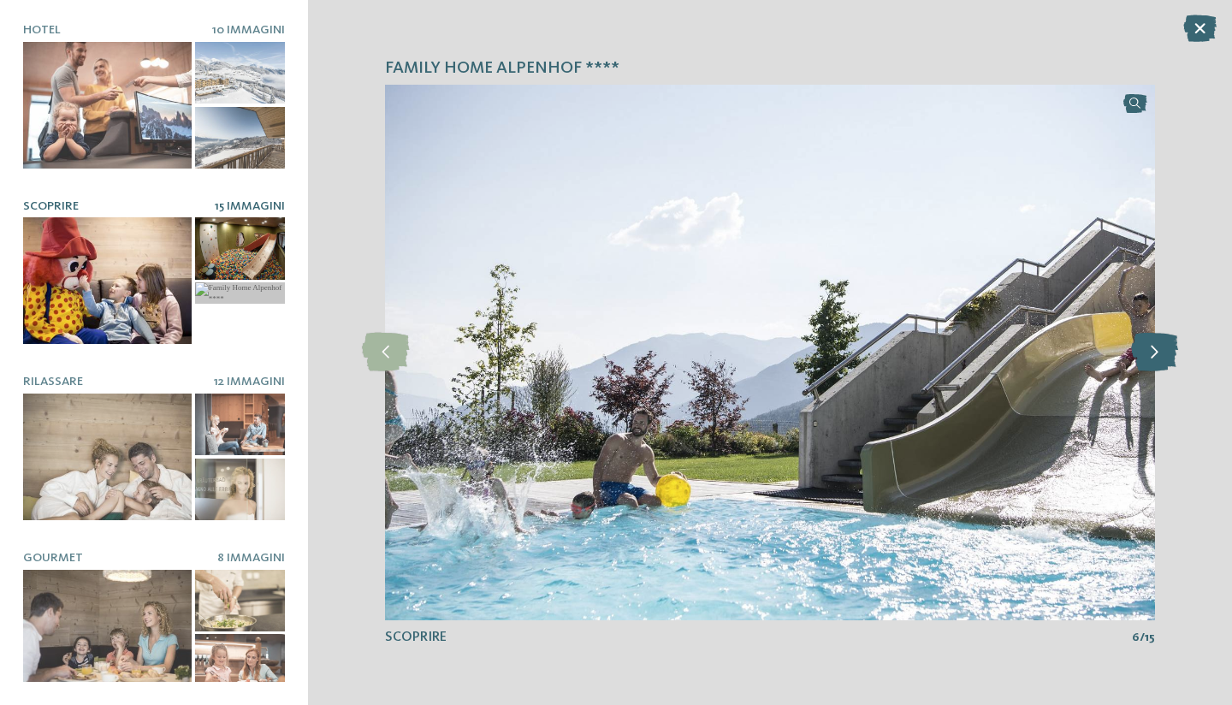
click at [1150, 354] on icon at bounding box center [1154, 352] width 47 height 39
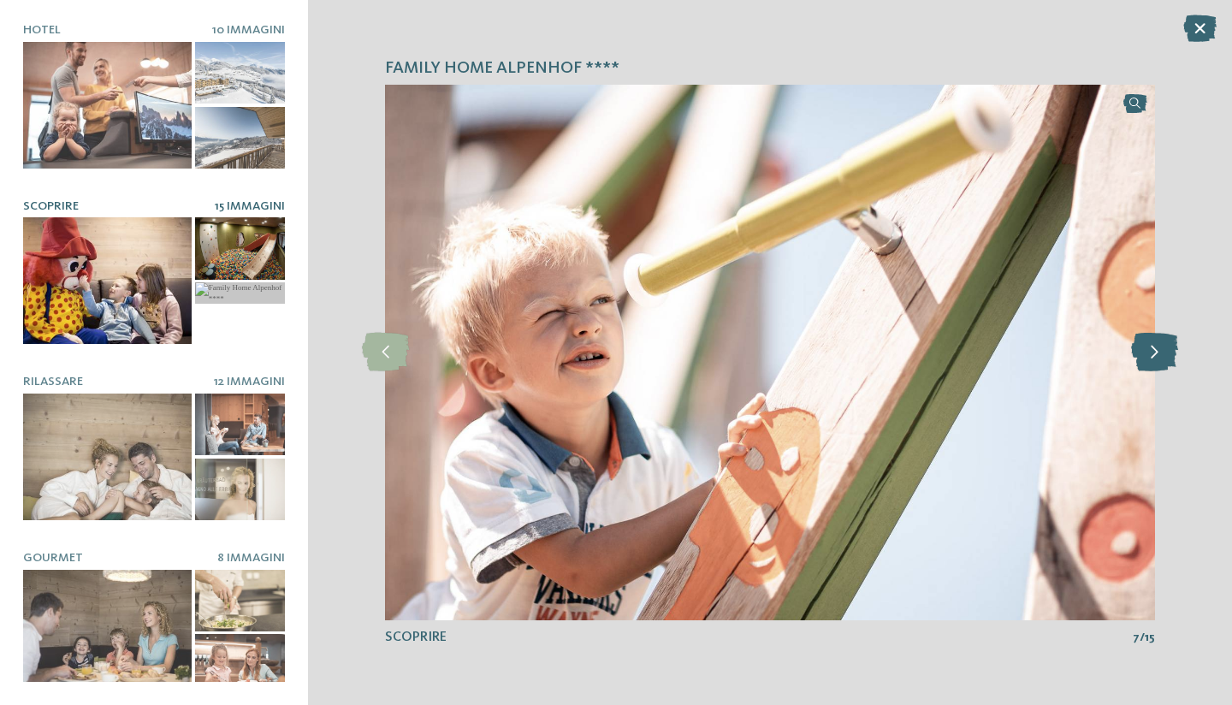
click at [1150, 354] on icon at bounding box center [1154, 352] width 47 height 39
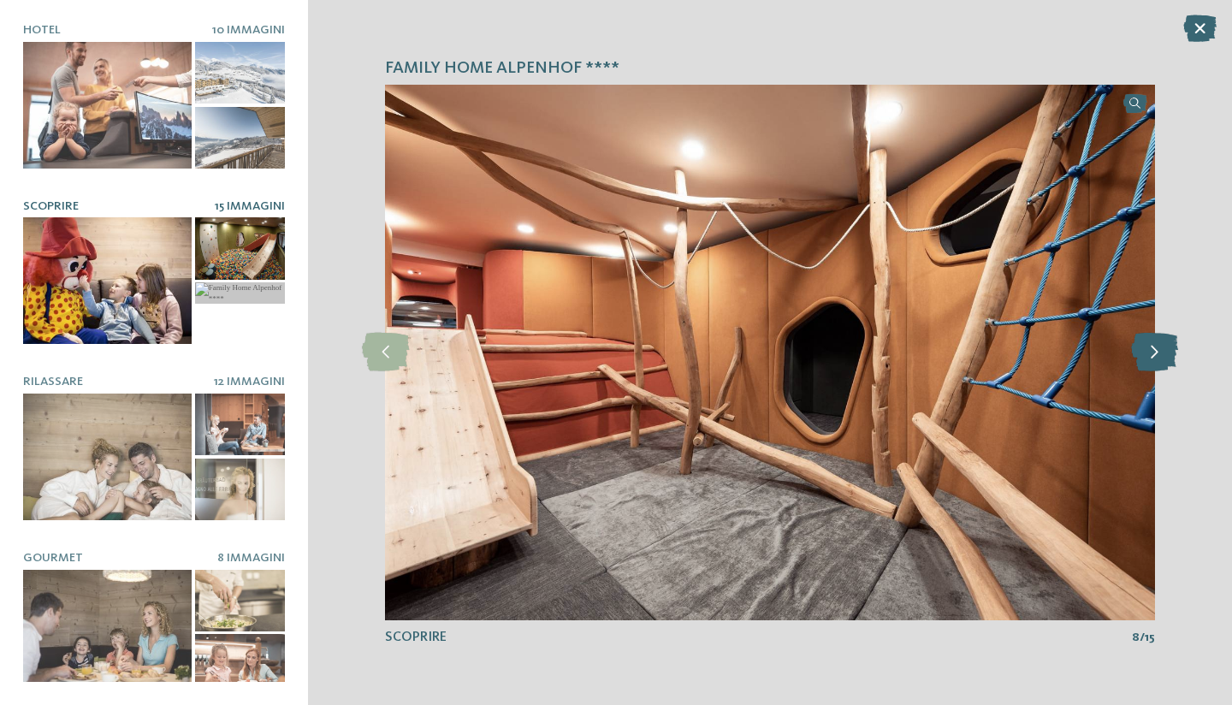
click at [1150, 354] on icon at bounding box center [1154, 352] width 47 height 39
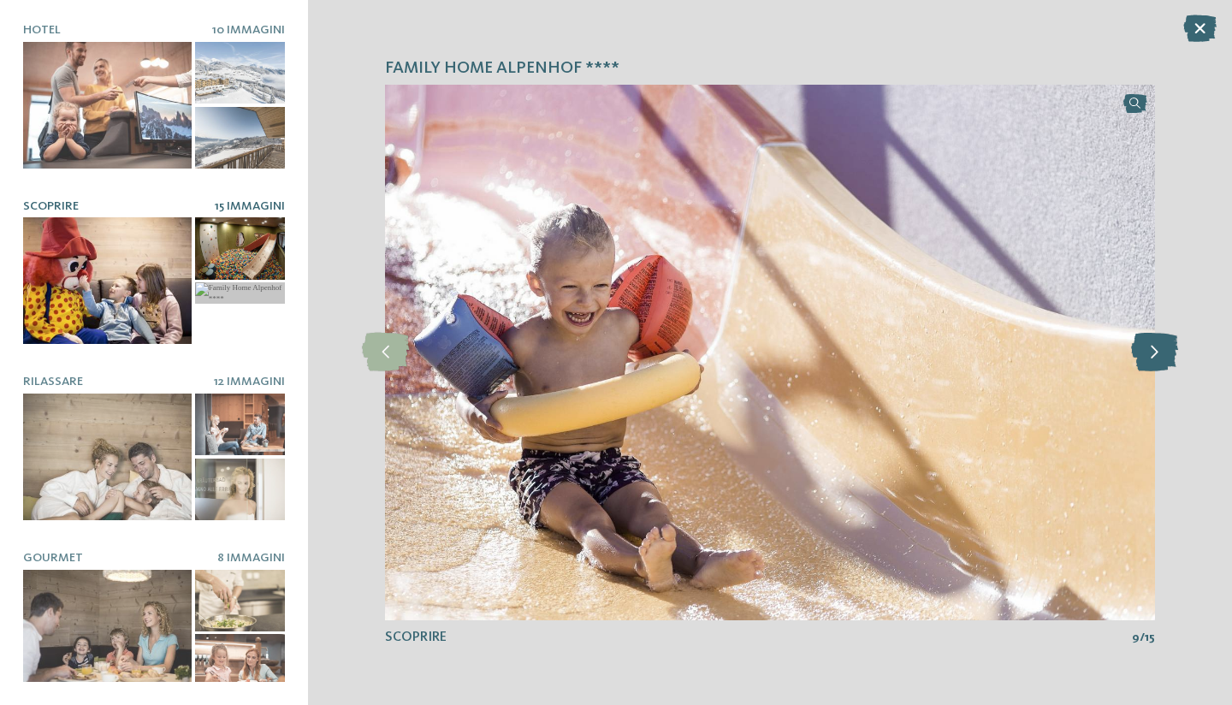
click at [1150, 354] on icon at bounding box center [1154, 352] width 47 height 39
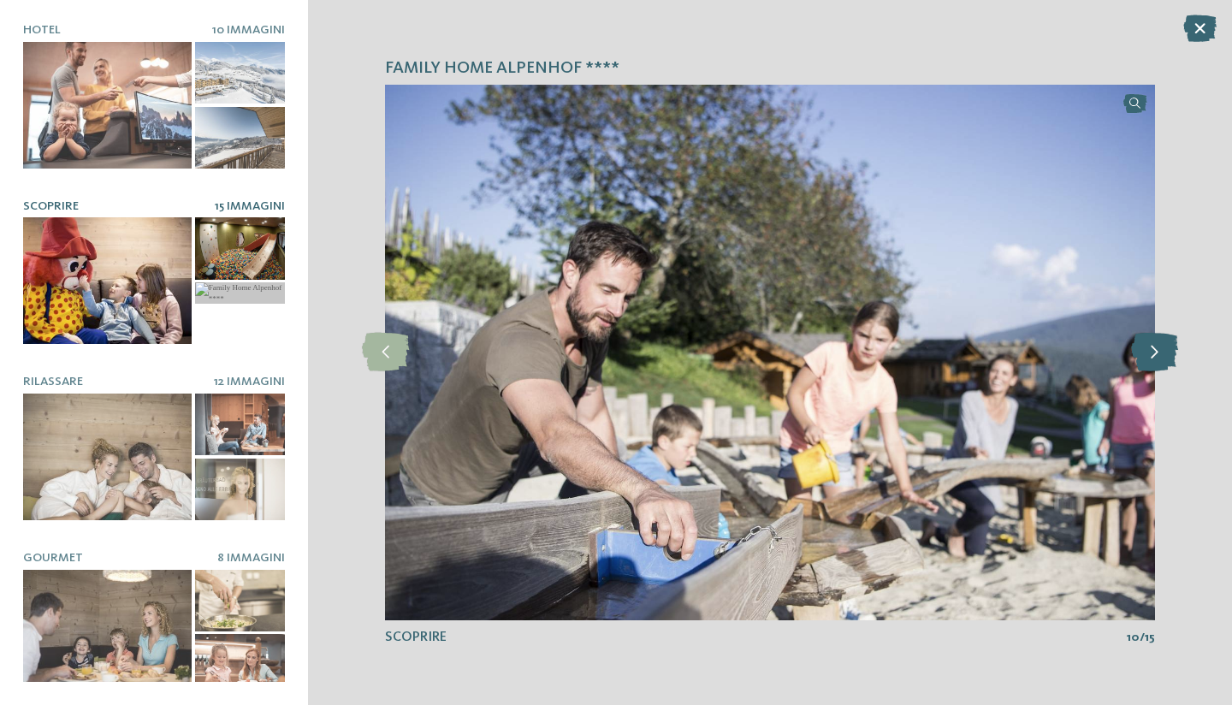
click at [1150, 354] on icon at bounding box center [1154, 352] width 47 height 39
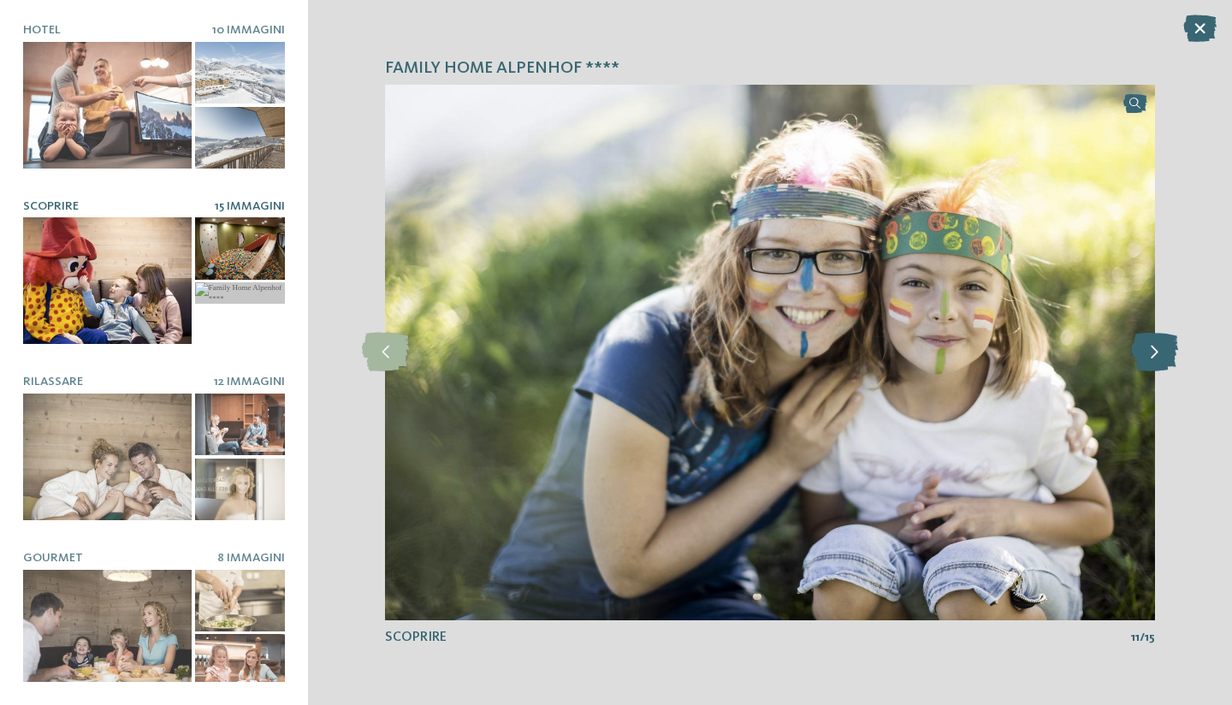
click at [1150, 354] on icon at bounding box center [1154, 352] width 47 height 39
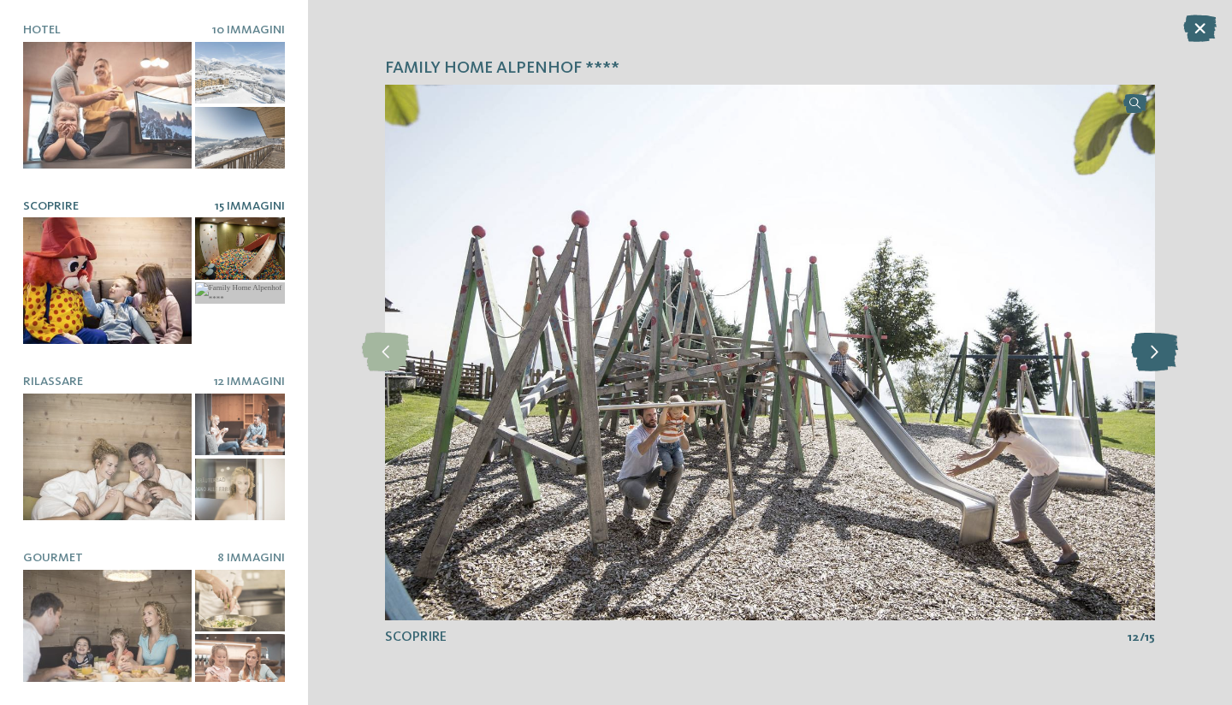
click at [1150, 354] on icon at bounding box center [1154, 352] width 47 height 39
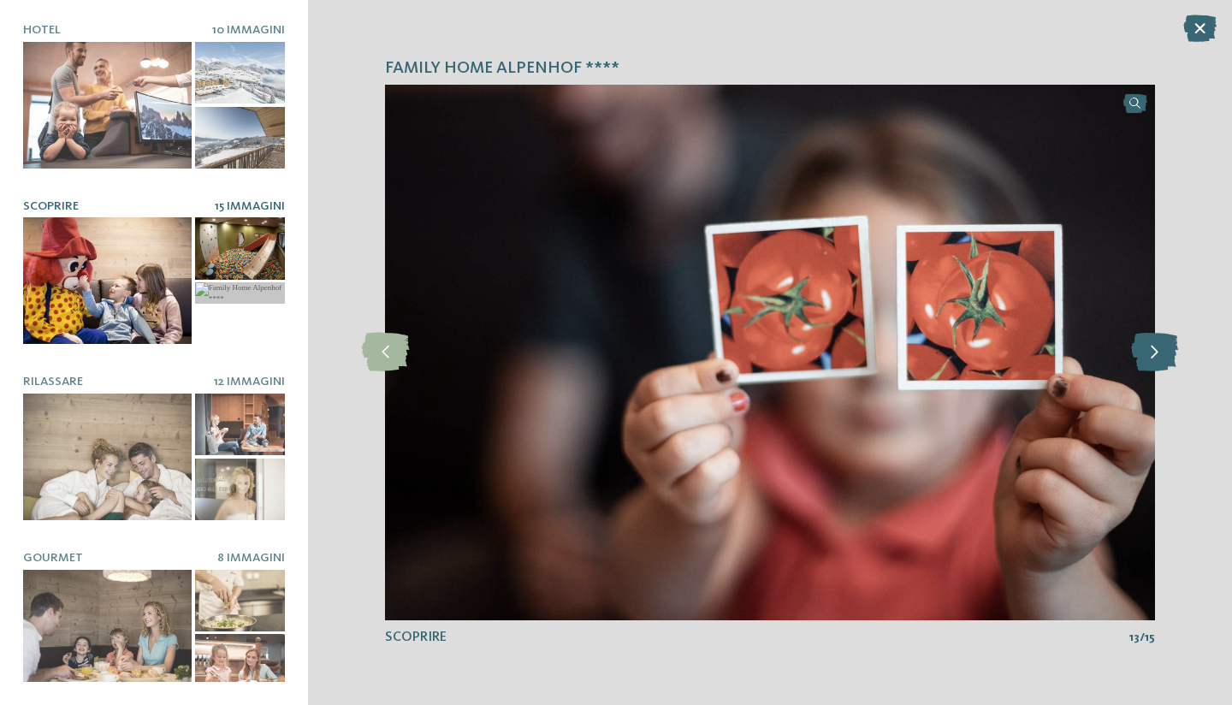
click at [1150, 354] on icon at bounding box center [1154, 352] width 47 height 39
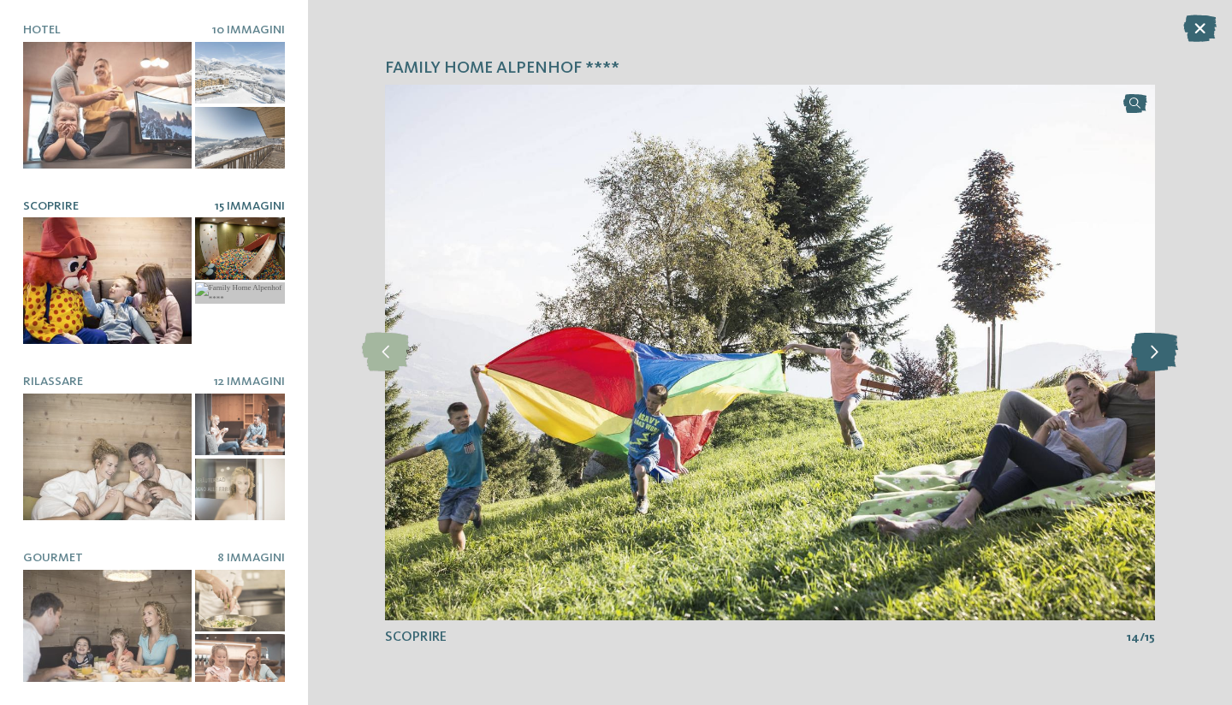
click at [1150, 354] on icon at bounding box center [1154, 352] width 47 height 39
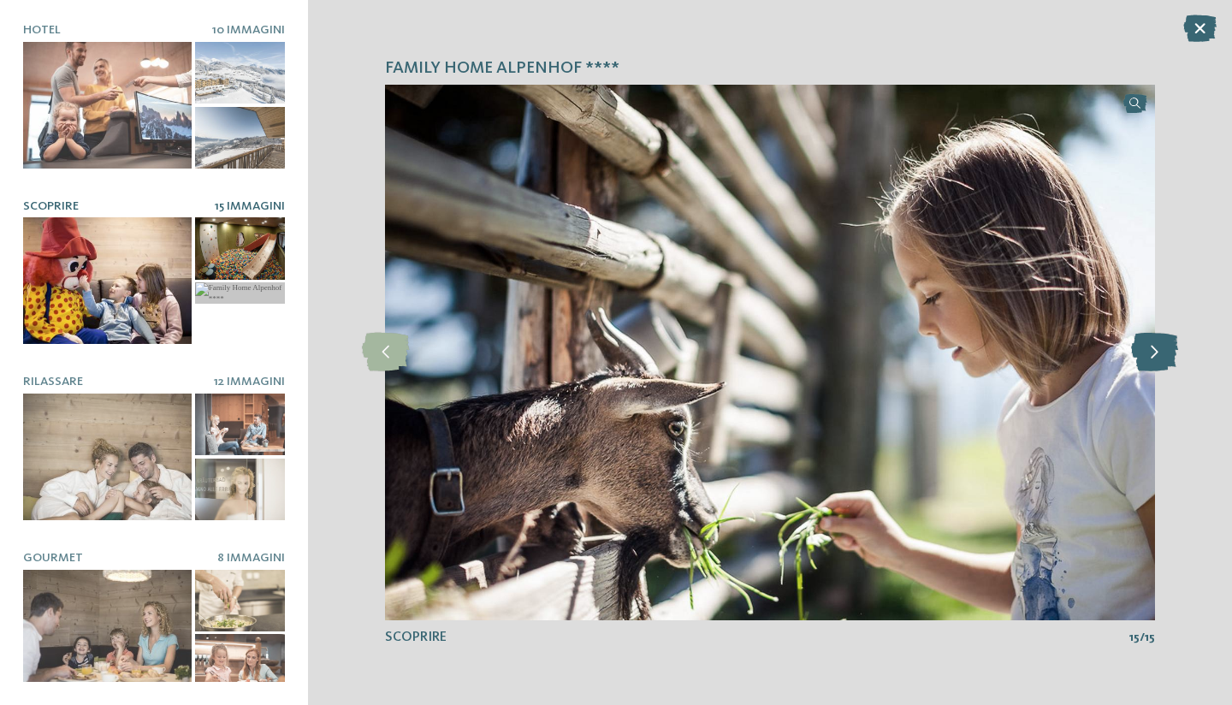
click at [1150, 354] on icon at bounding box center [1154, 352] width 47 height 39
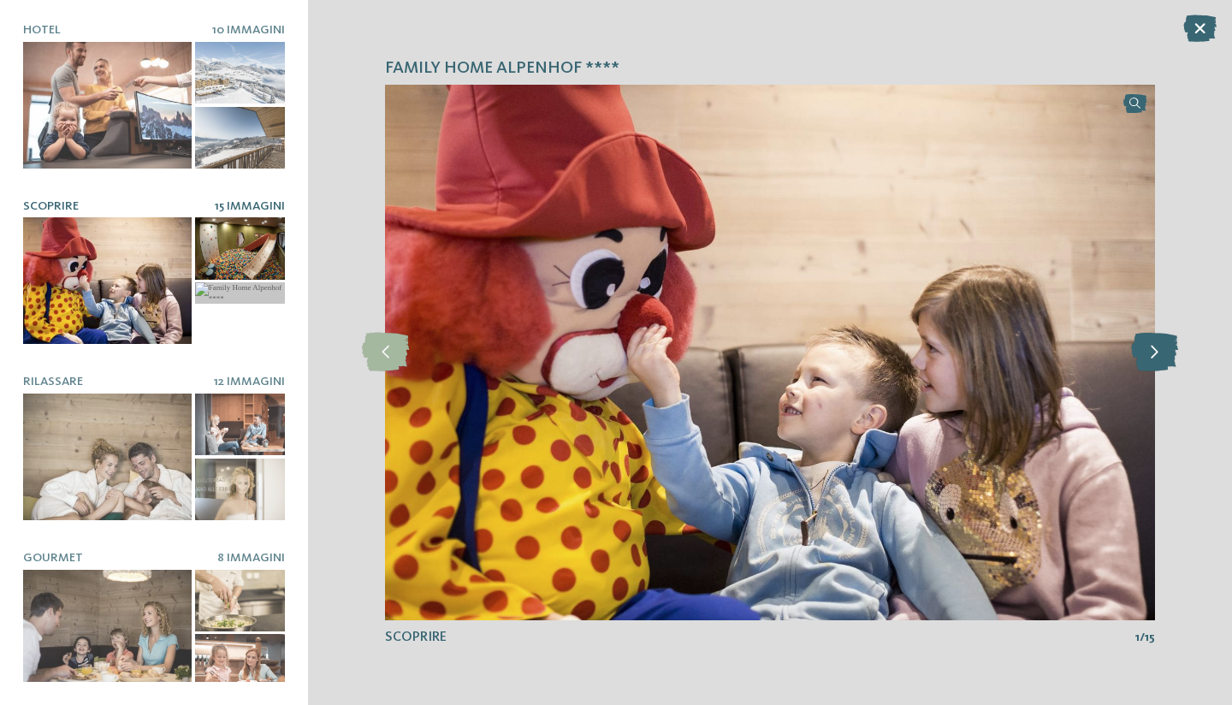
click at [1150, 354] on icon at bounding box center [1154, 352] width 47 height 39
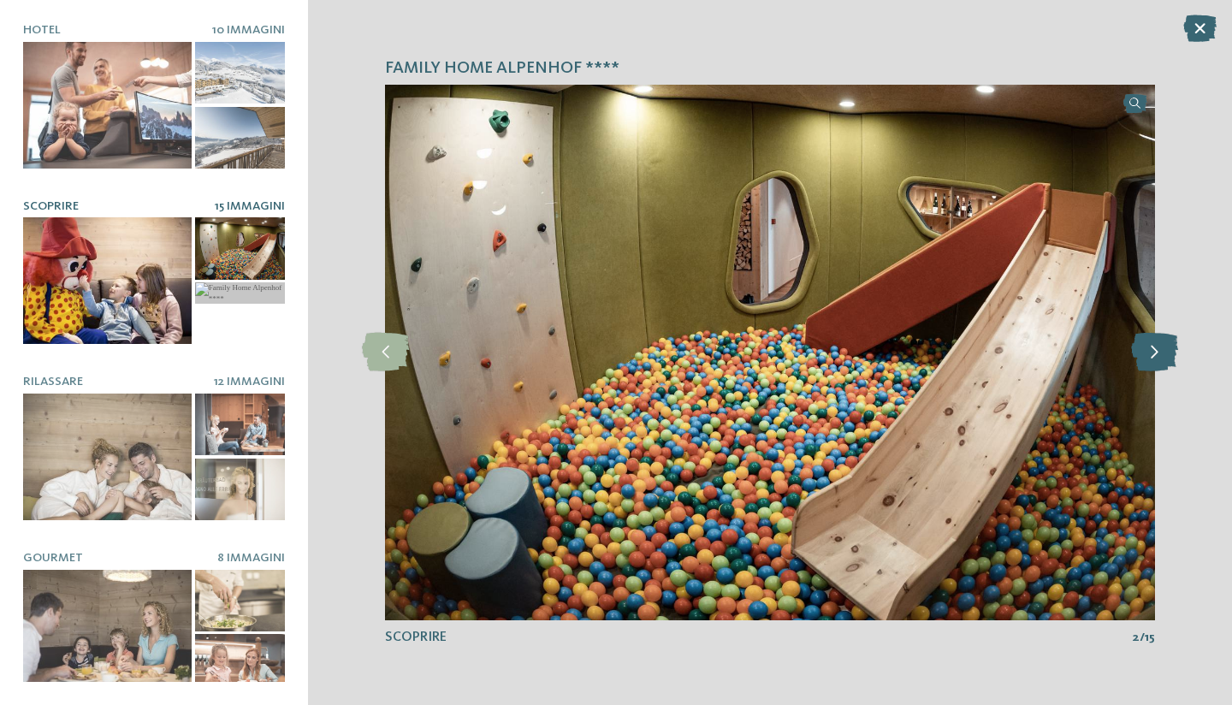
click at [1150, 354] on icon at bounding box center [1154, 352] width 47 height 39
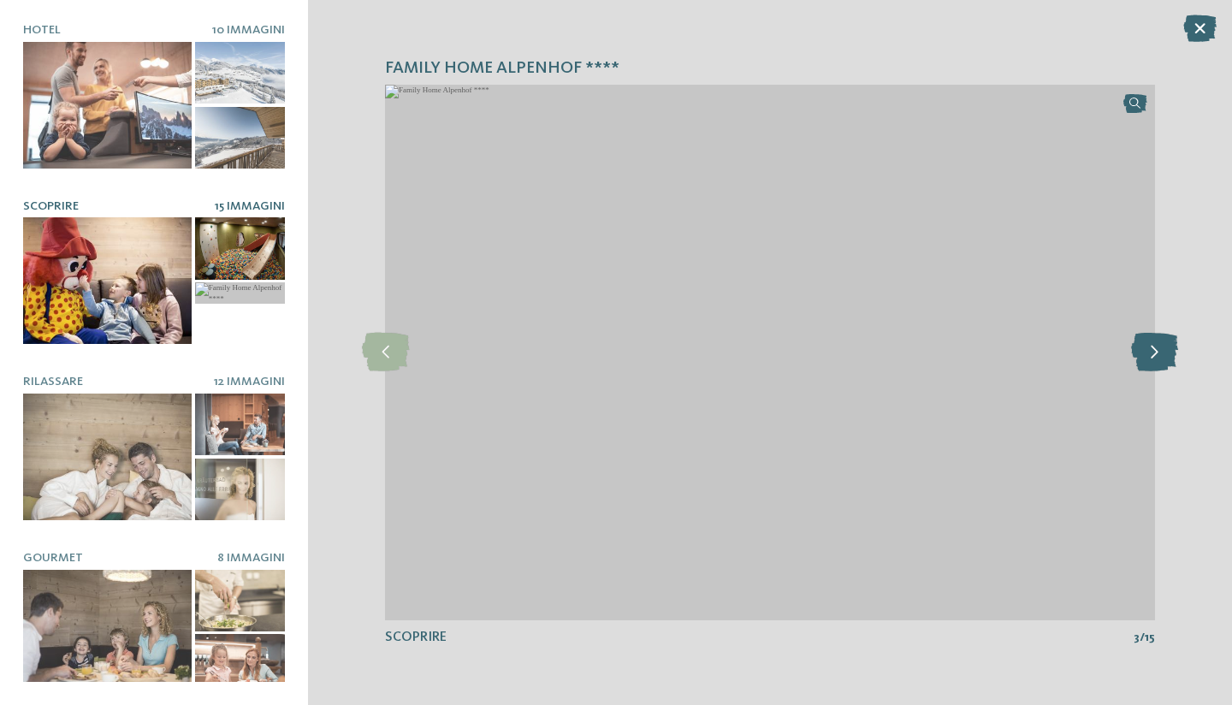
click at [1150, 354] on icon at bounding box center [1154, 352] width 47 height 39
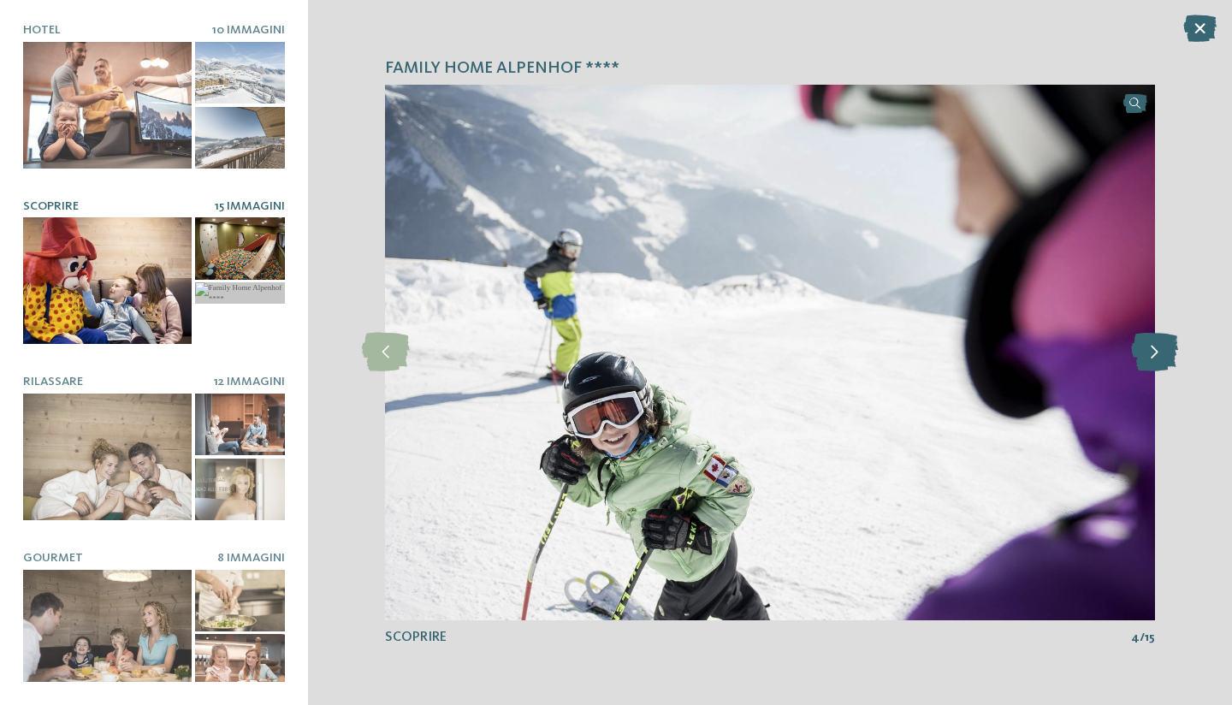
click at [1150, 354] on icon at bounding box center [1154, 352] width 47 height 39
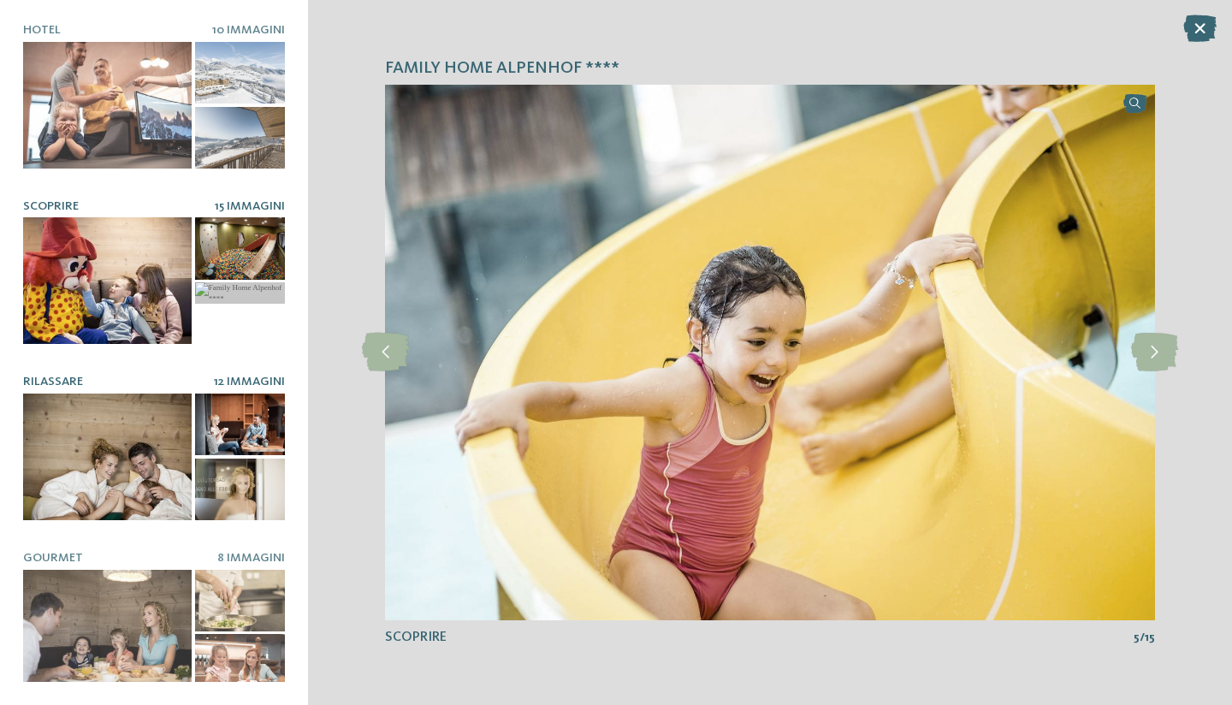
click at [158, 422] on div at bounding box center [107, 457] width 169 height 127
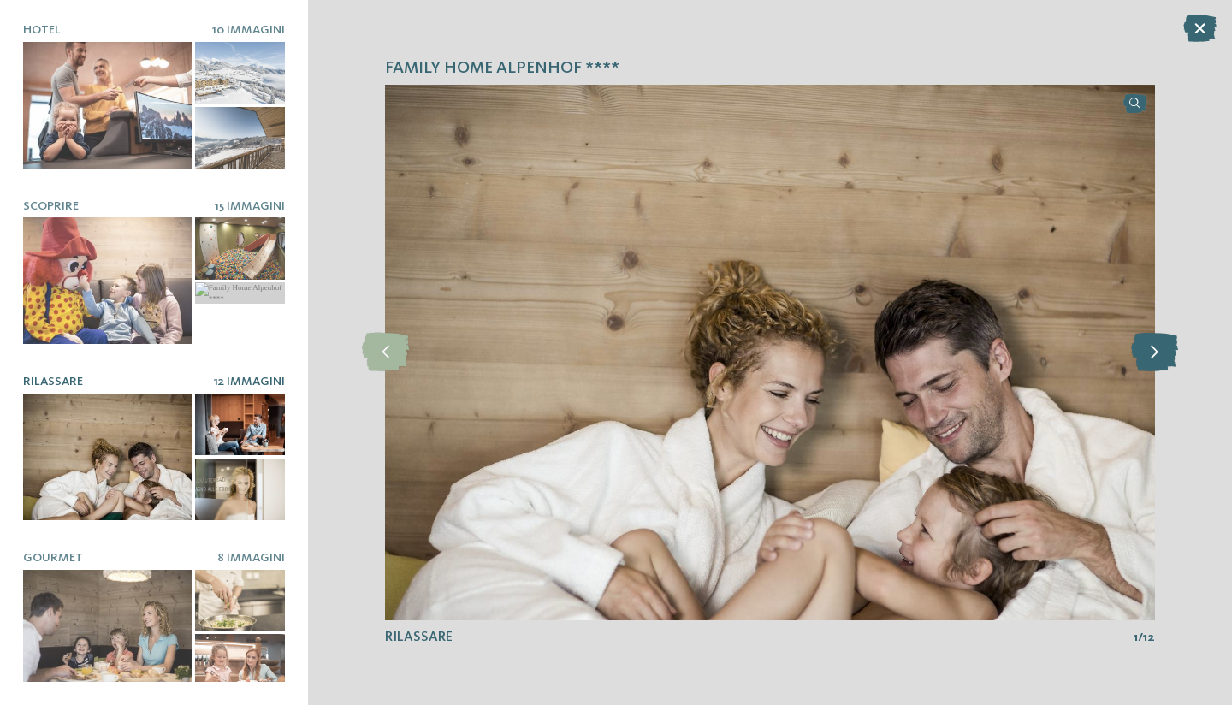
click at [1165, 353] on icon at bounding box center [1154, 352] width 47 height 39
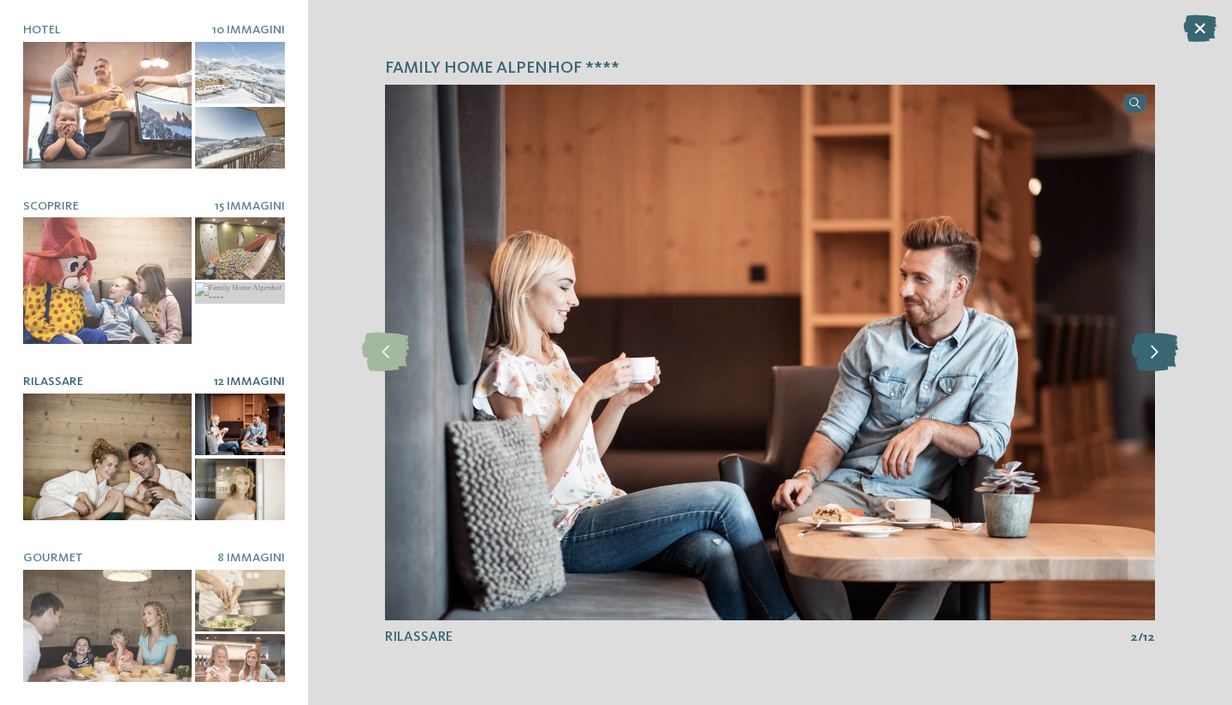
click at [1165, 353] on icon at bounding box center [1154, 352] width 47 height 39
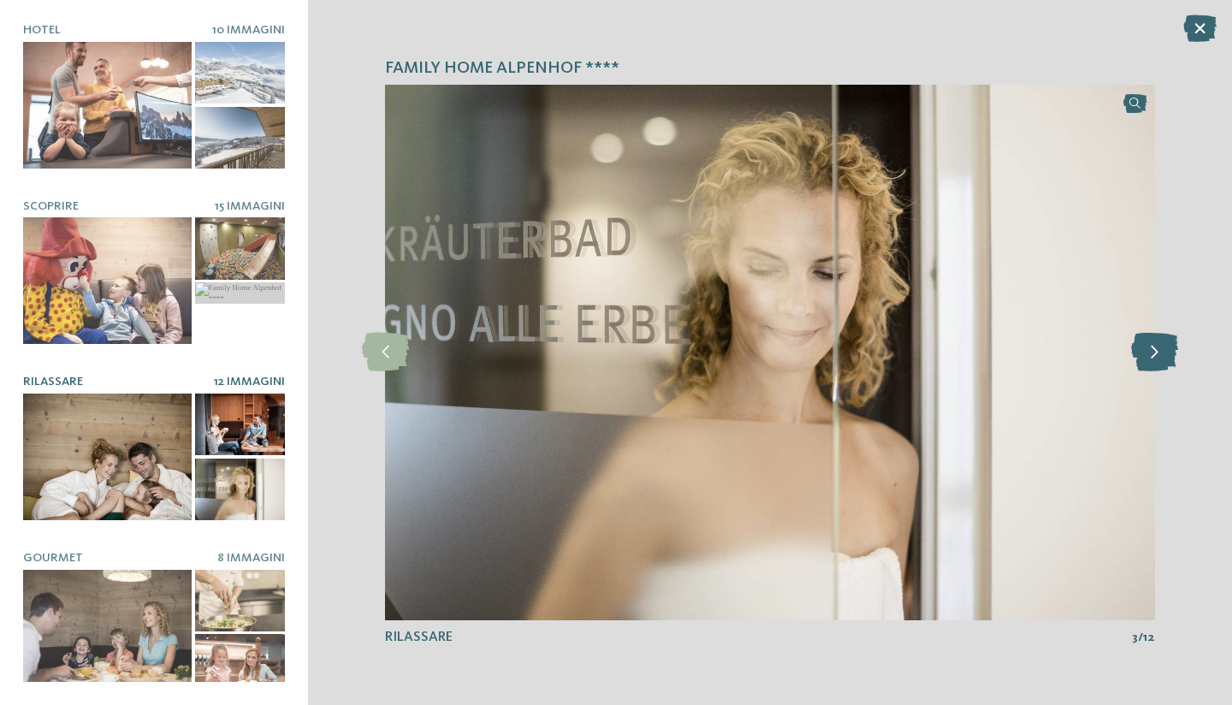
click at [1165, 353] on icon at bounding box center [1154, 352] width 47 height 39
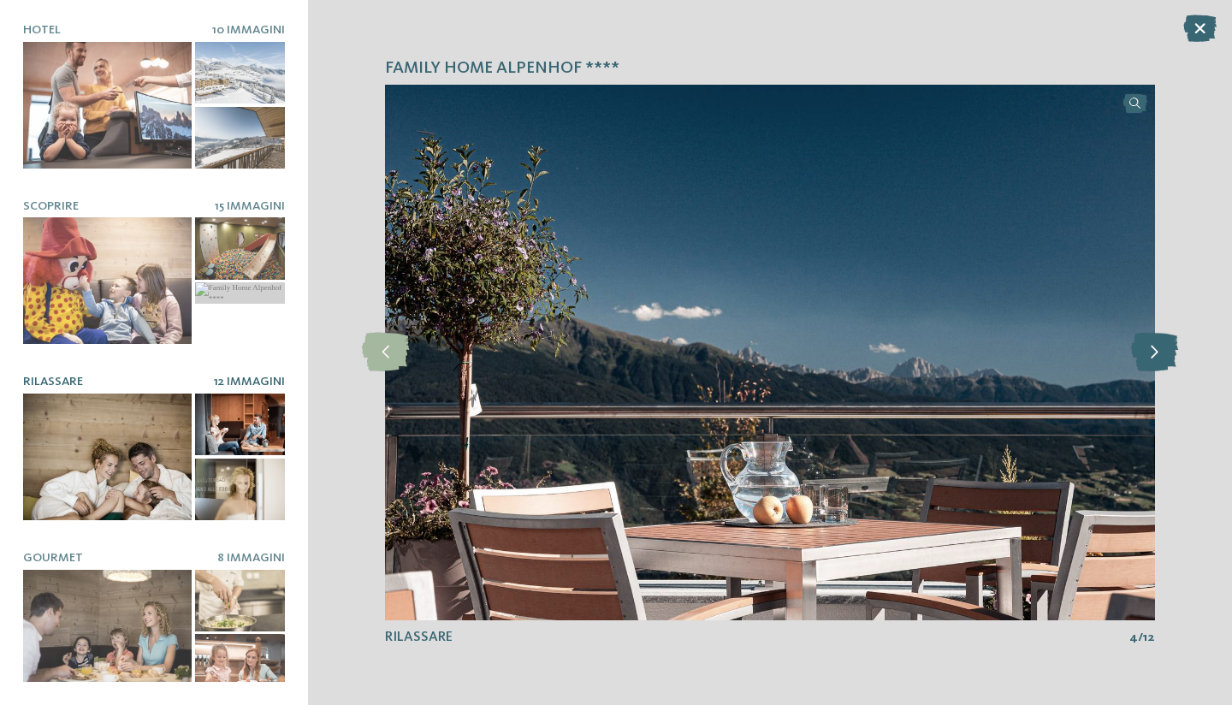
click at [1165, 353] on icon at bounding box center [1154, 352] width 47 height 39
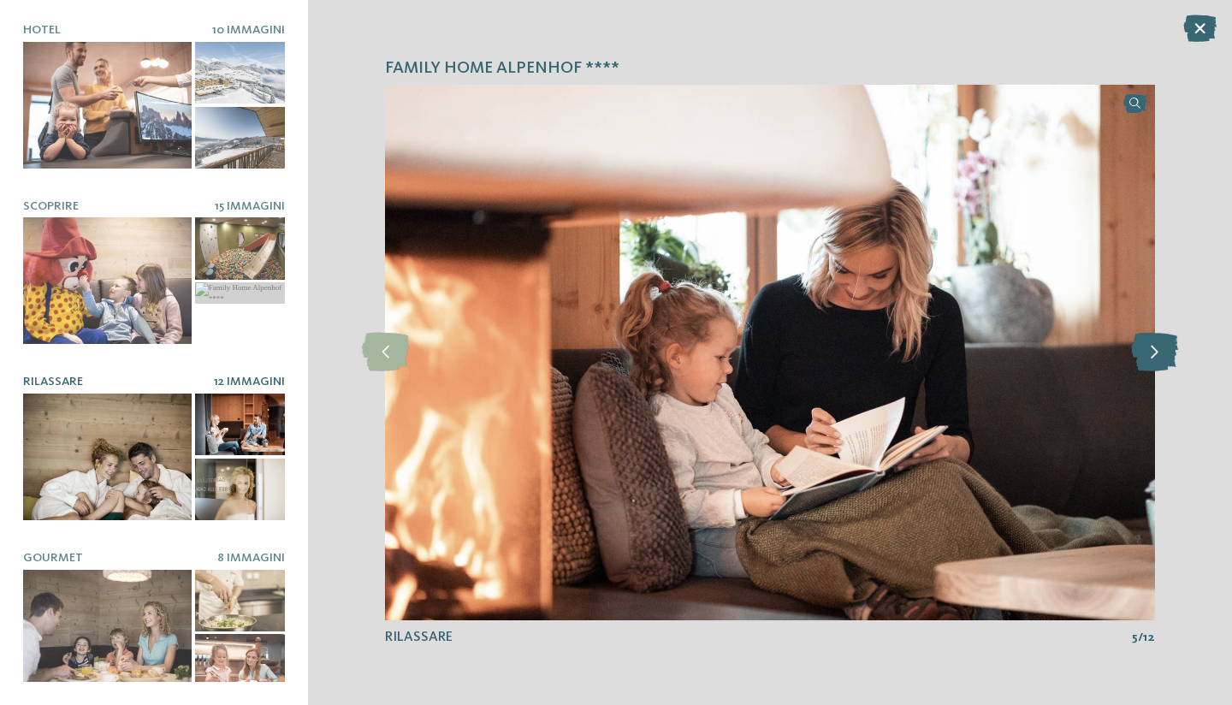
click at [1165, 353] on icon at bounding box center [1154, 352] width 47 height 39
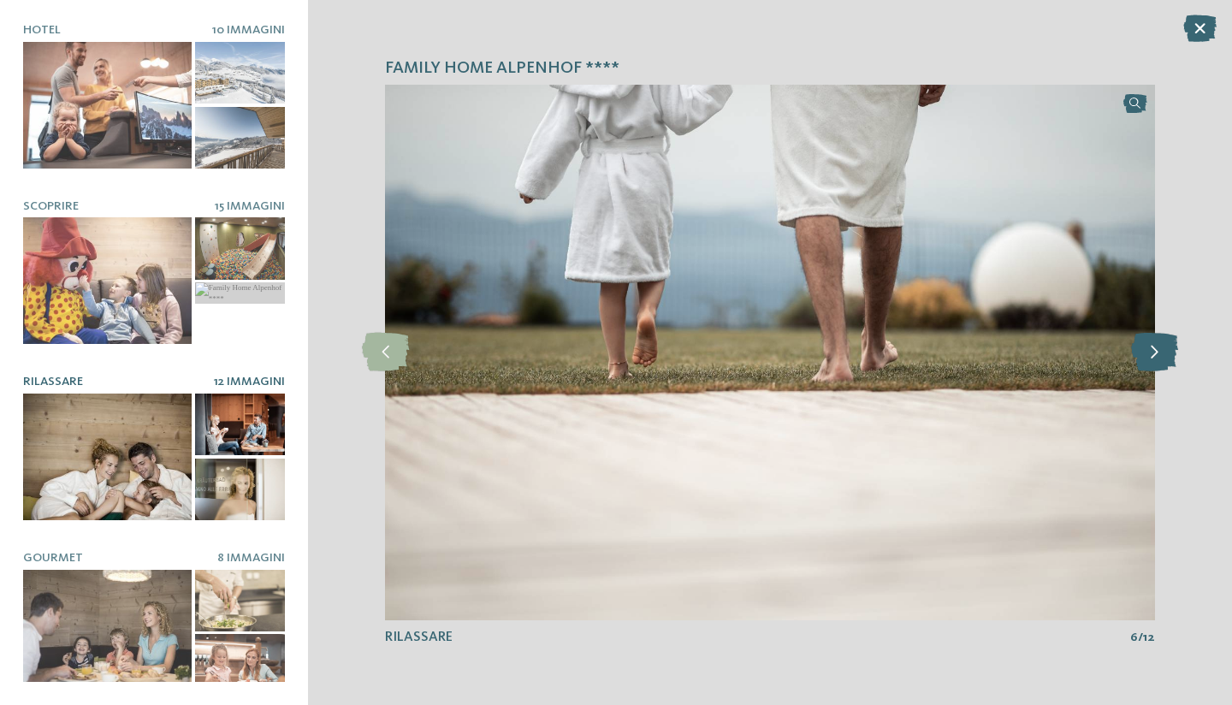
click at [1165, 353] on icon at bounding box center [1154, 352] width 47 height 39
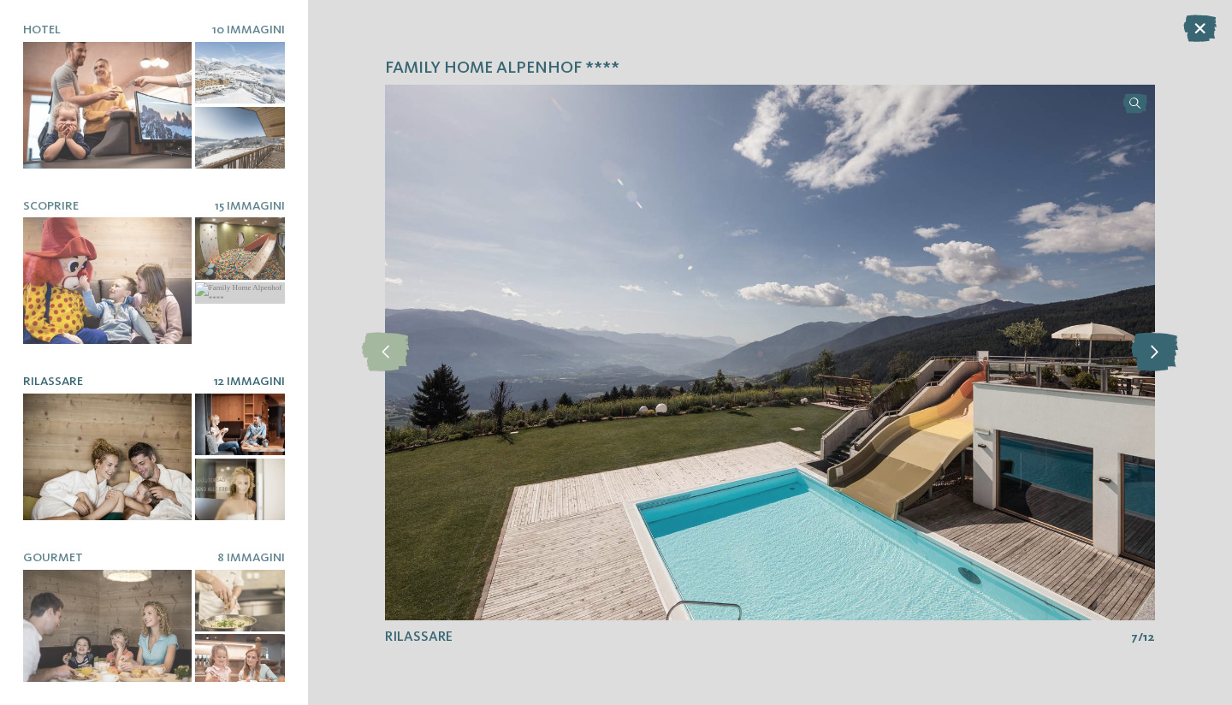
click at [1165, 353] on icon at bounding box center [1154, 352] width 47 height 39
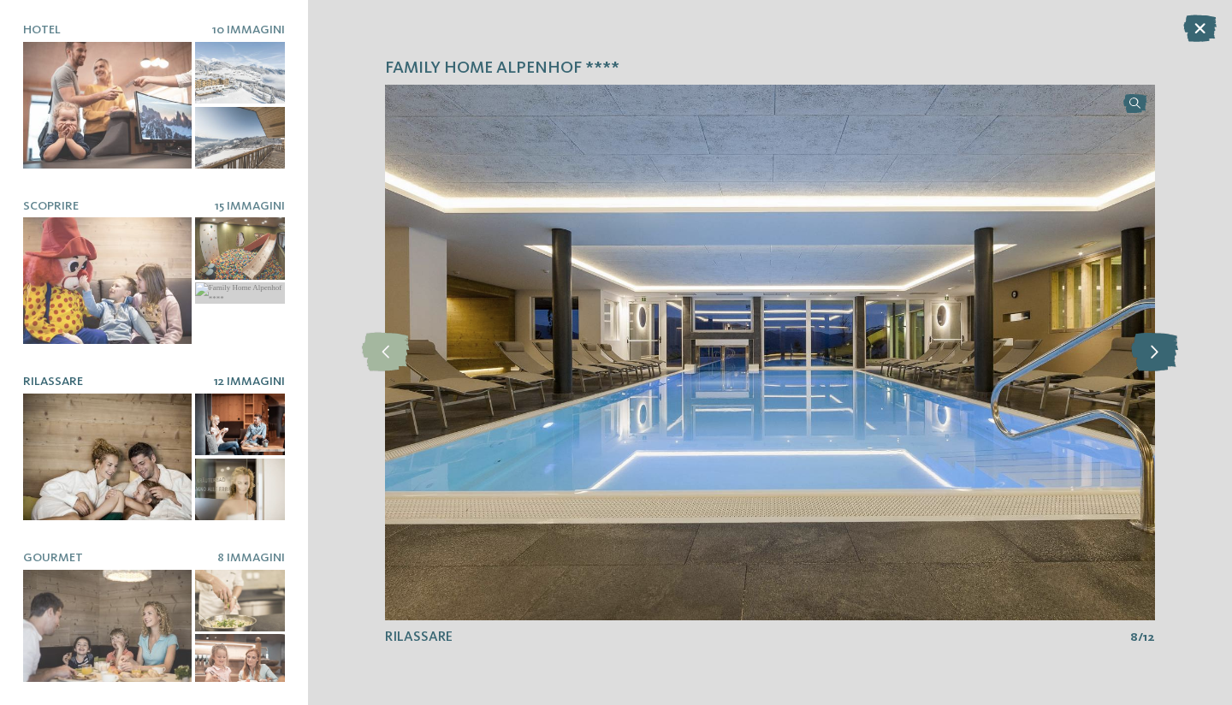
click at [1165, 353] on icon at bounding box center [1154, 352] width 47 height 39
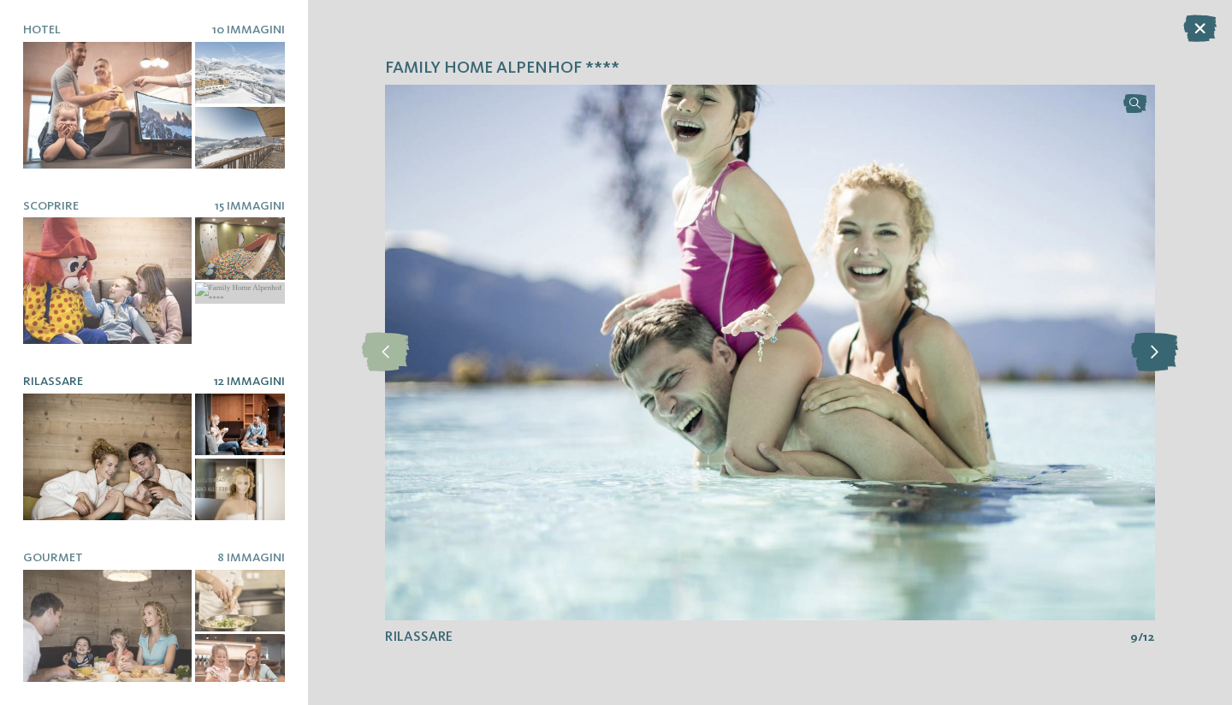
click at [1165, 353] on icon at bounding box center [1154, 352] width 47 height 39
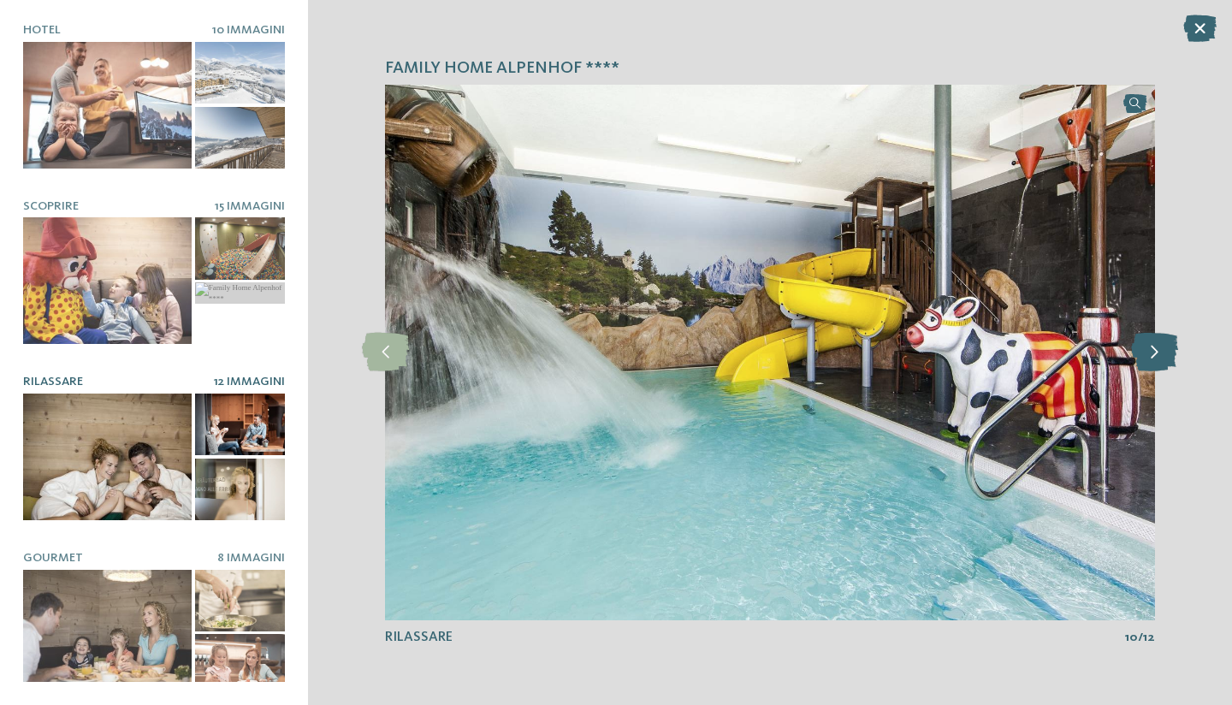
click at [1165, 353] on icon at bounding box center [1154, 352] width 47 height 39
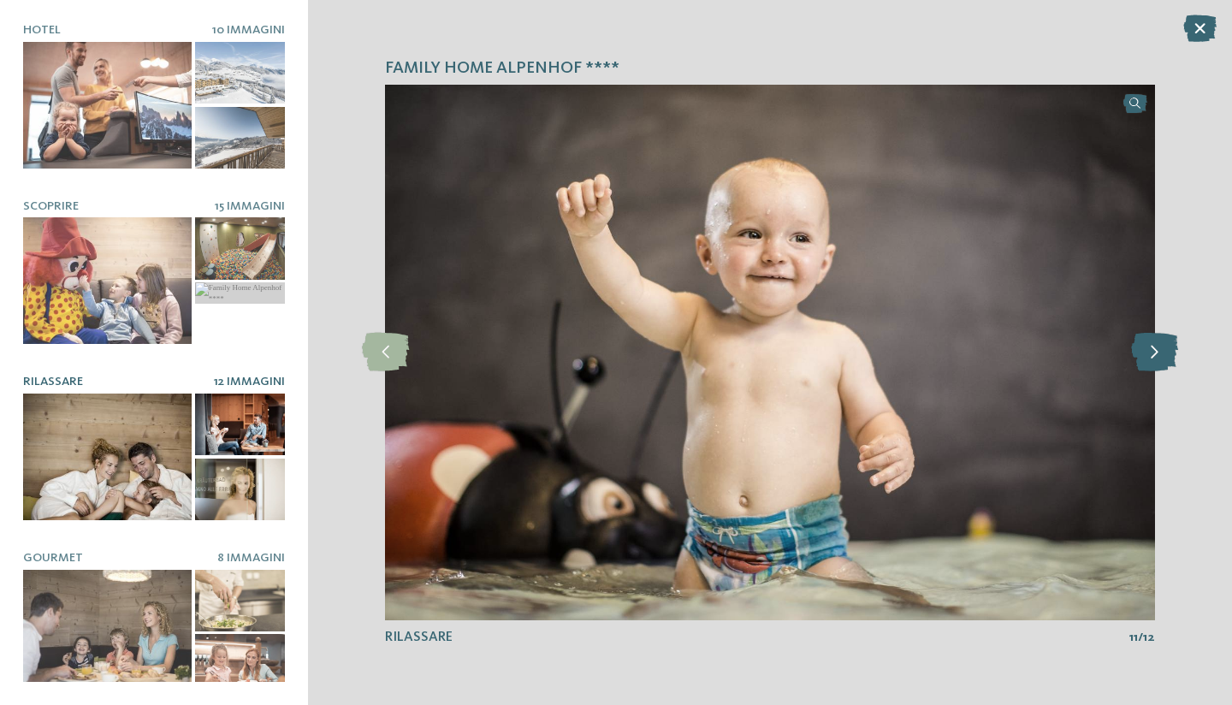
click at [1165, 353] on icon at bounding box center [1154, 352] width 47 height 39
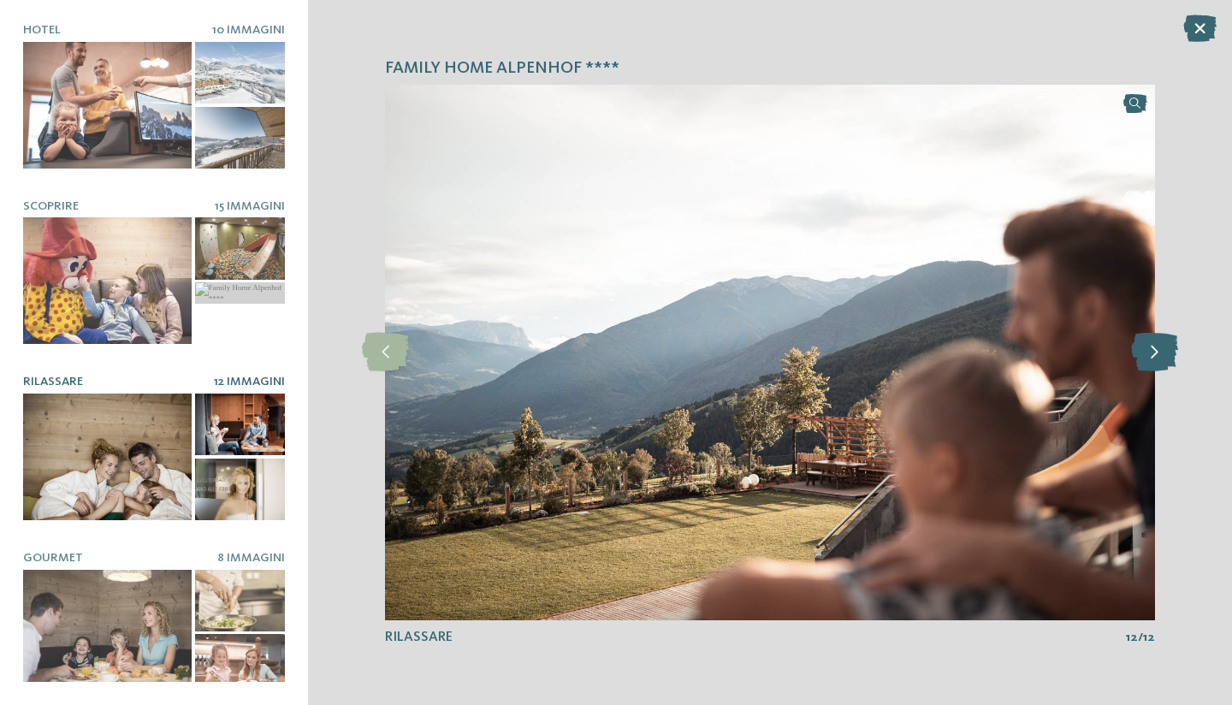
click at [1165, 353] on icon at bounding box center [1154, 352] width 47 height 39
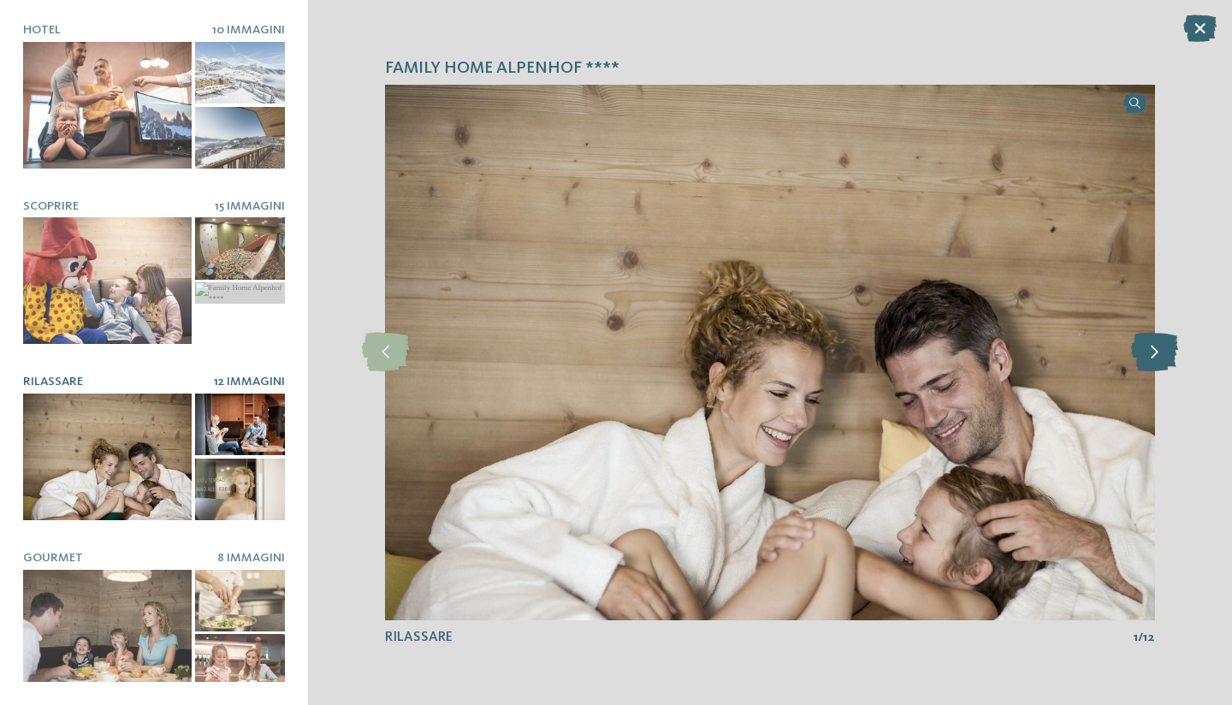
click at [1165, 353] on icon at bounding box center [1154, 352] width 47 height 39
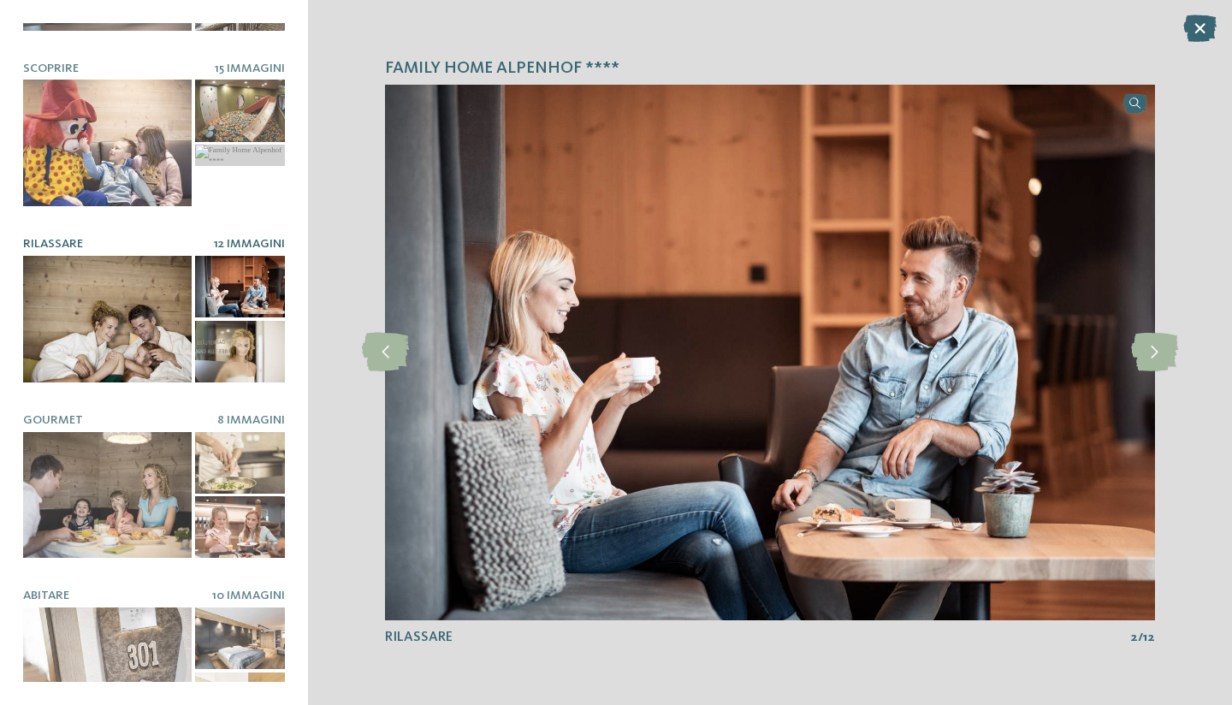
scroll to position [166, 0]
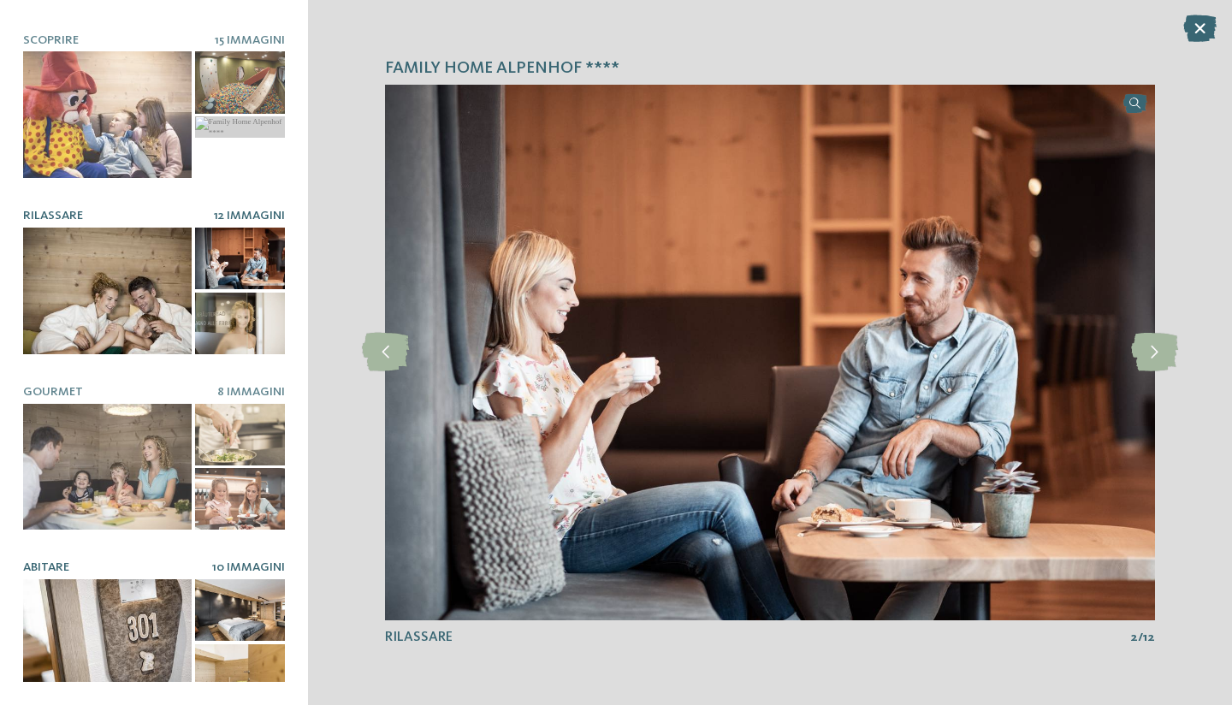
click at [229, 601] on div at bounding box center [240, 610] width 90 height 62
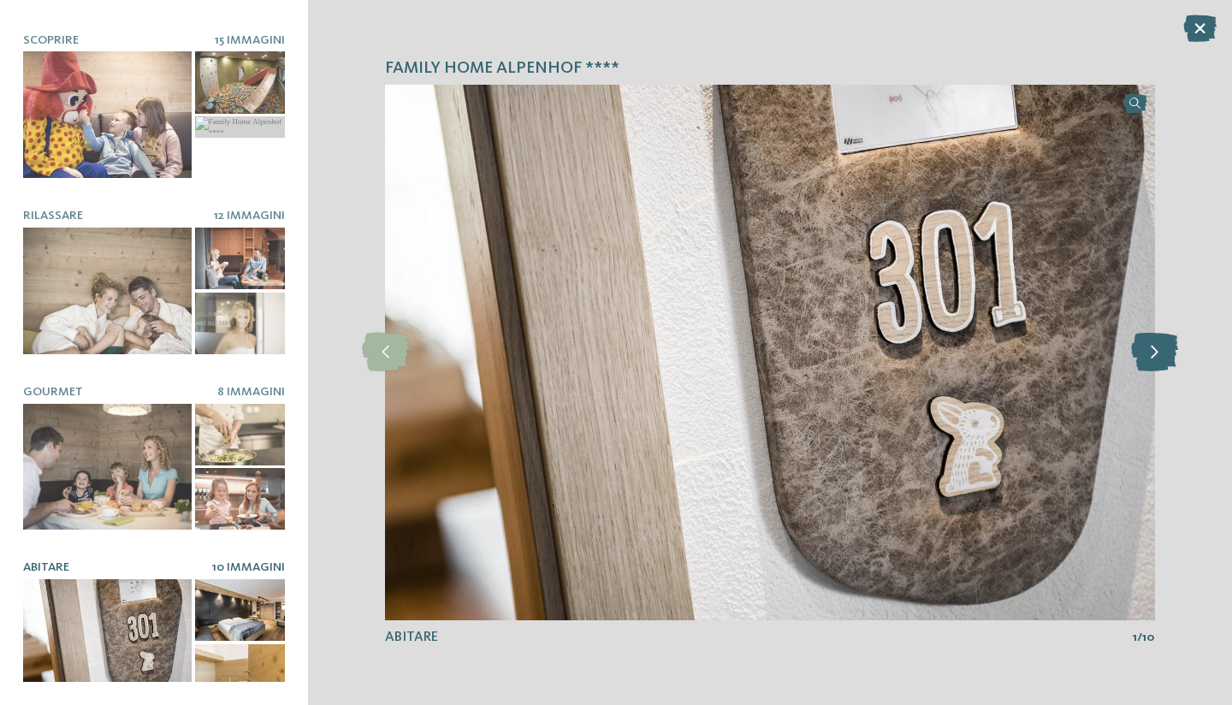
click at [1156, 345] on icon at bounding box center [1154, 352] width 47 height 39
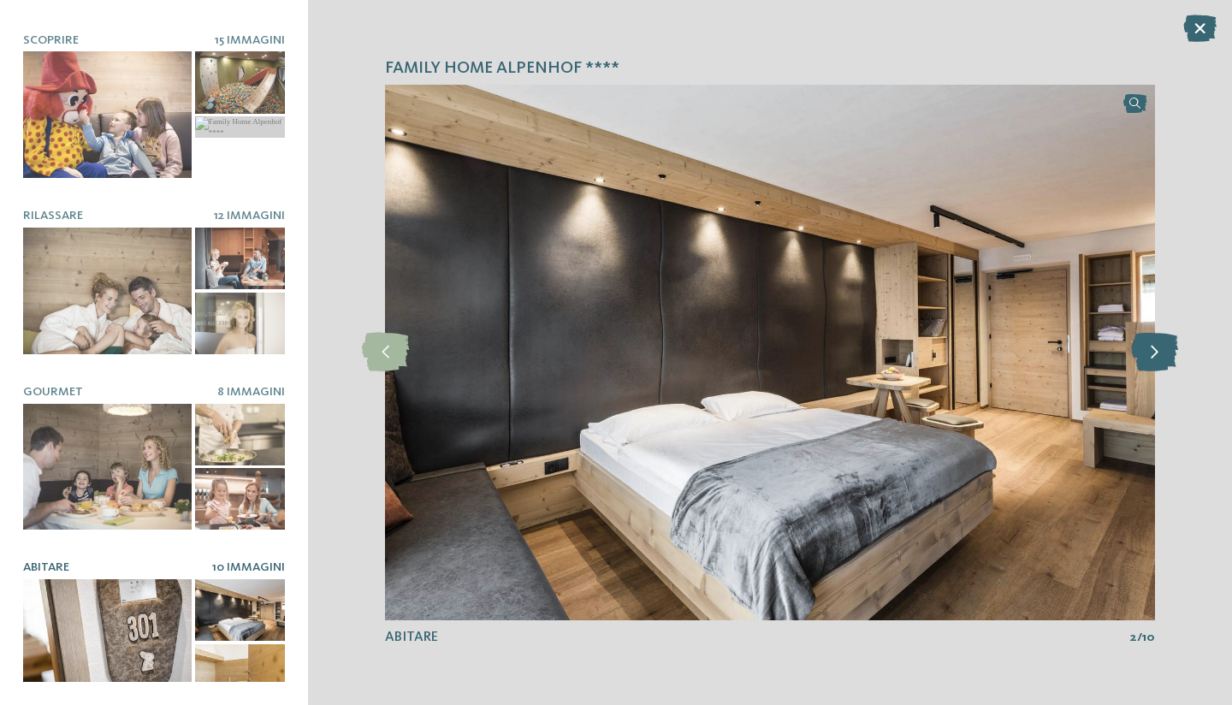
click at [1156, 345] on icon at bounding box center [1154, 352] width 47 height 39
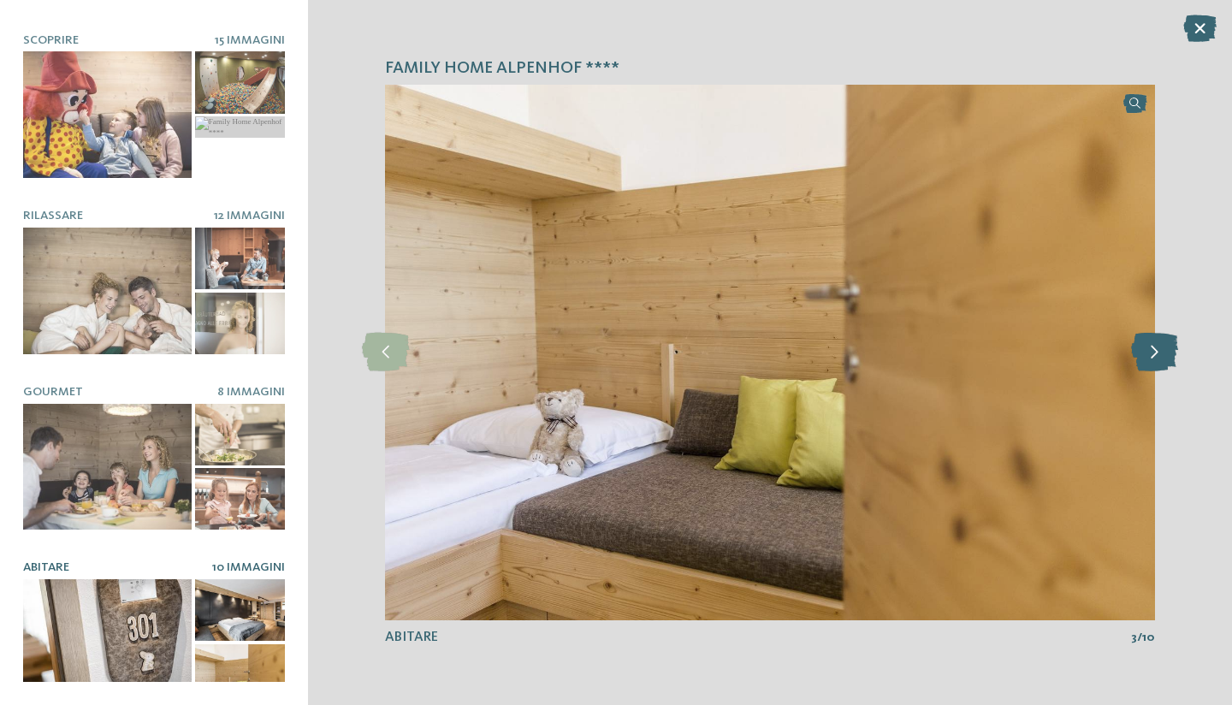
click at [1156, 345] on icon at bounding box center [1154, 352] width 47 height 39
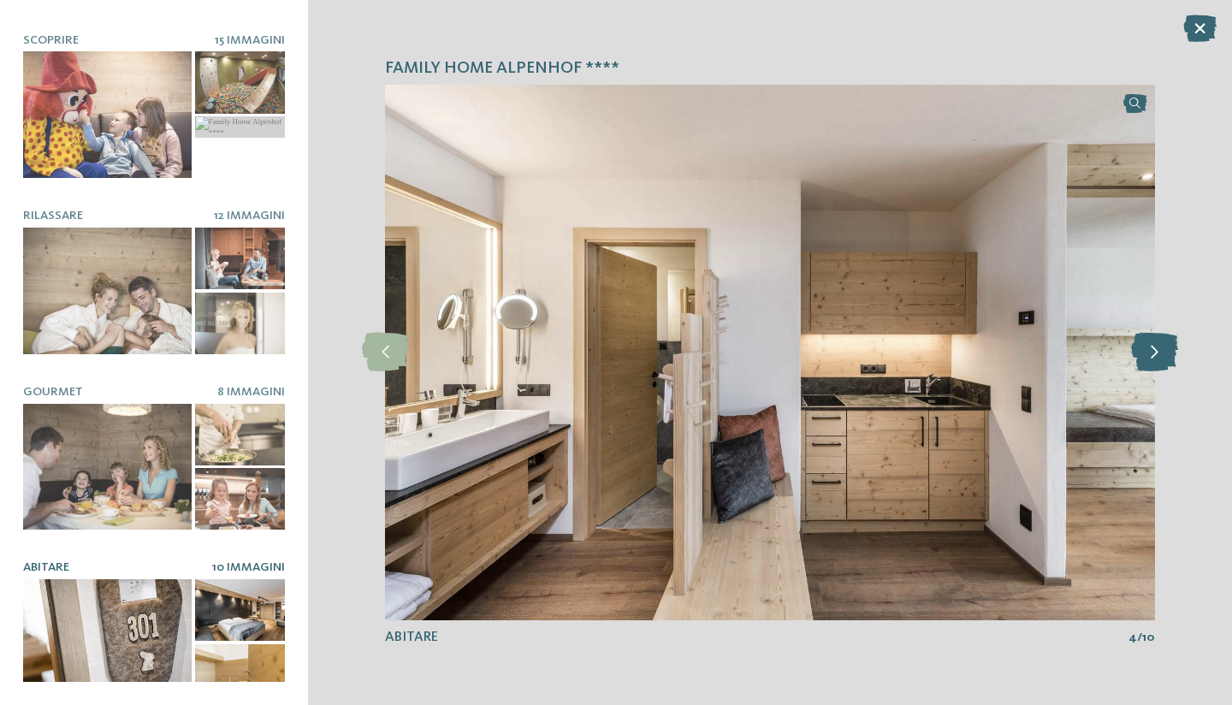
click at [1156, 345] on icon at bounding box center [1154, 352] width 47 height 39
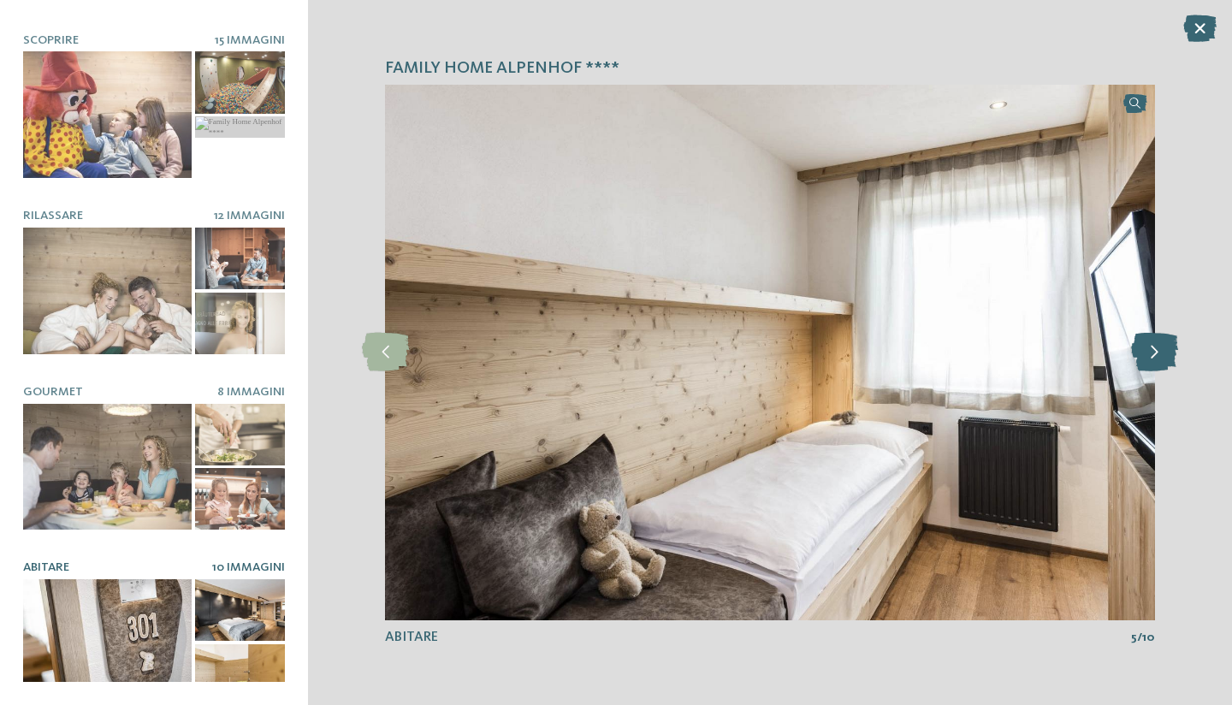
click at [1156, 345] on icon at bounding box center [1154, 352] width 47 height 39
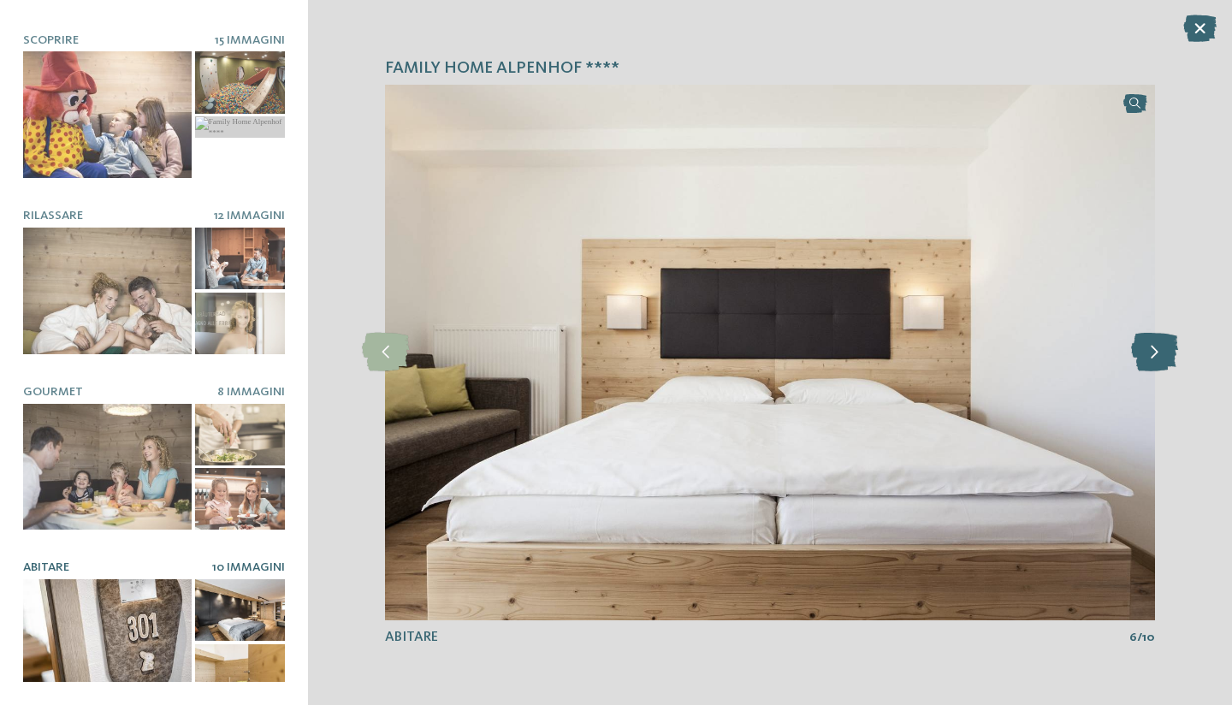
click at [1156, 345] on icon at bounding box center [1154, 352] width 47 height 39
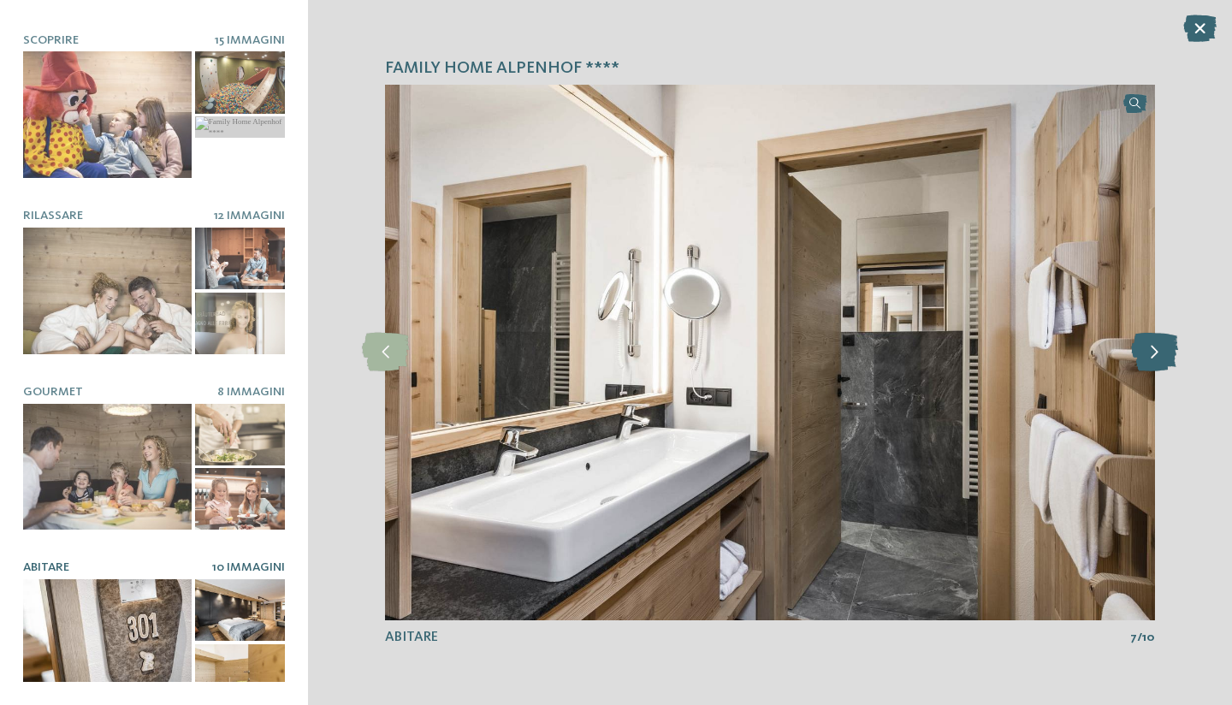
click at [1156, 345] on icon at bounding box center [1154, 352] width 47 height 39
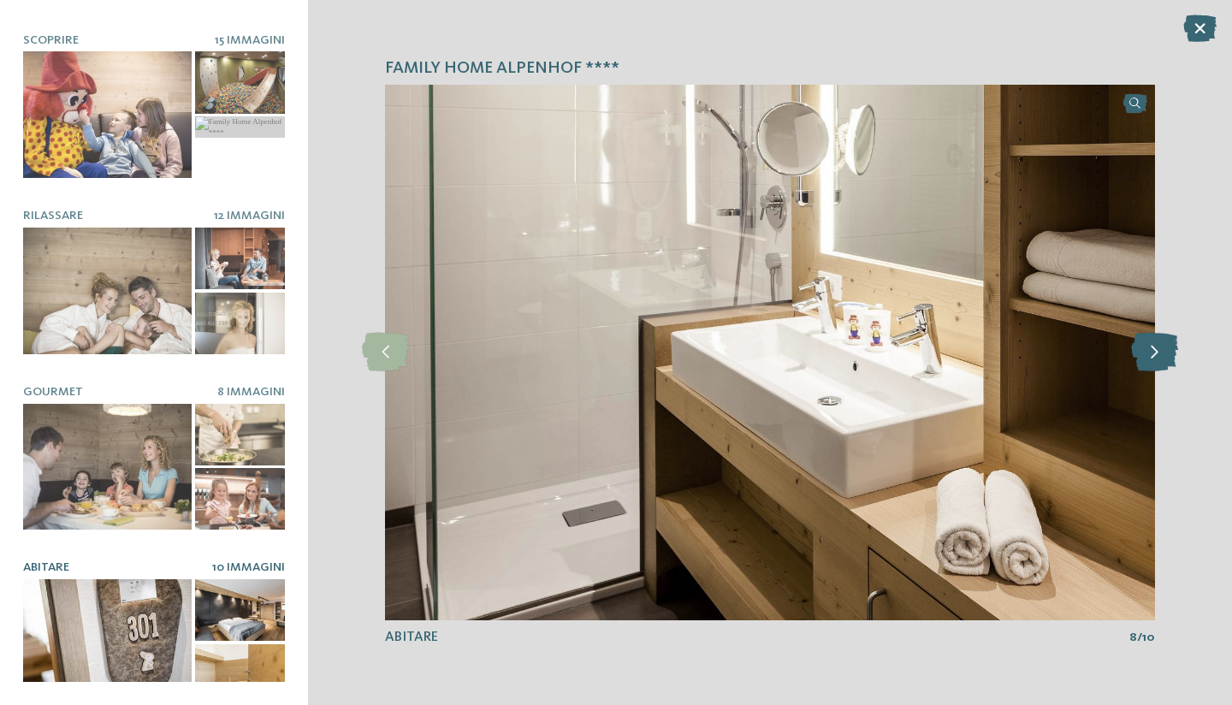
click at [1156, 345] on icon at bounding box center [1154, 352] width 47 height 39
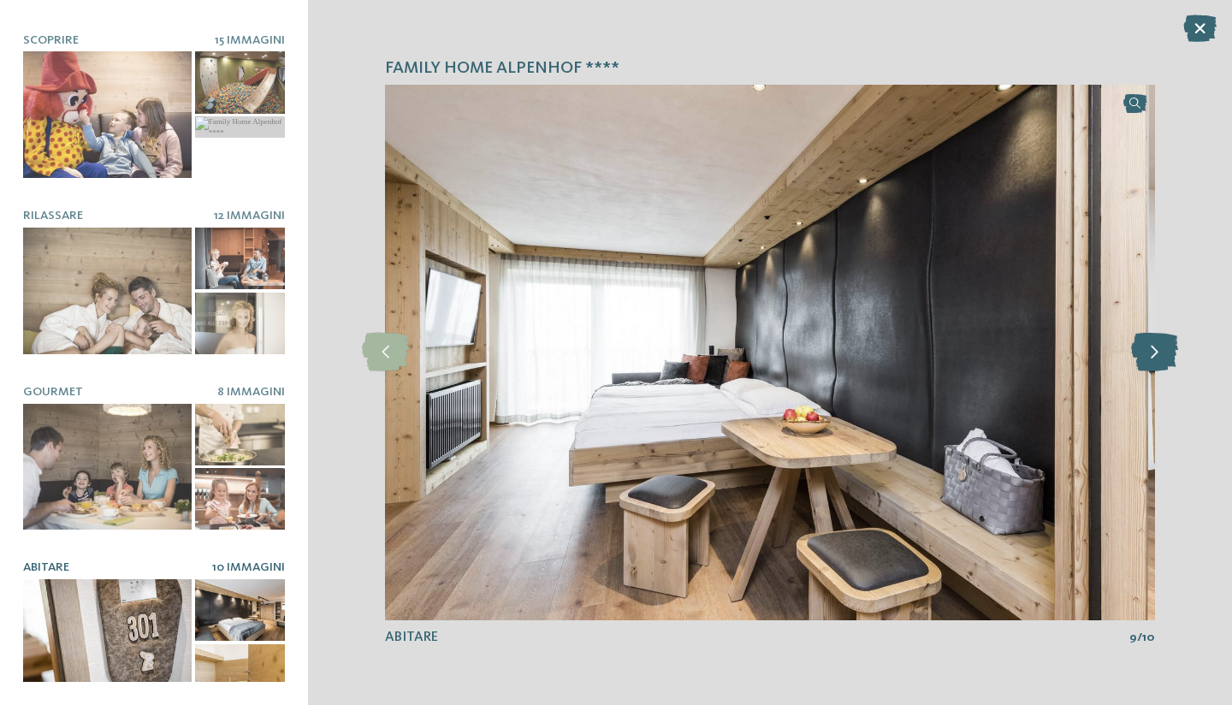
click at [1156, 345] on icon at bounding box center [1154, 352] width 47 height 39
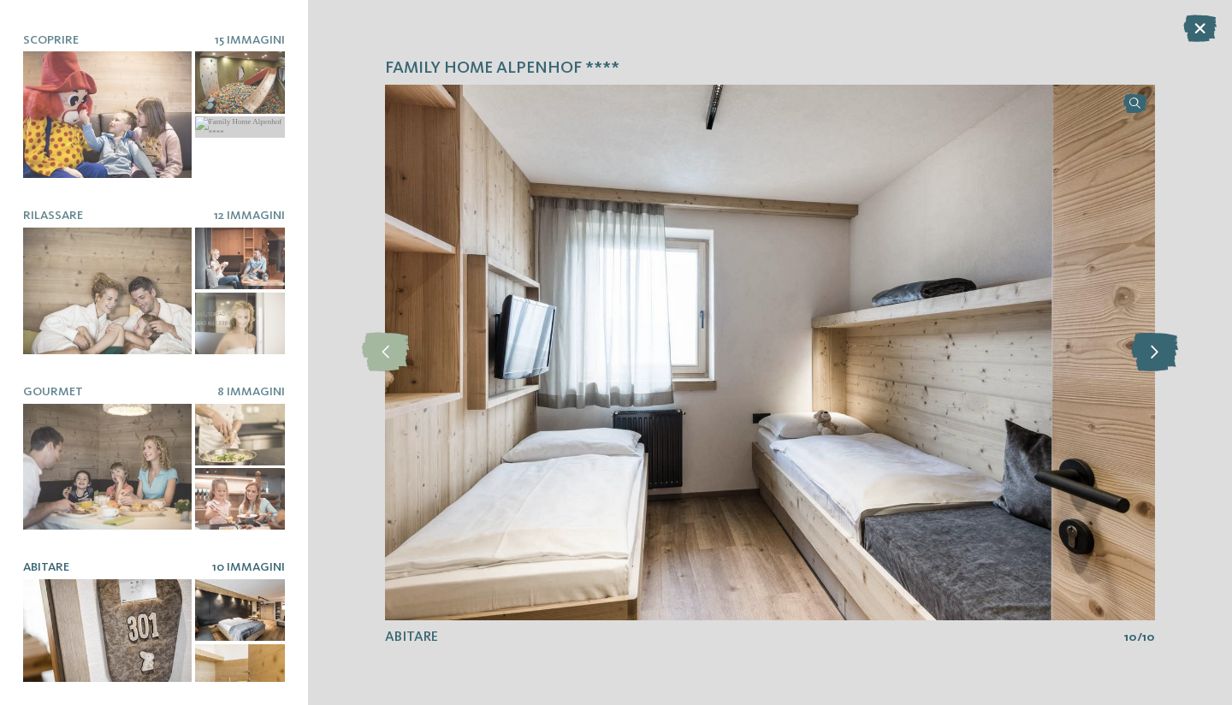
click at [1156, 345] on icon at bounding box center [1154, 352] width 47 height 39
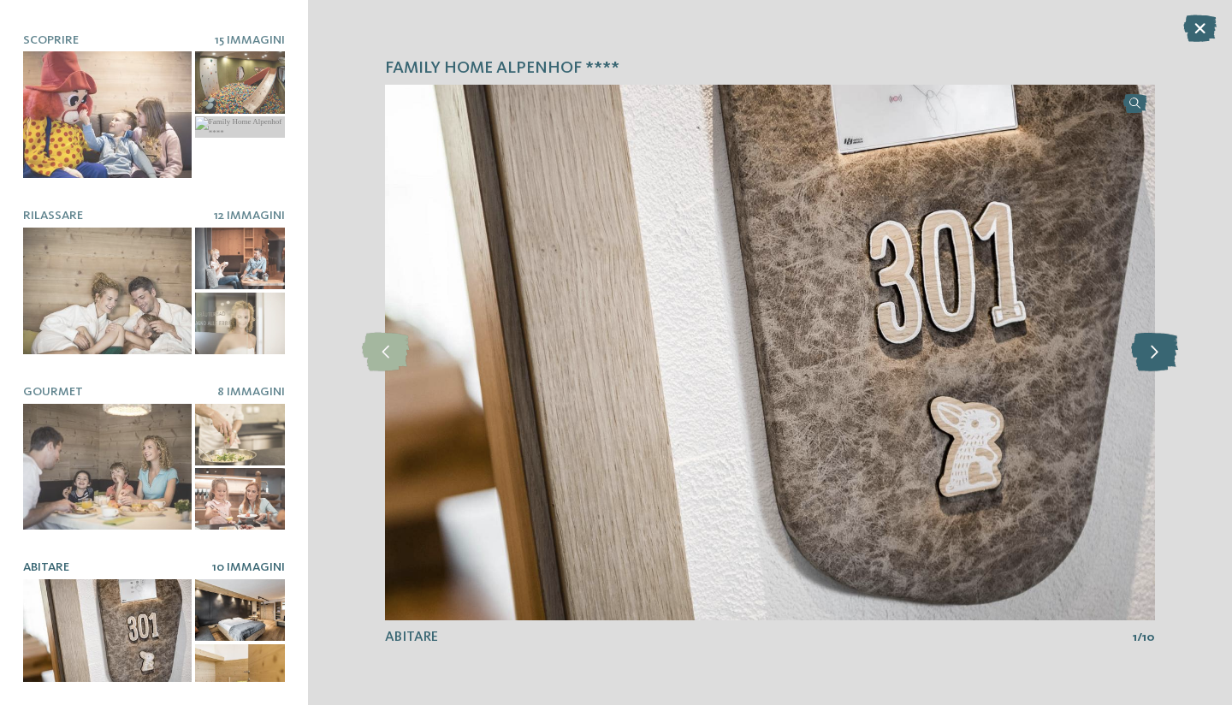
click at [1156, 345] on icon at bounding box center [1154, 352] width 47 height 39
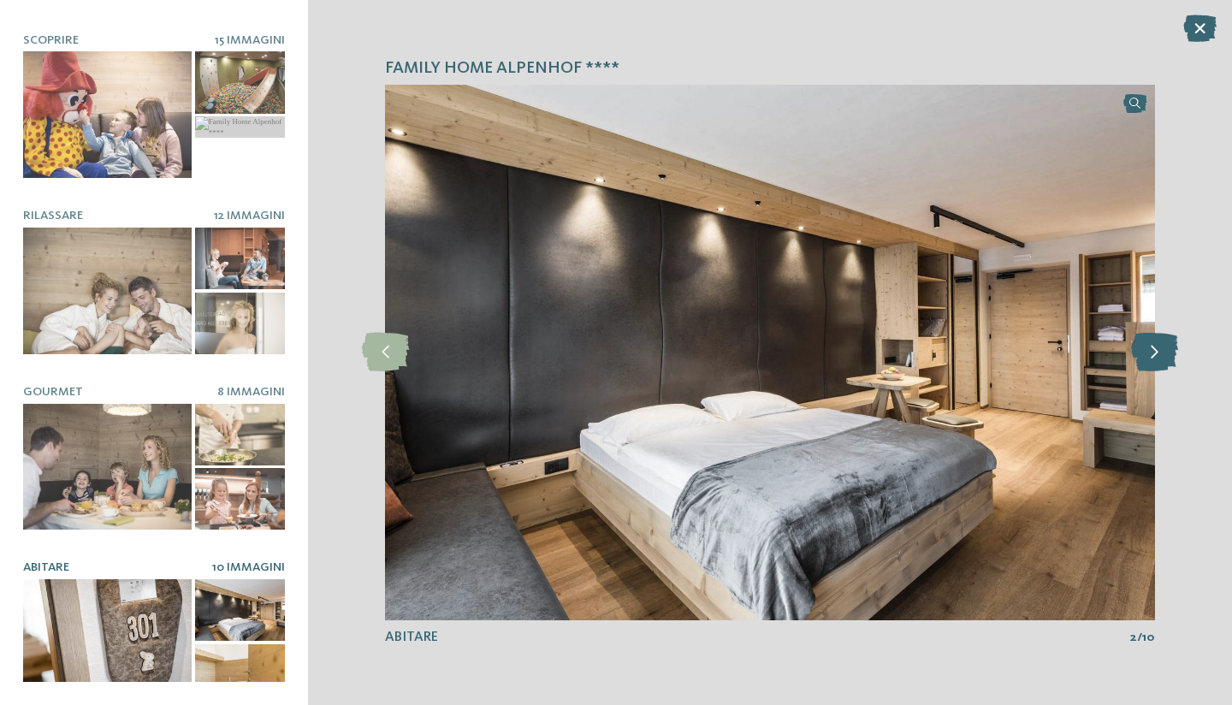
click at [1156, 345] on icon at bounding box center [1154, 352] width 47 height 39
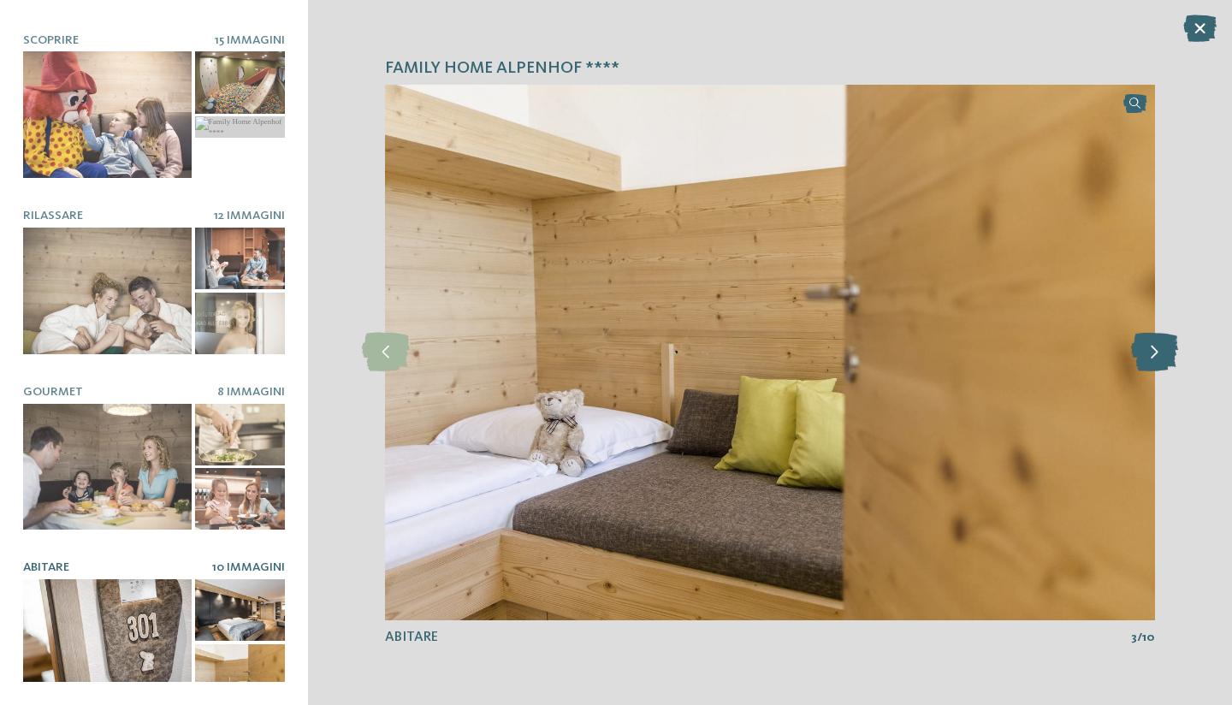
click at [1156, 345] on icon at bounding box center [1154, 352] width 47 height 39
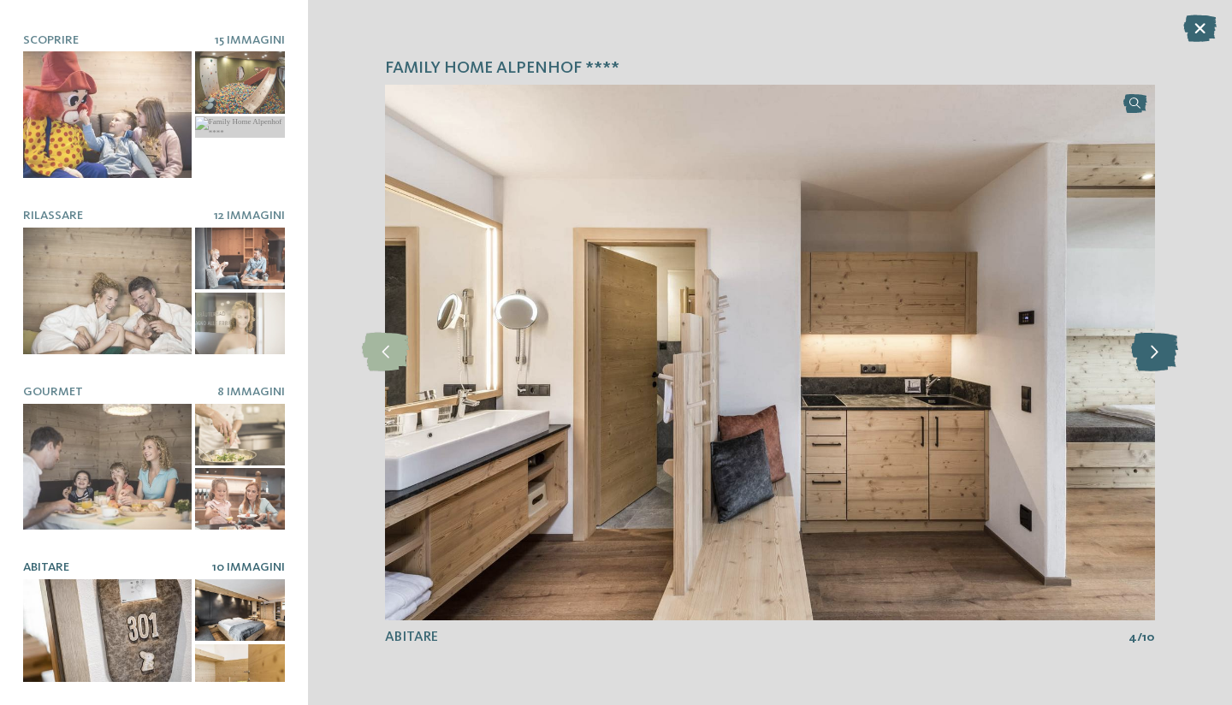
click at [1156, 345] on icon at bounding box center [1154, 352] width 47 height 39
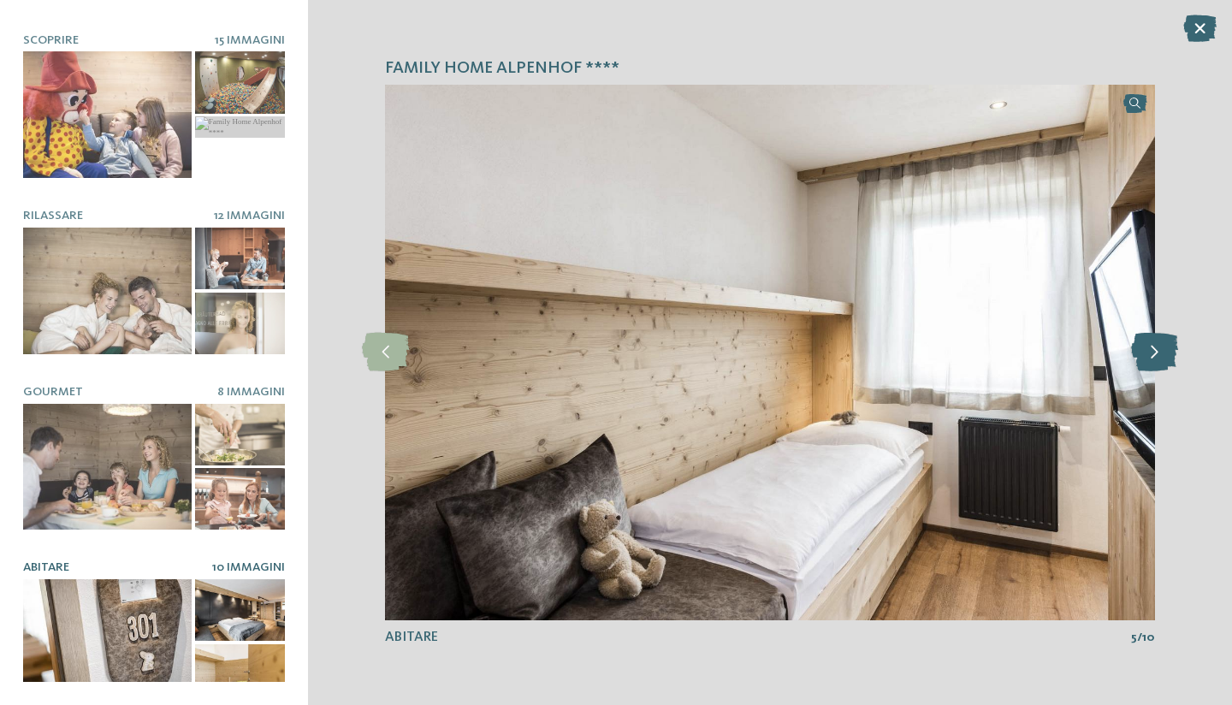
click at [1156, 345] on icon at bounding box center [1154, 352] width 47 height 39
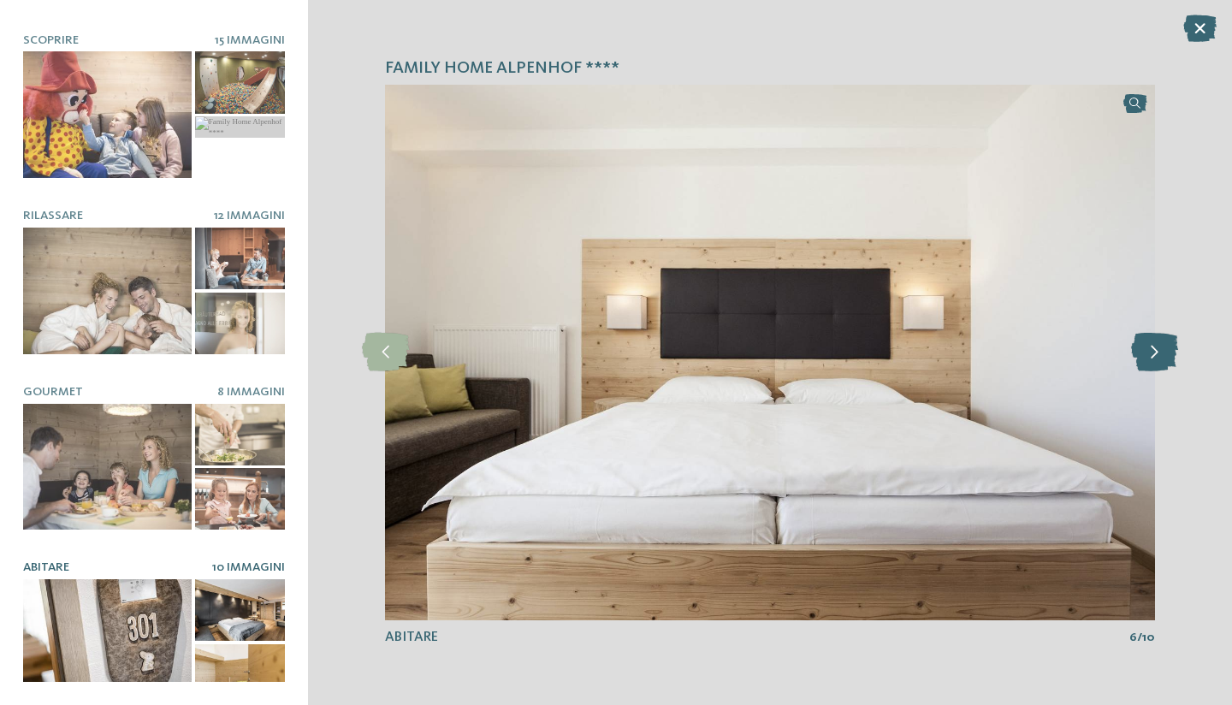
click at [1156, 345] on icon at bounding box center [1154, 352] width 47 height 39
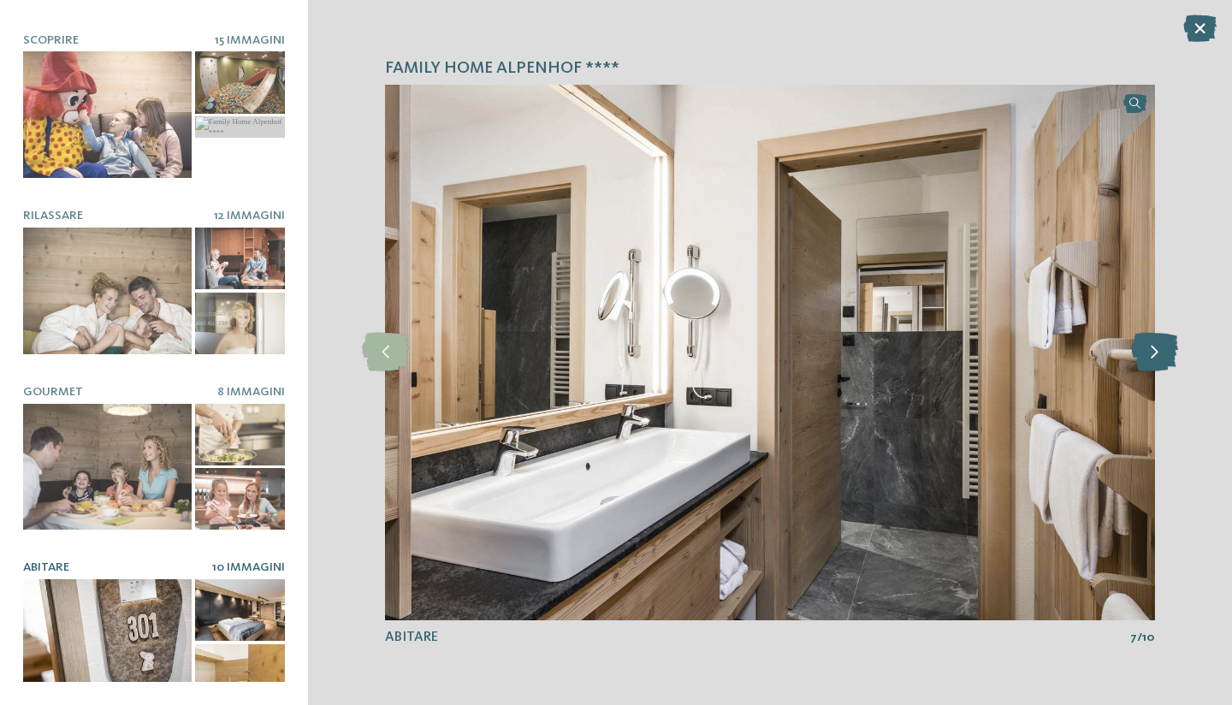
click at [1156, 345] on icon at bounding box center [1154, 352] width 47 height 39
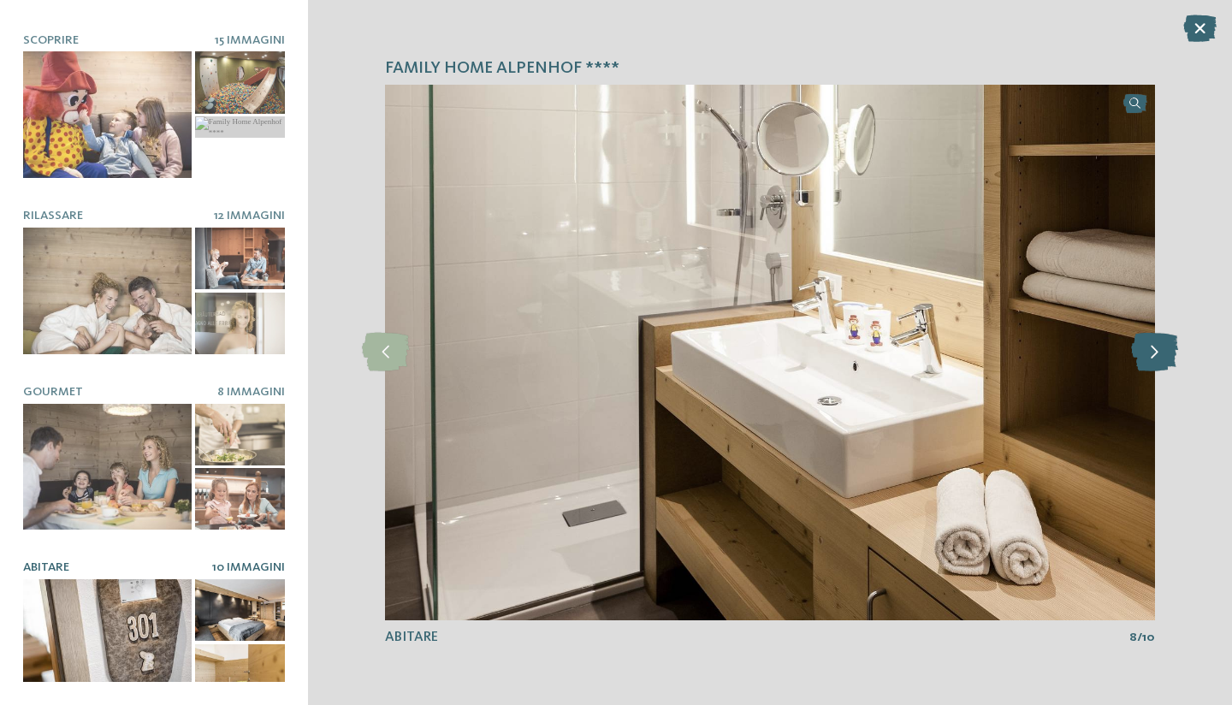
click at [1156, 345] on icon at bounding box center [1154, 352] width 47 height 39
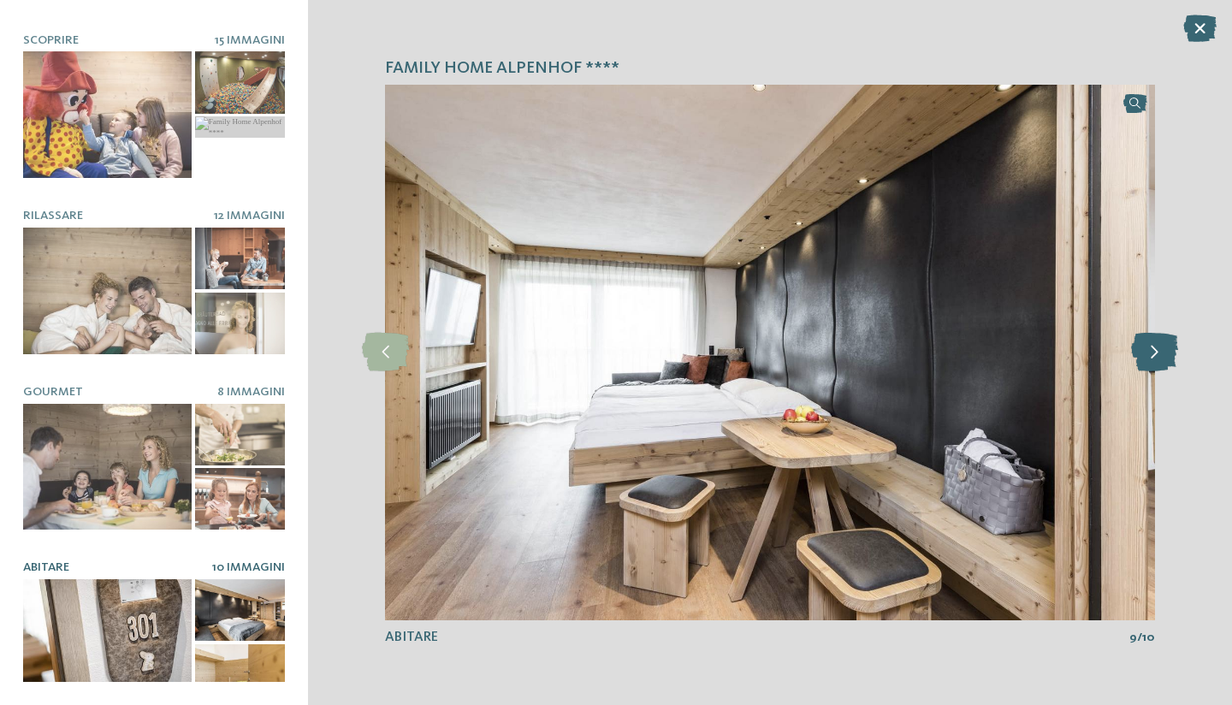
click at [1156, 345] on icon at bounding box center [1154, 352] width 47 height 39
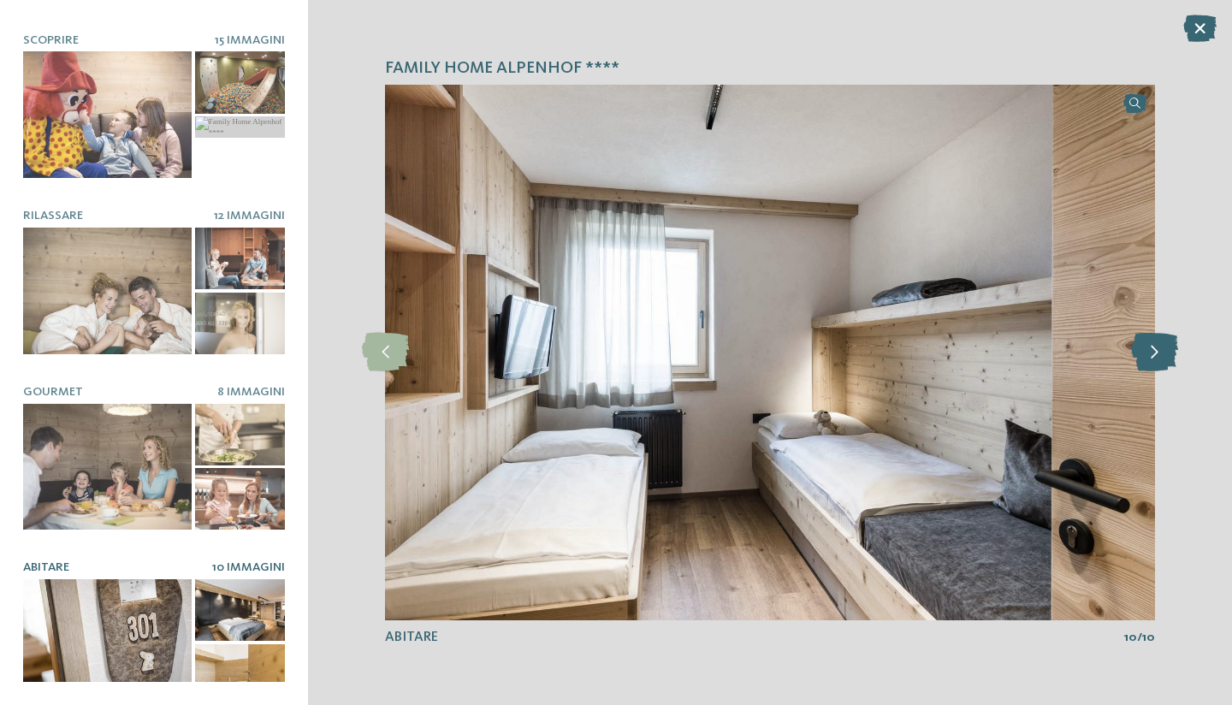
click at [1156, 345] on icon at bounding box center [1154, 352] width 47 height 39
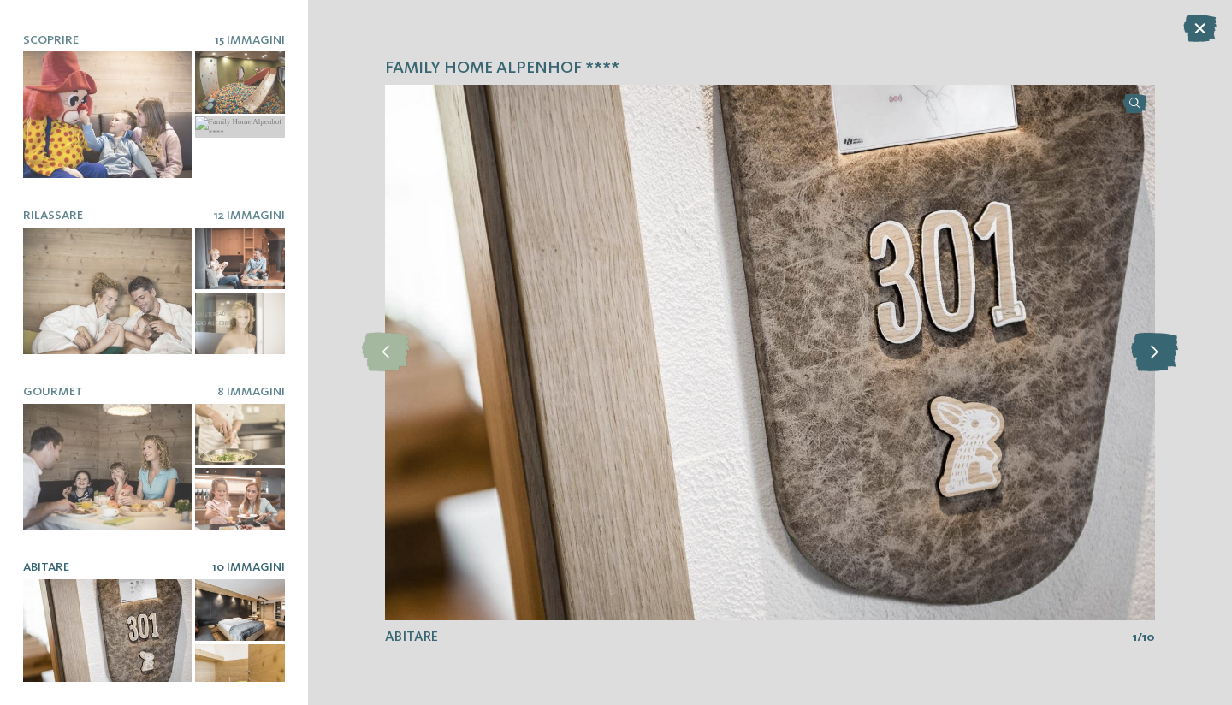
click at [1156, 345] on icon at bounding box center [1154, 352] width 47 height 39
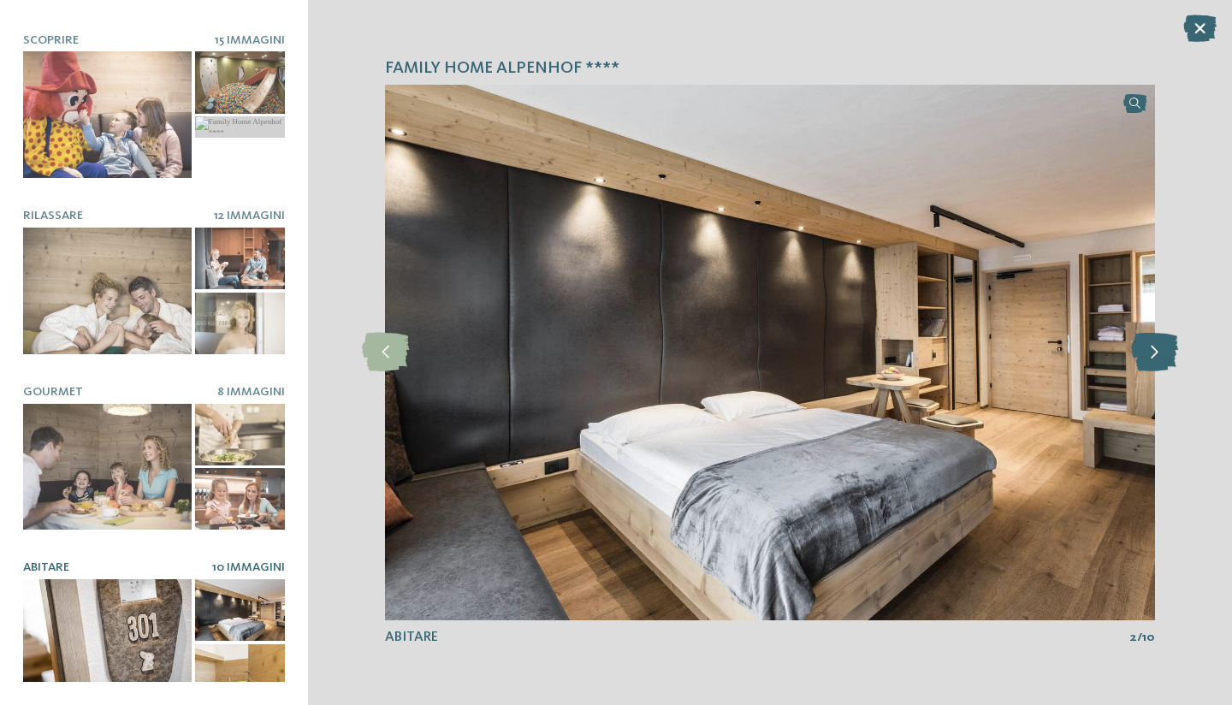
click at [1156, 345] on icon at bounding box center [1154, 352] width 47 height 39
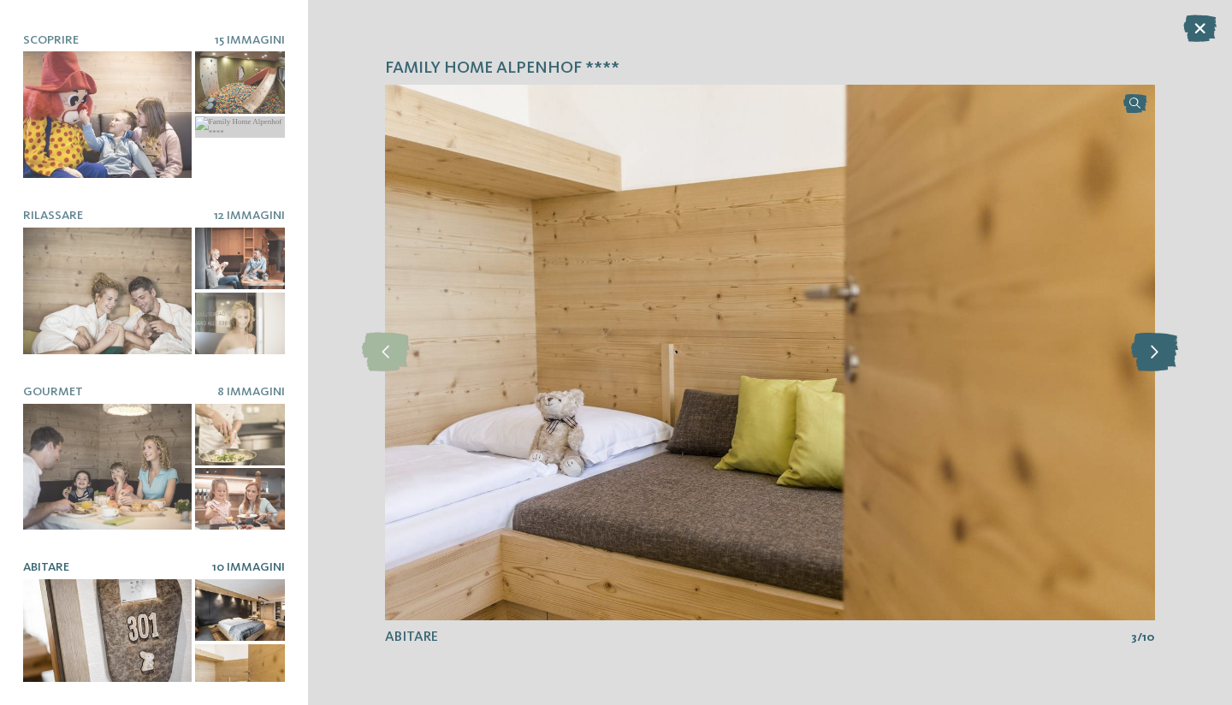
click at [1156, 345] on icon at bounding box center [1154, 352] width 47 height 39
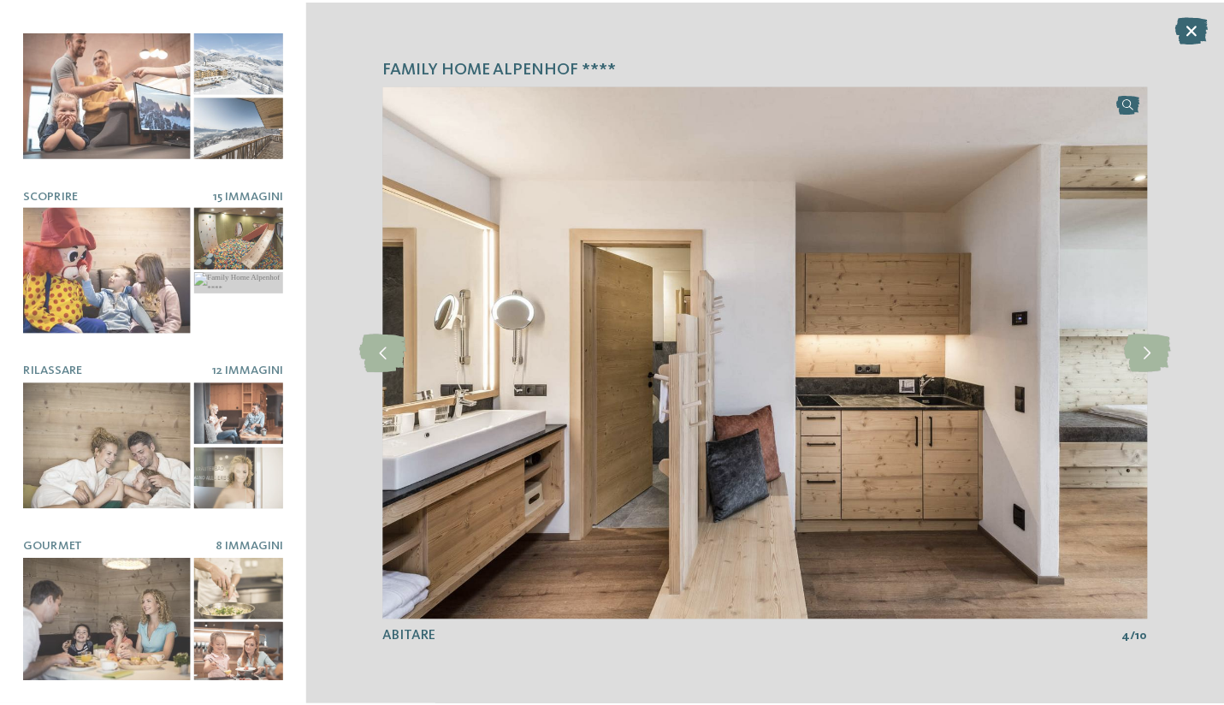
scroll to position [0, 0]
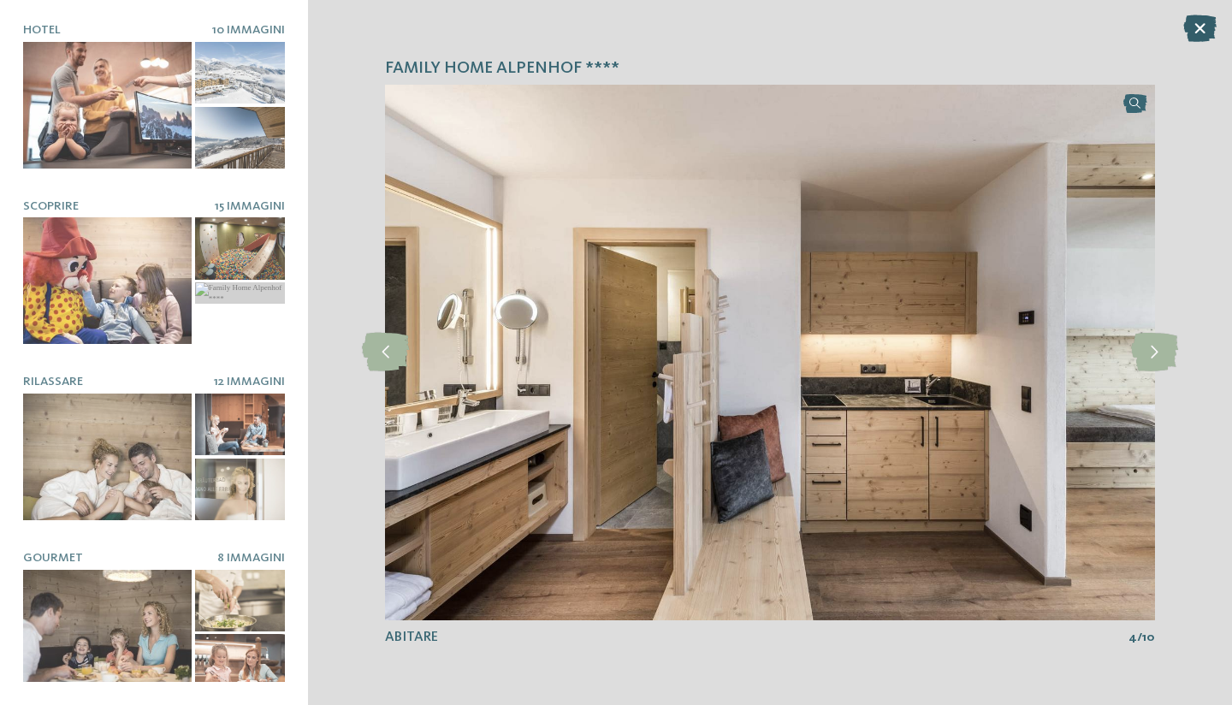
click at [1200, 25] on icon at bounding box center [1199, 28] width 33 height 27
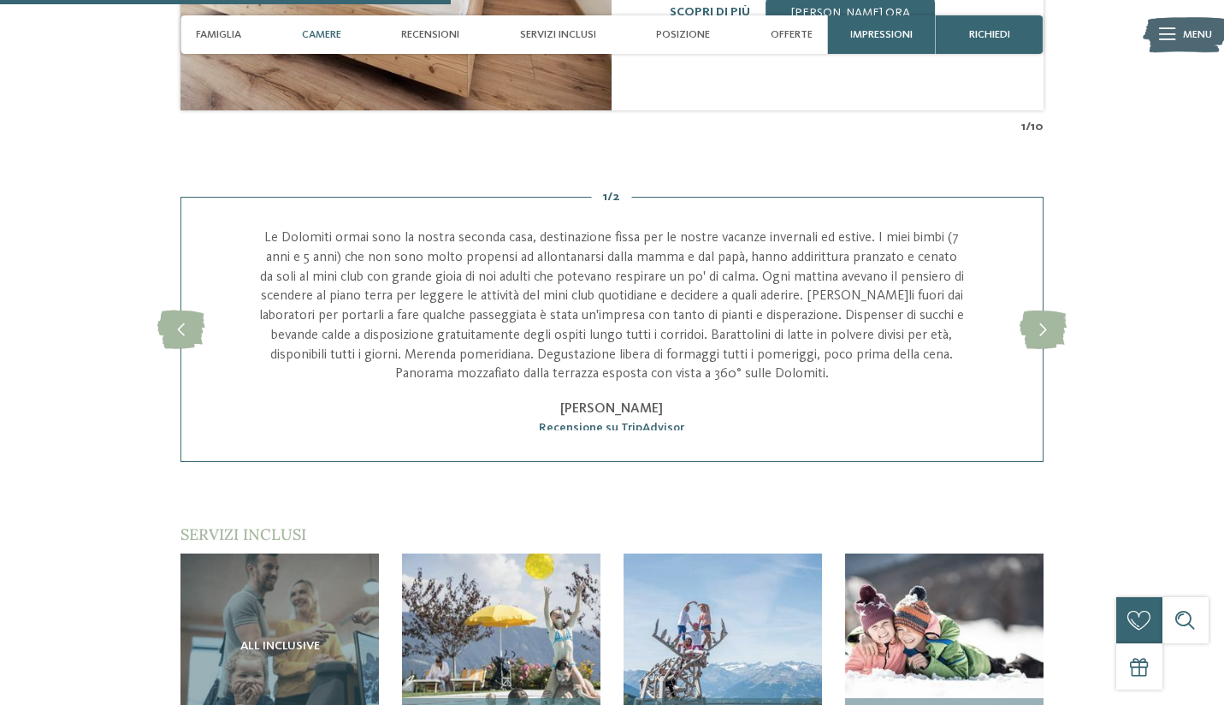
scroll to position [2026, 0]
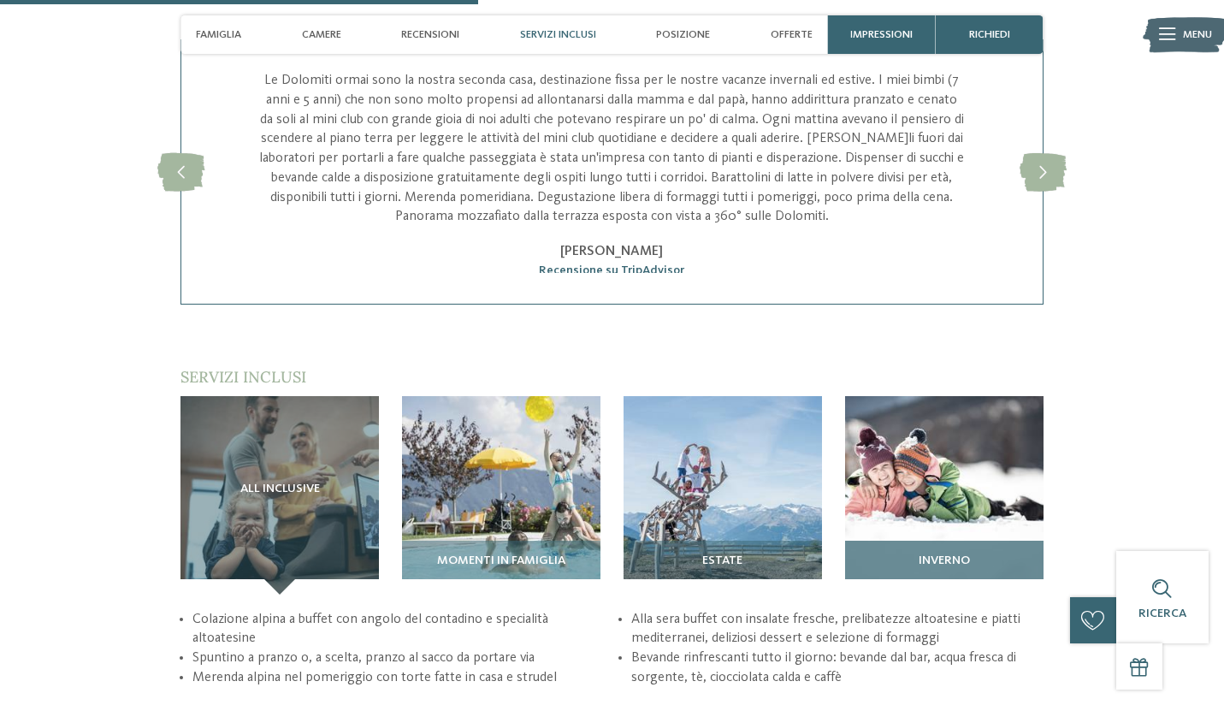
click at [940, 541] on div "Inverno" at bounding box center [944, 568] width 199 height 54
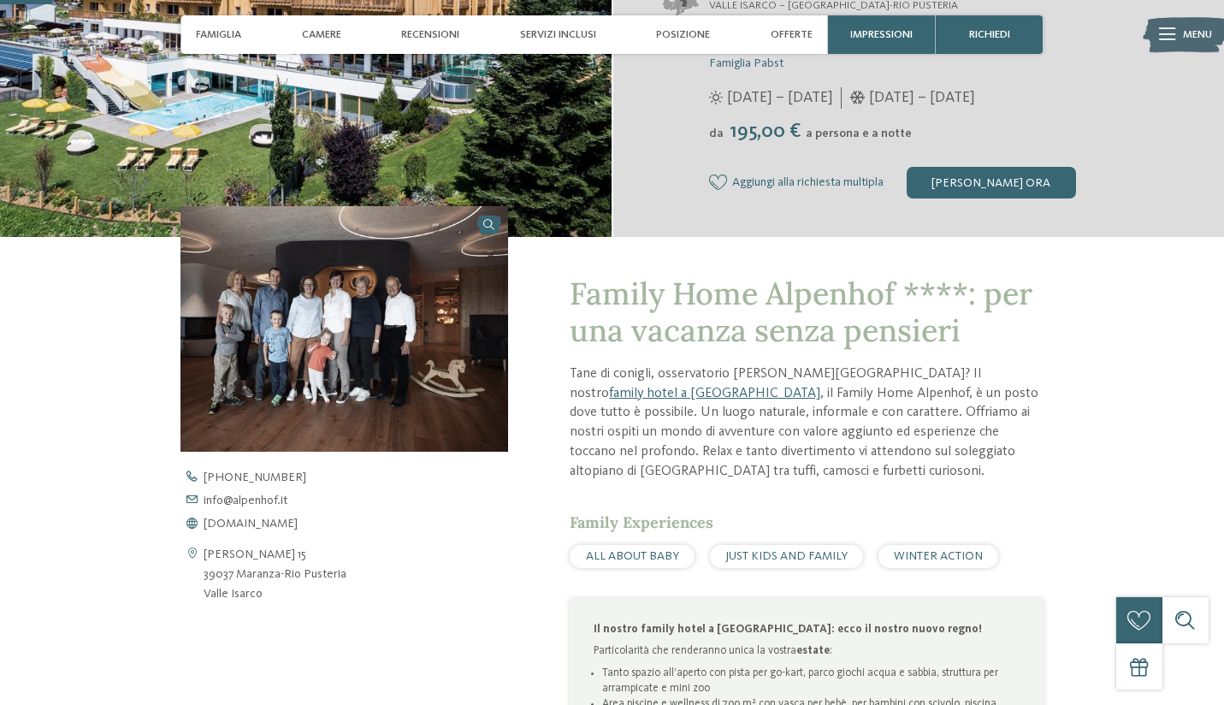
scroll to position [215, 0]
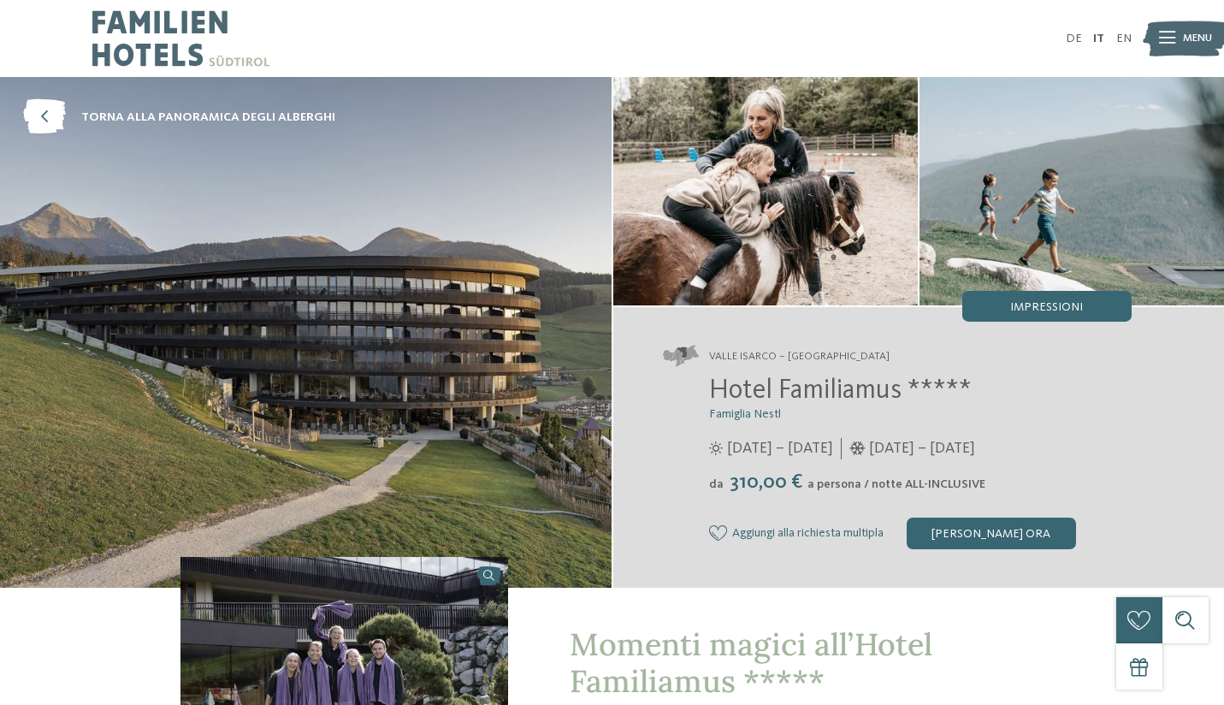
click at [479, 304] on img at bounding box center [306, 332] width 612 height 510
click at [458, 316] on img at bounding box center [306, 332] width 612 height 510
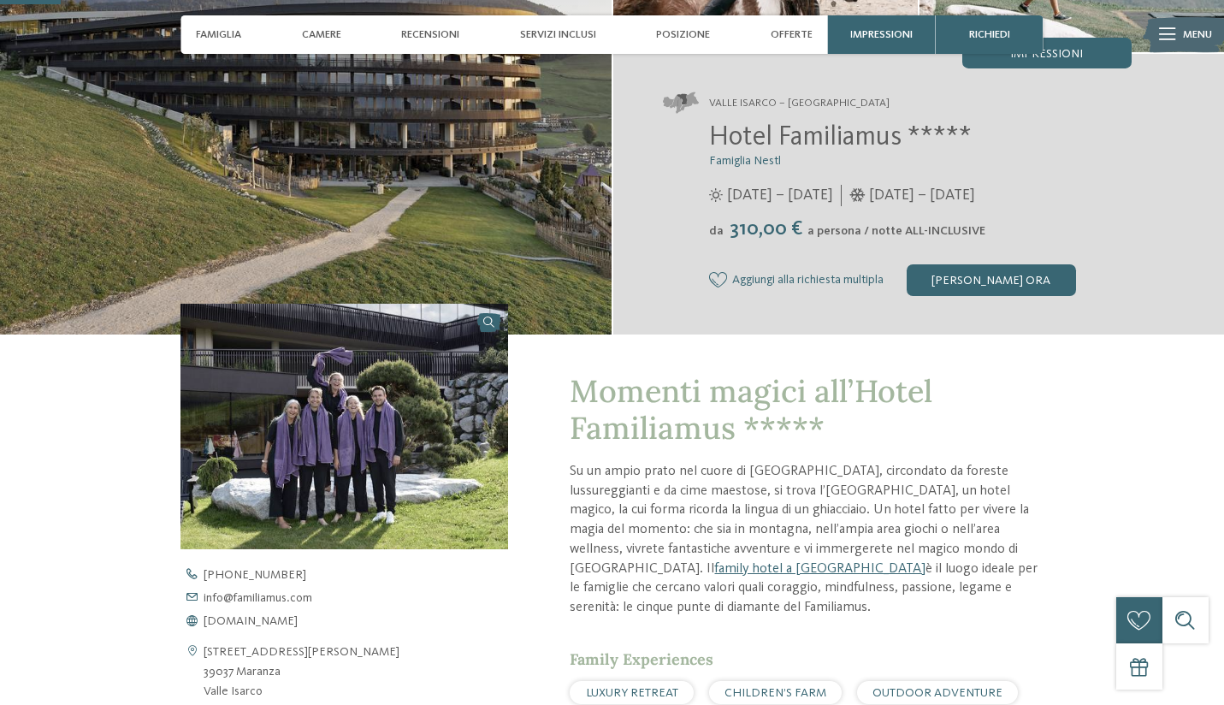
scroll to position [224, 0]
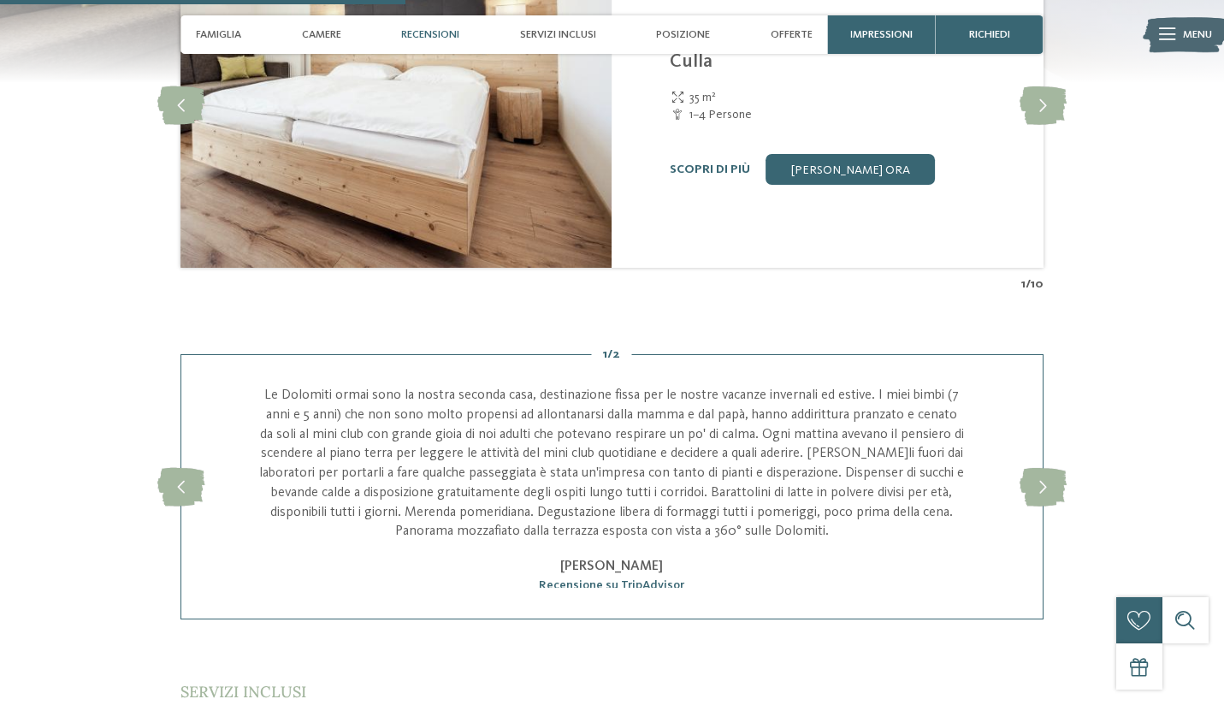
scroll to position [1740, 0]
